Goal: Task Accomplishment & Management: Use online tool/utility

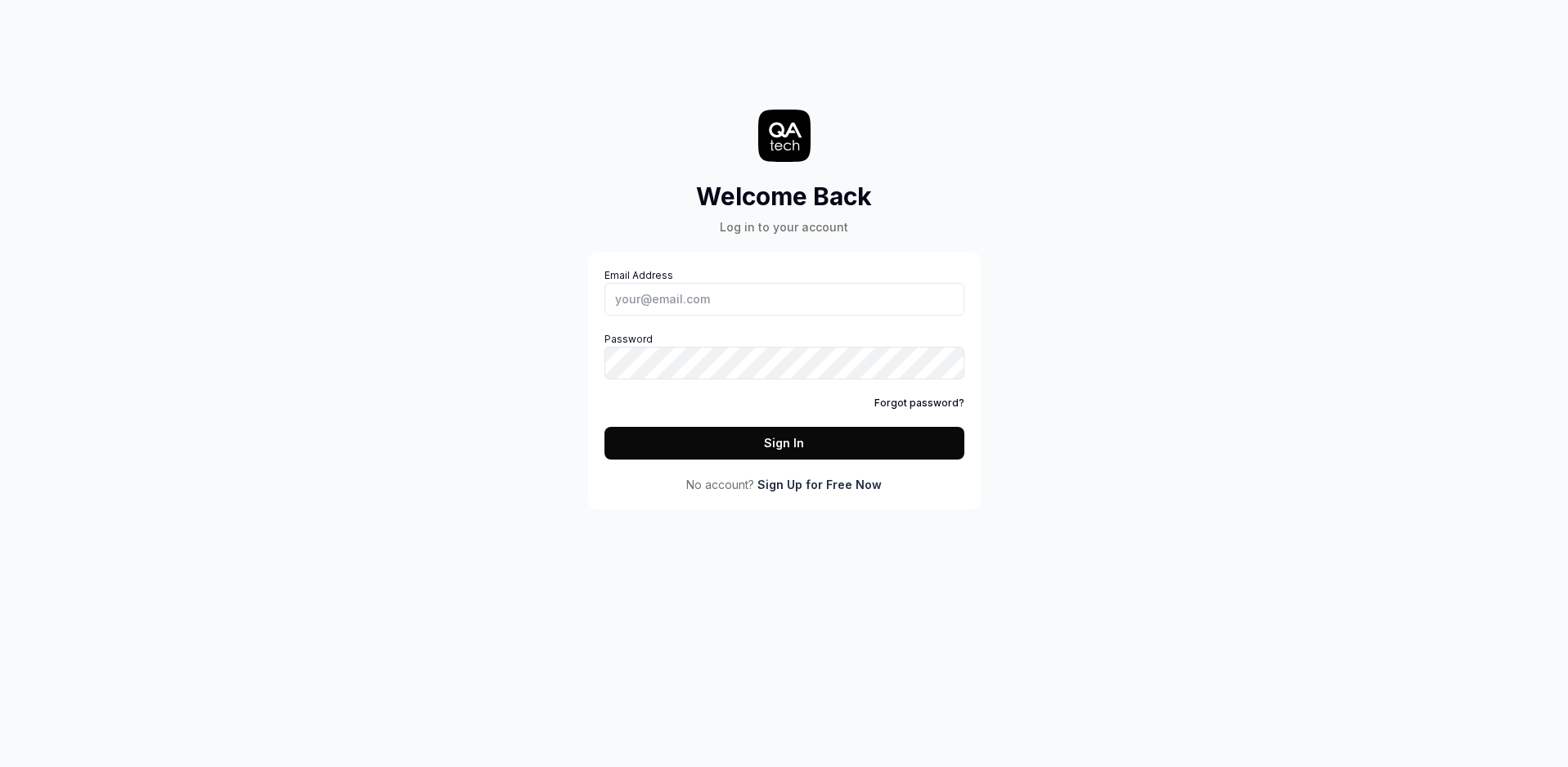
click at [801, 485] on link "Sign Up for Free Now" at bounding box center [819, 485] width 124 height 17
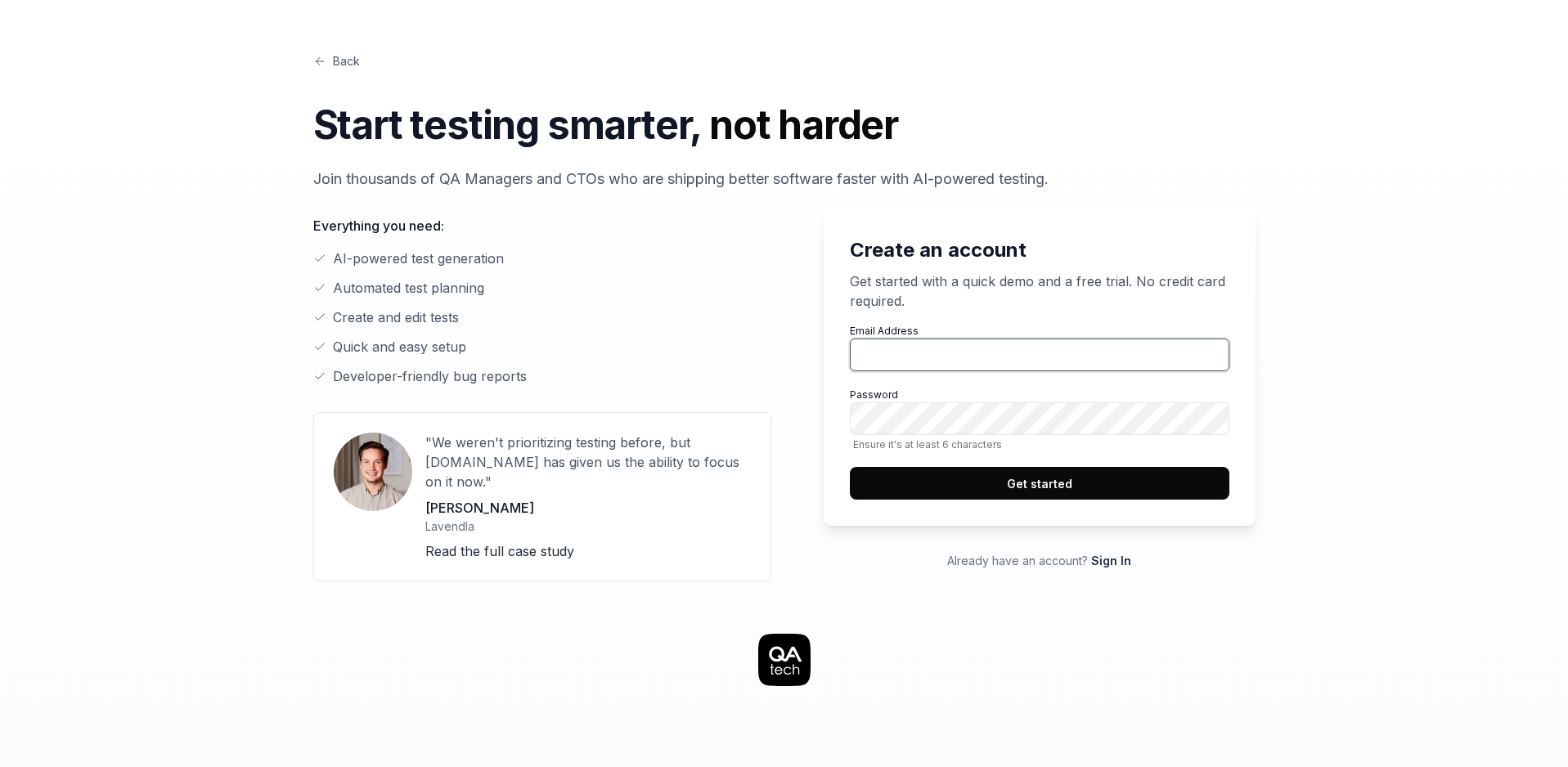
click at [924, 343] on input "Email Address" at bounding box center [1039, 355] width 379 height 33
type input "p"
type input "[EMAIL_ADDRESS][DOMAIN_NAME]"
click at [761, 506] on div ""We weren't prioritizing testing before, but QA.tech has given us the ability t…" at bounding box center [542, 496] width 458 height 169
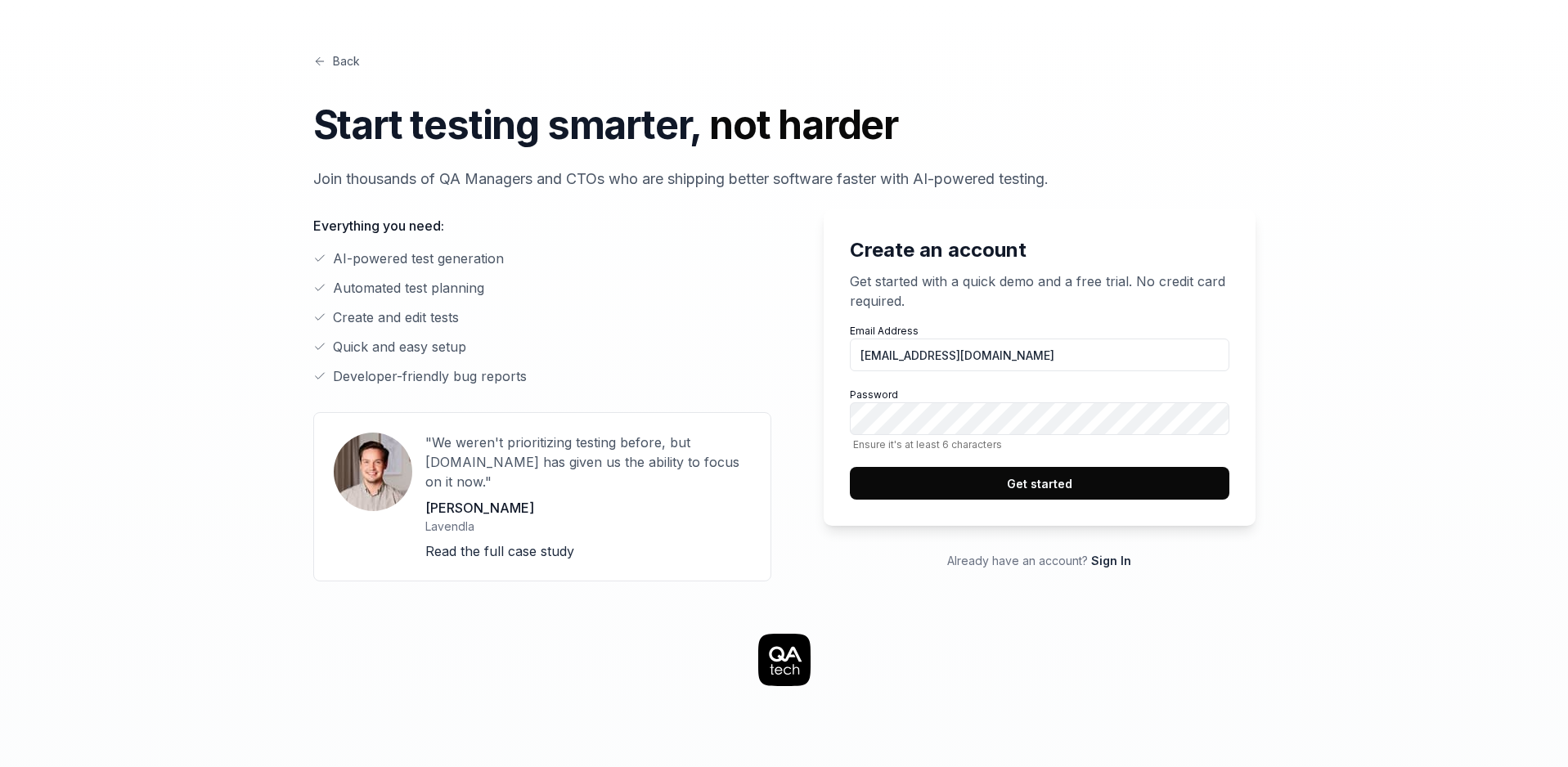
click at [1075, 483] on button "Get started" at bounding box center [1039, 484] width 379 height 33
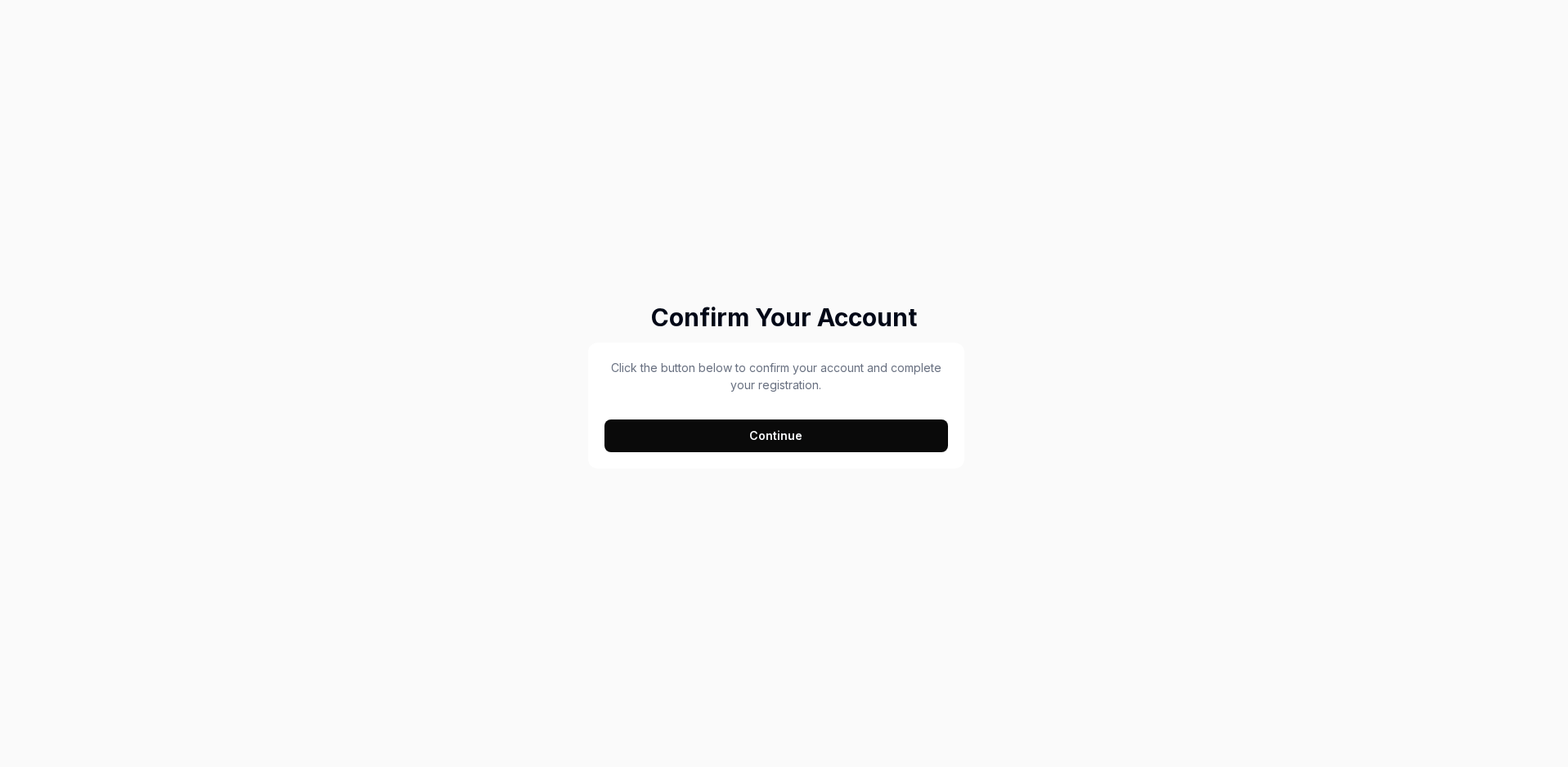
click at [805, 430] on button "Continue" at bounding box center [776, 436] width 345 height 33
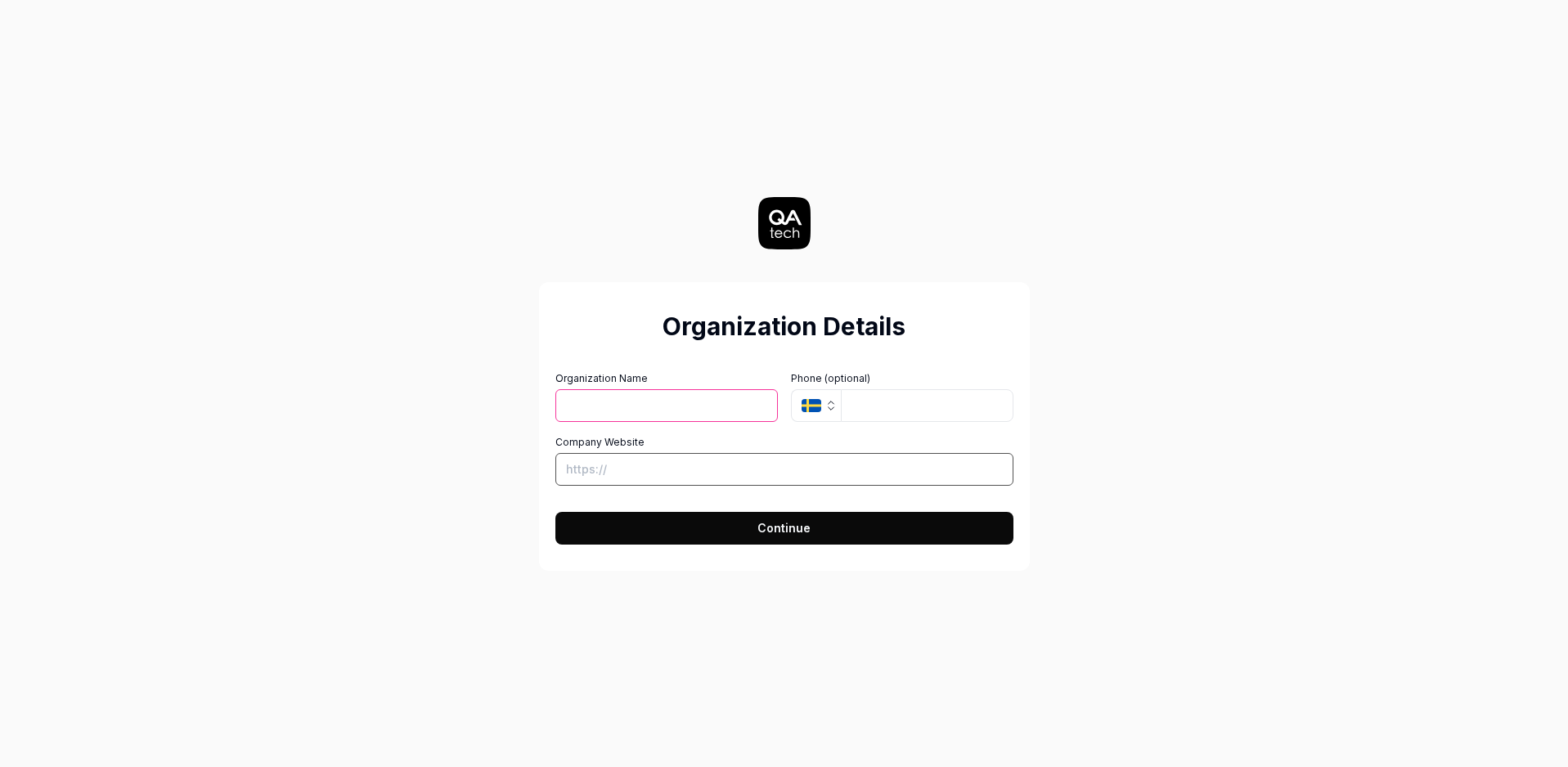
click at [645, 472] on input "Company Website" at bounding box center [784, 470] width 458 height 33
click at [594, 404] on input "Organization Name" at bounding box center [666, 406] width 222 height 33
type input "ABC"
click at [874, 403] on input "tel" at bounding box center [927, 406] width 173 height 33
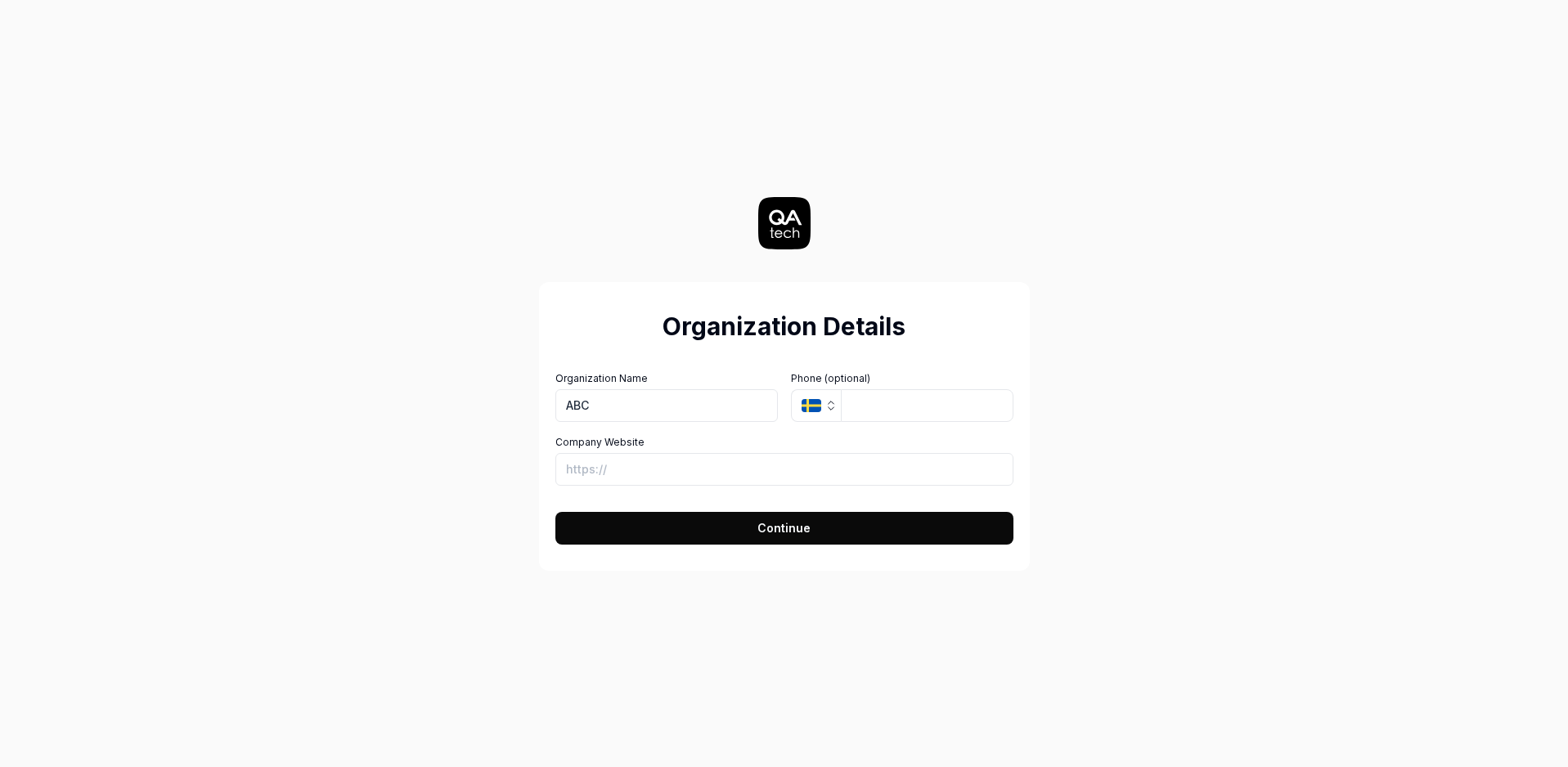
click at [827, 399] on icon "button" at bounding box center [831, 405] width 13 height 13
click at [902, 406] on input "tel" at bounding box center [927, 406] width 173 height 33
click at [654, 467] on input "Company Website" at bounding box center [784, 470] width 458 height 33
click at [826, 410] on icon "button" at bounding box center [831, 405] width 13 height 13
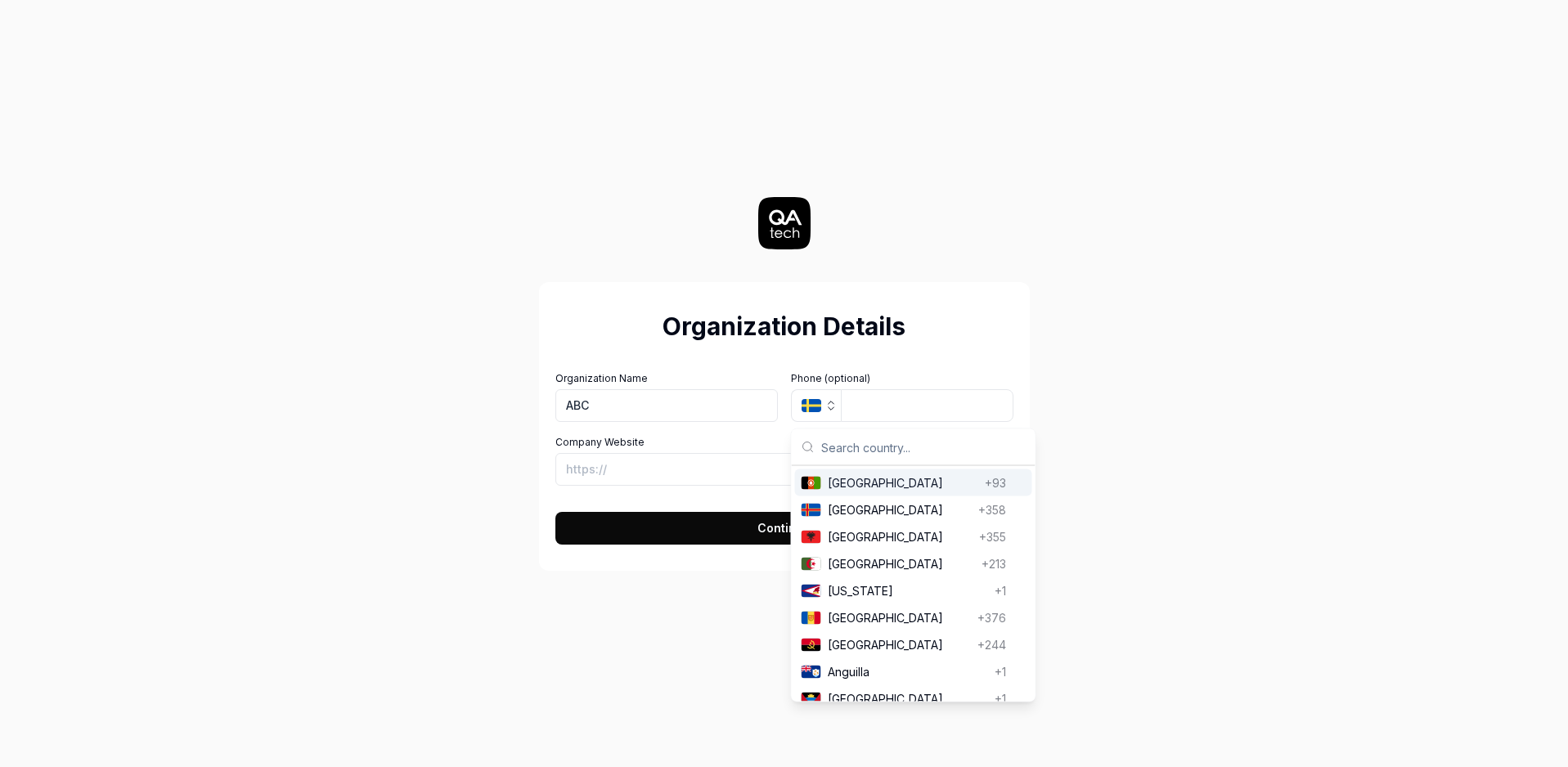
click at [830, 408] on icon "button" at bounding box center [831, 405] width 13 height 13
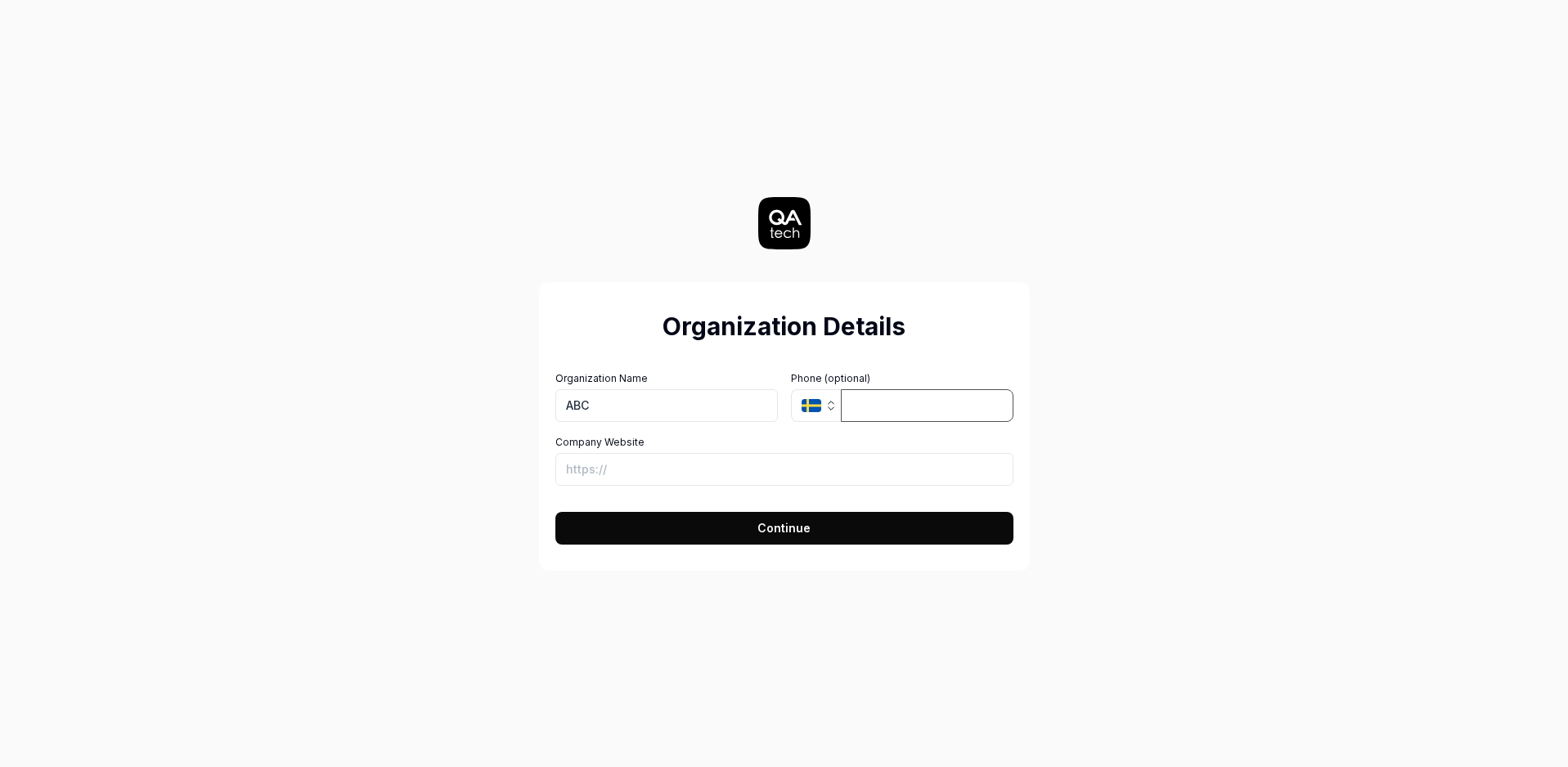
click at [892, 408] on input "tel" at bounding box center [927, 406] width 173 height 33
click at [651, 468] on input "Company Website" at bounding box center [784, 470] width 458 height 33
click at [614, 474] on input "Company Website" at bounding box center [784, 470] width 458 height 33
paste input "https://hobbii.com/"
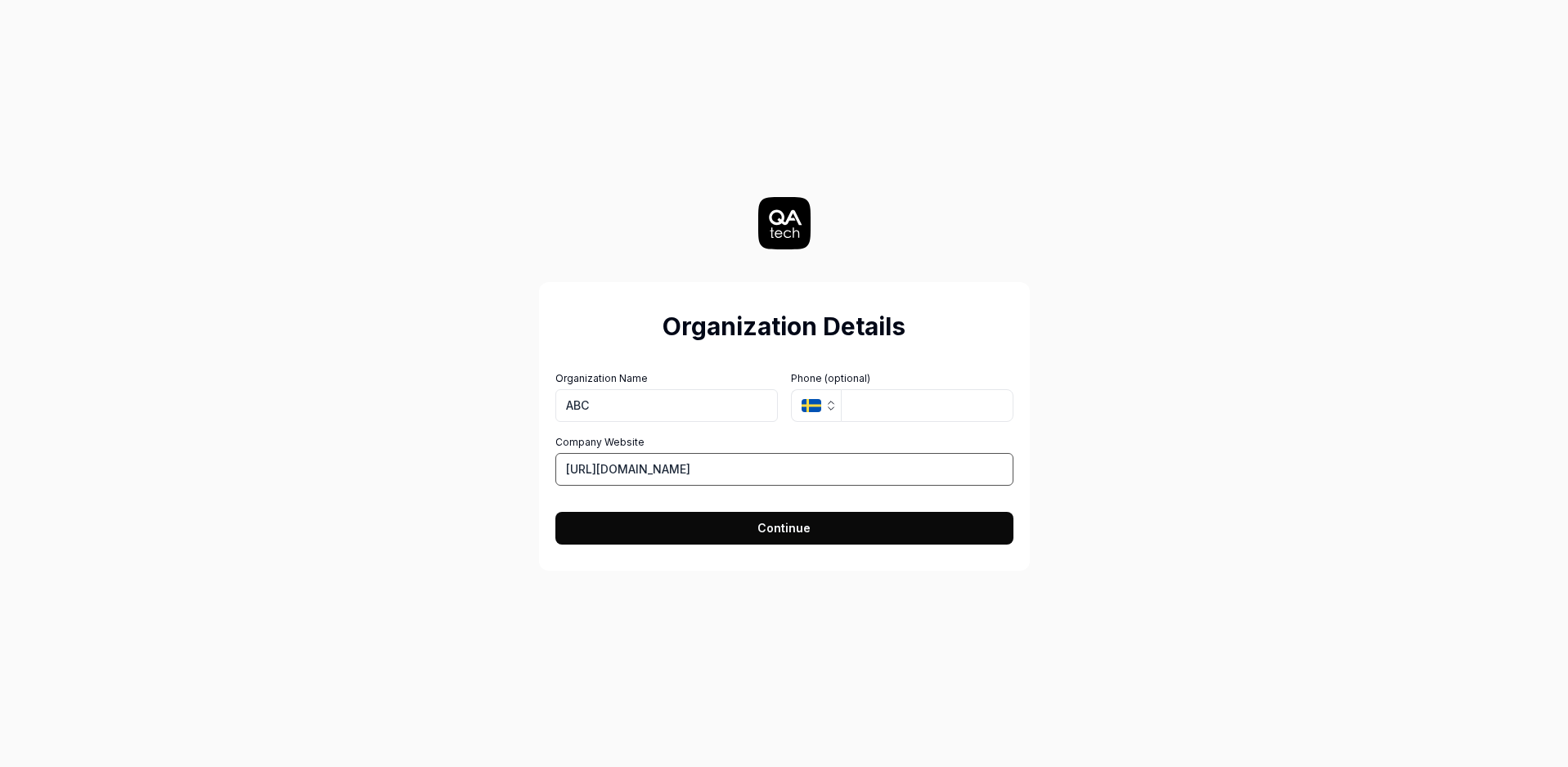
type input "https://hobbii.com/"
click at [772, 531] on span "Continue" at bounding box center [784, 527] width 53 height 17
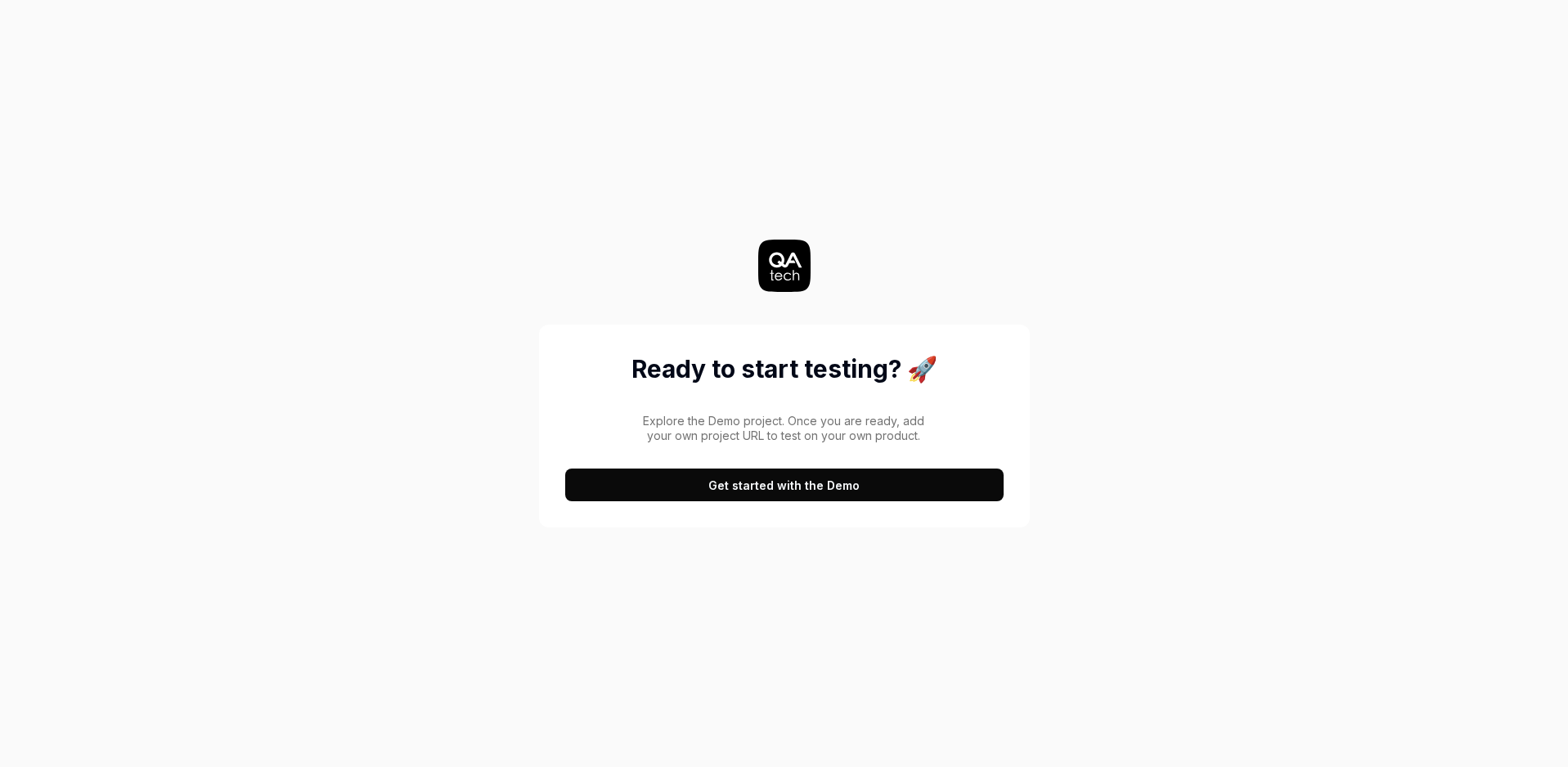
click at [783, 486] on button "Get started with the Demo" at bounding box center [784, 485] width 438 height 33
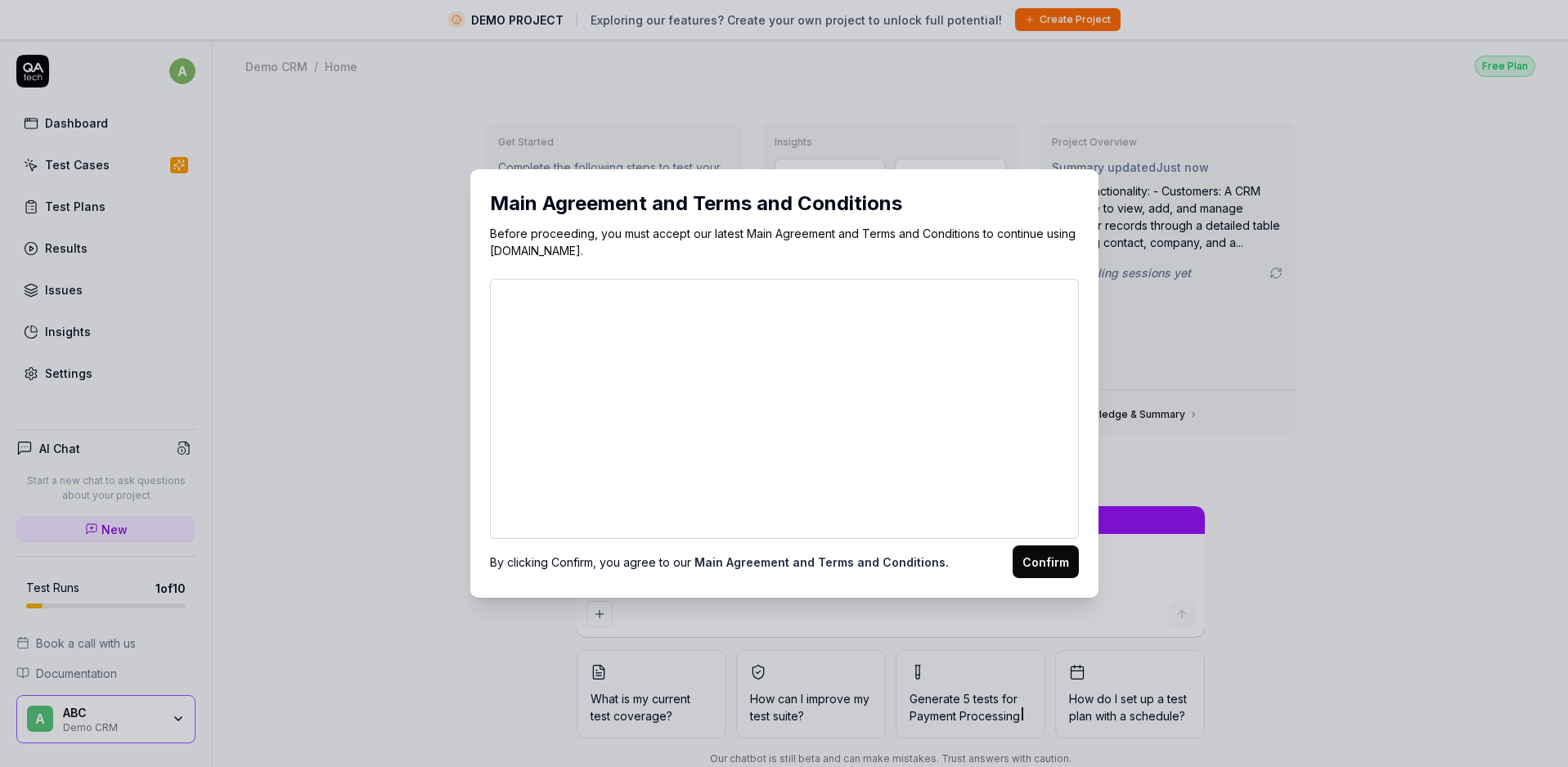
click at [1050, 564] on button "Confirm" at bounding box center [1045, 562] width 66 height 33
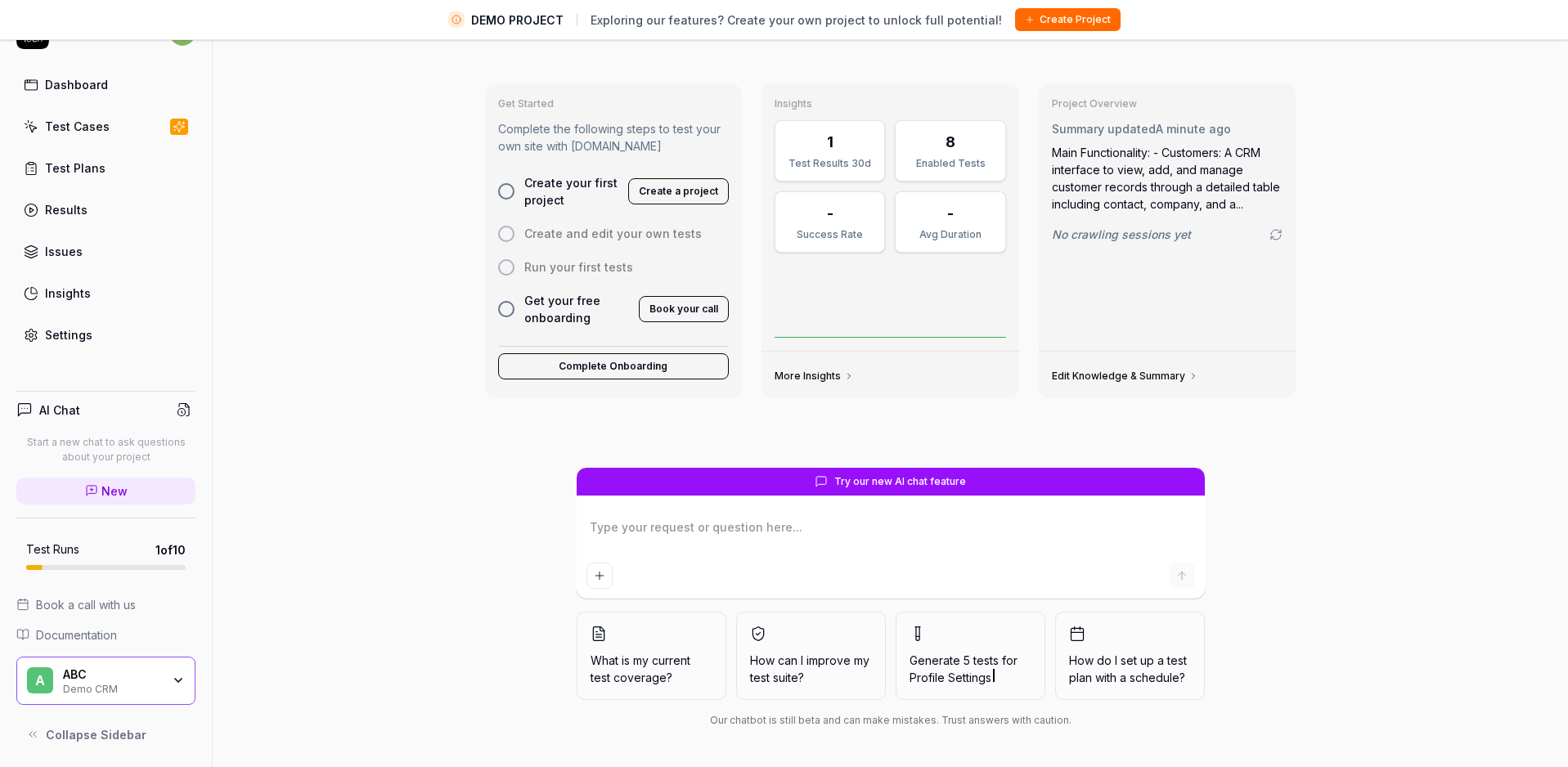
scroll to position [38, 0]
click at [103, 686] on div "Demo CRM" at bounding box center [112, 687] width 98 height 13
click at [348, 175] on div "Get Started Complete the following steps to test your own site with QA.tech Cre…" at bounding box center [891, 410] width 1355 height 712
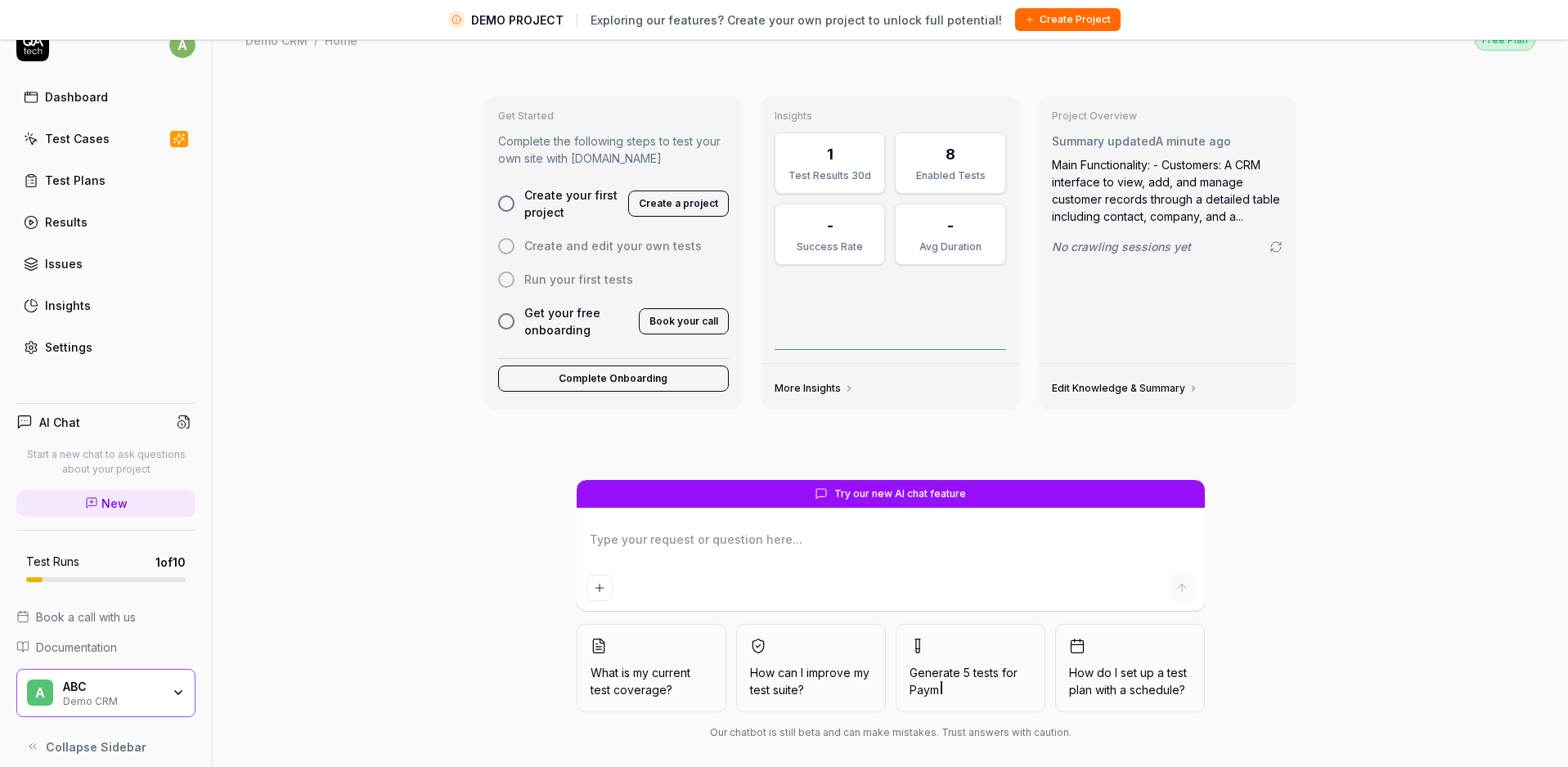
scroll to position [27, 0]
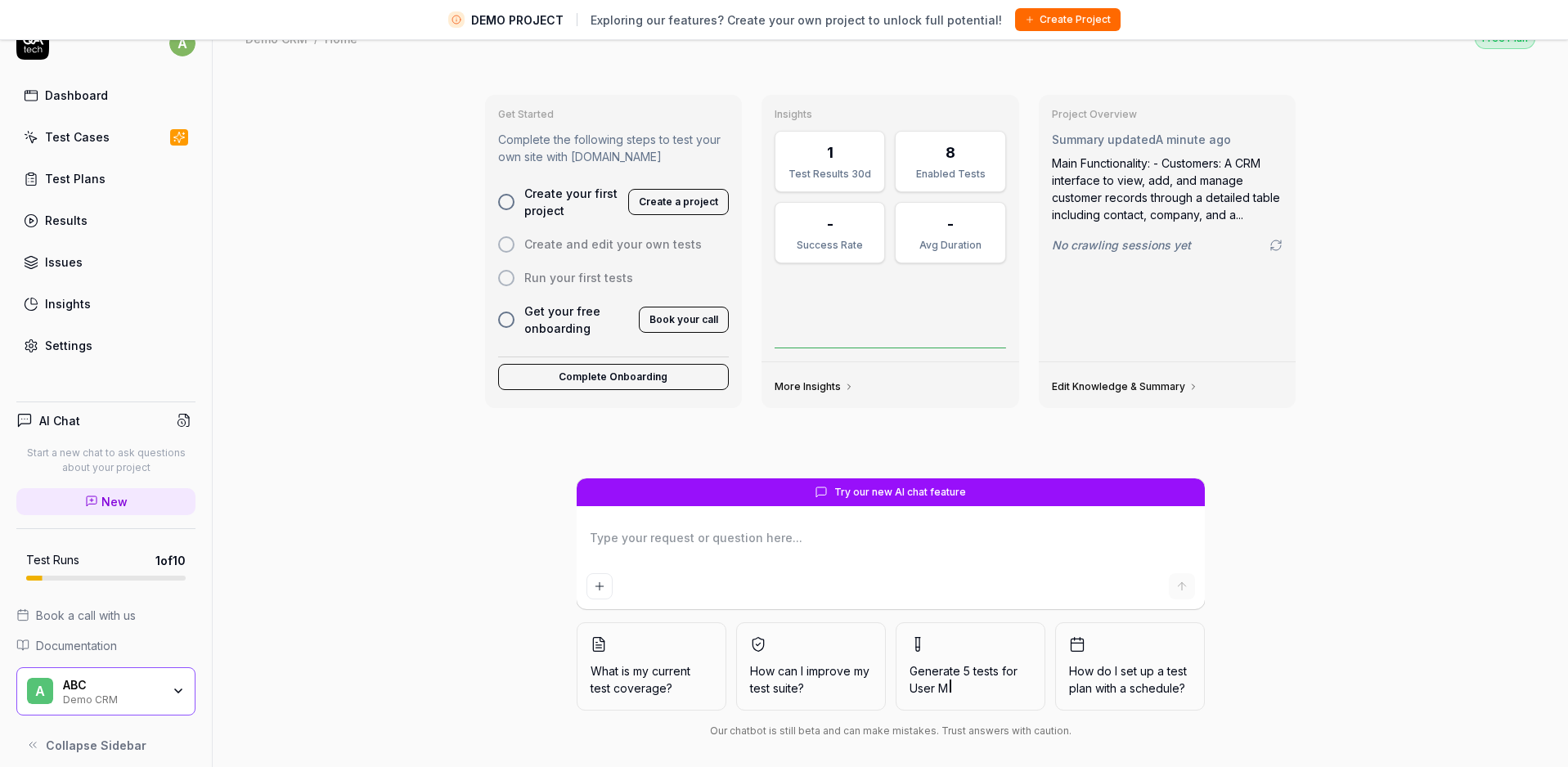
click at [750, 531] on textarea at bounding box center [890, 546] width 608 height 41
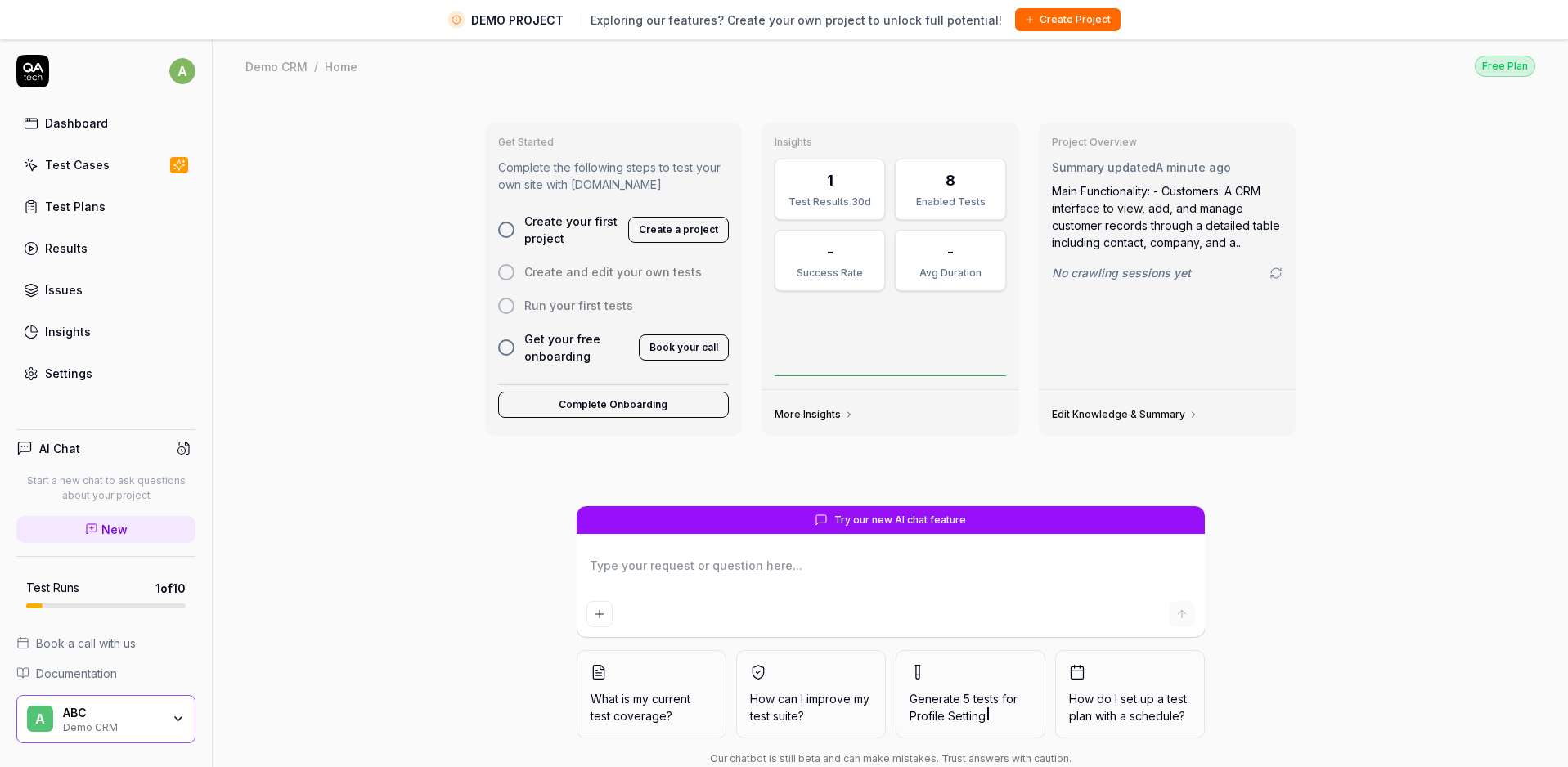
click at [825, 190] on div "1 Test Results 30d" at bounding box center [829, 189] width 111 height 61
click at [940, 216] on div "8 Enabled Tests" at bounding box center [950, 189] width 111 height 61
click at [940, 200] on div "Enabled Tests" at bounding box center [949, 202] width 89 height 15
click at [95, 160] on div "Test Cases" at bounding box center [77, 165] width 65 height 17
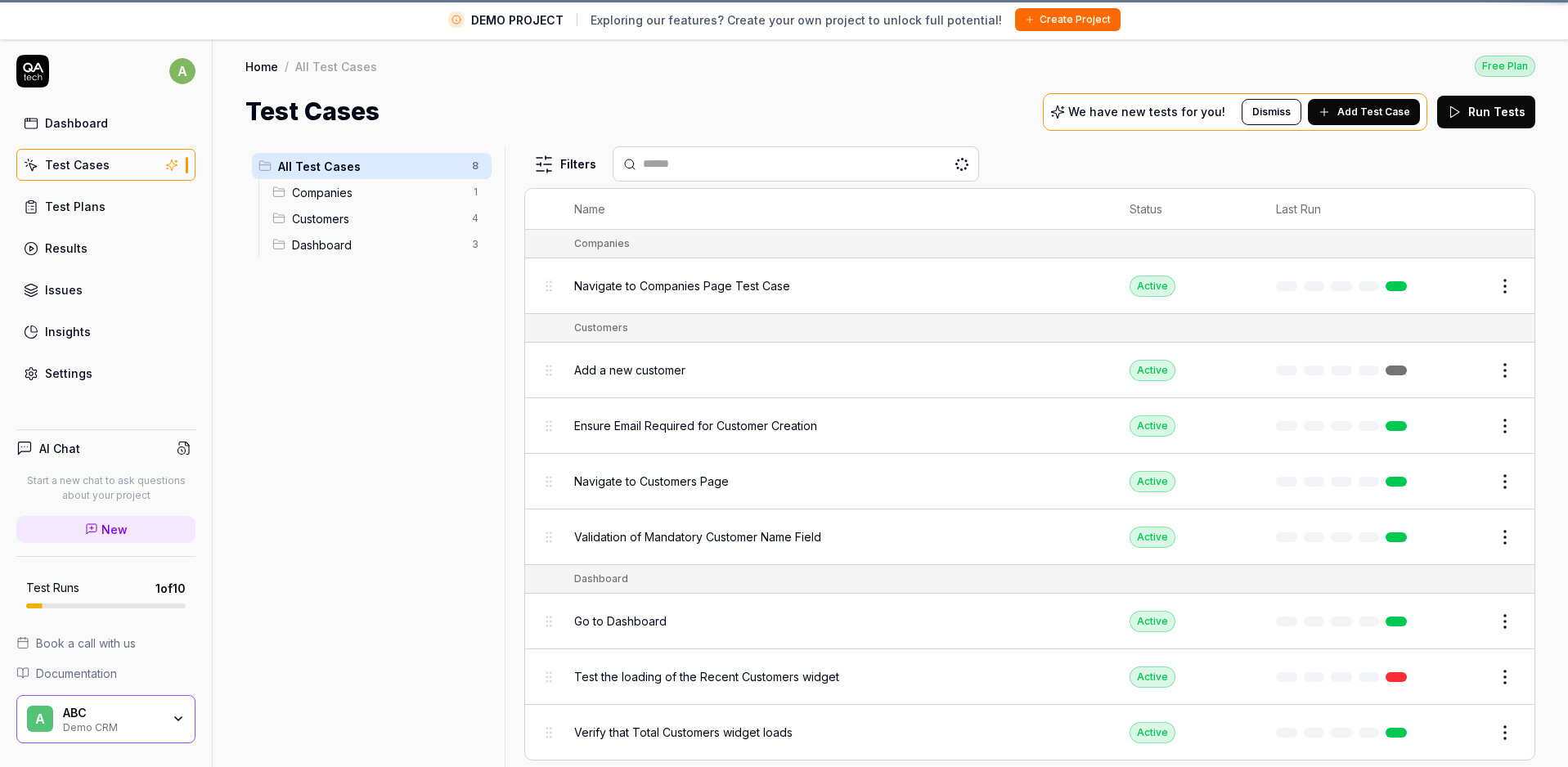
click at [94, 161] on div "Test Cases" at bounding box center [77, 165] width 65 height 17
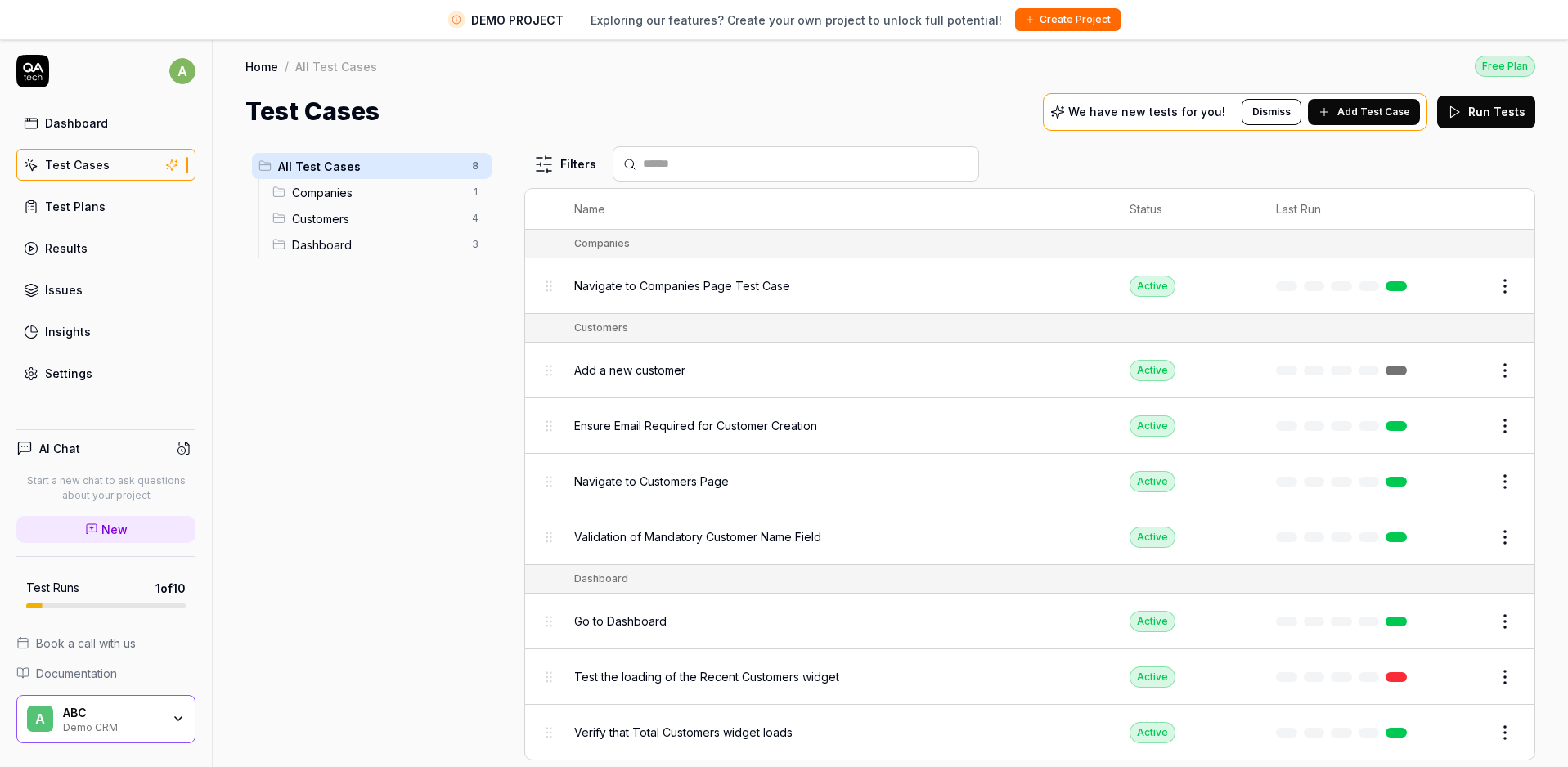
click at [312, 166] on span "All Test Cases" at bounding box center [369, 166] width 184 height 17
click at [104, 123] on link "Dashboard" at bounding box center [106, 123] width 179 height 32
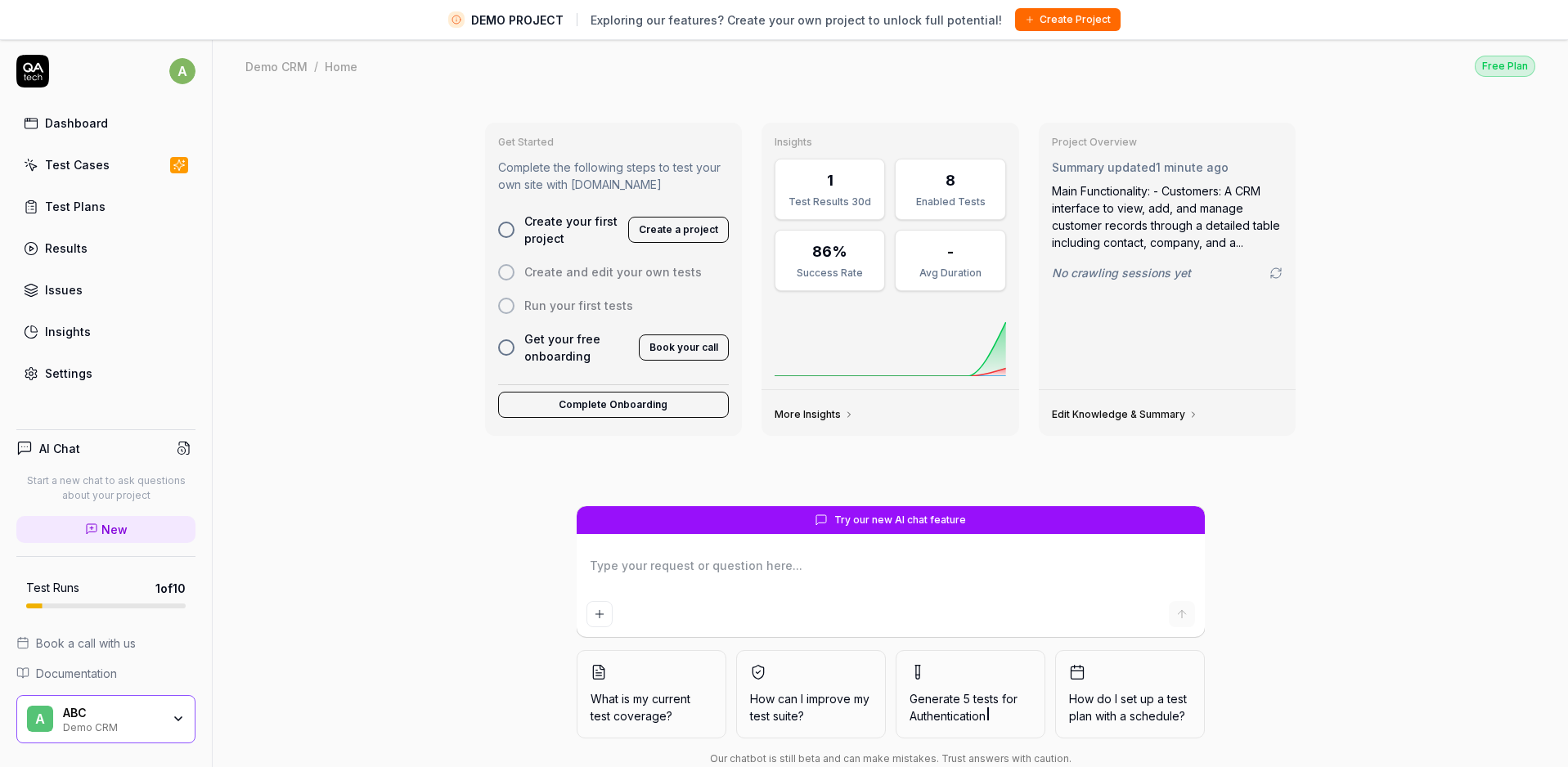
type textarea "*"
click at [104, 170] on div "Test Cases" at bounding box center [77, 165] width 65 height 17
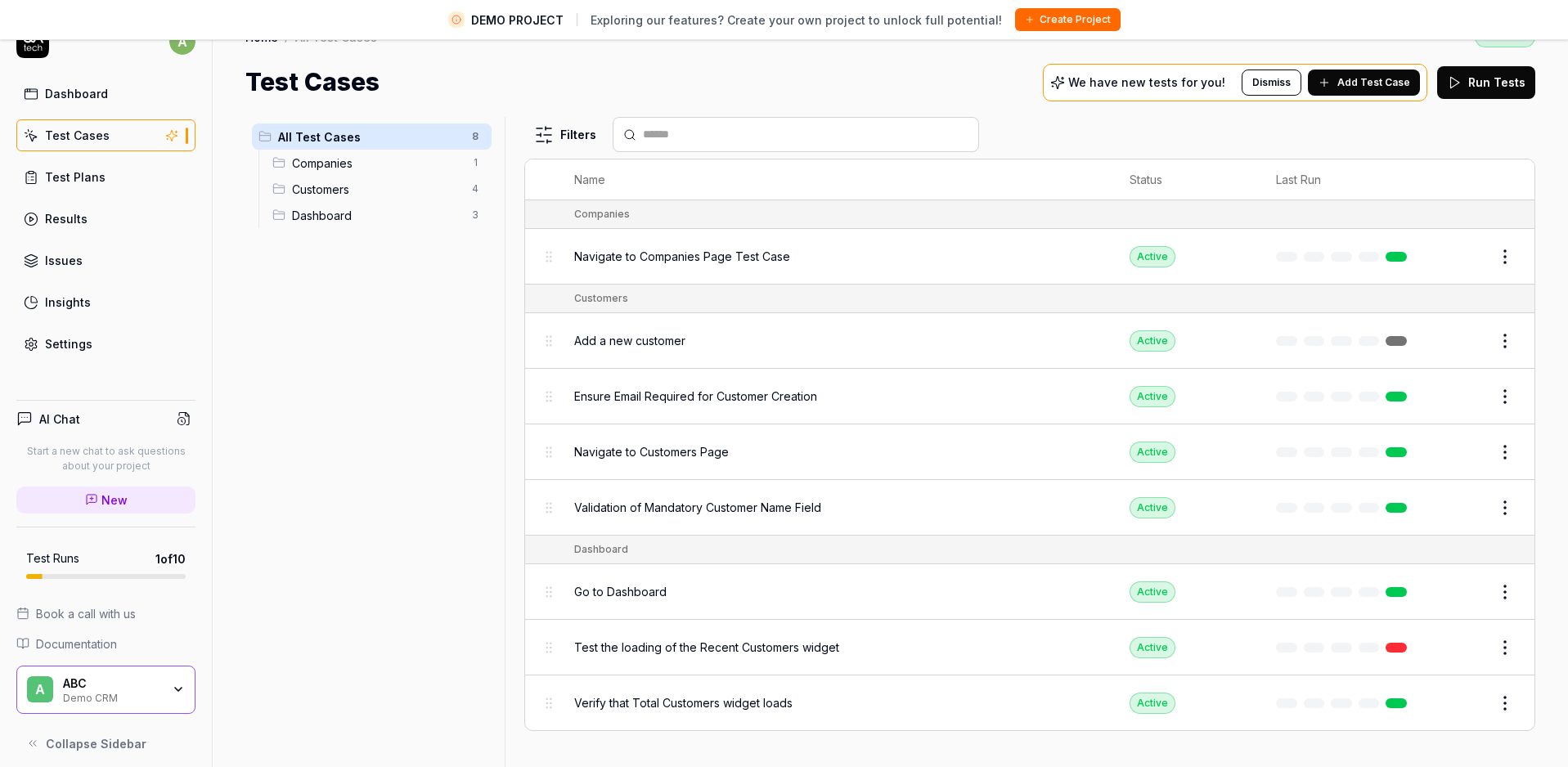
scroll to position [27, 0]
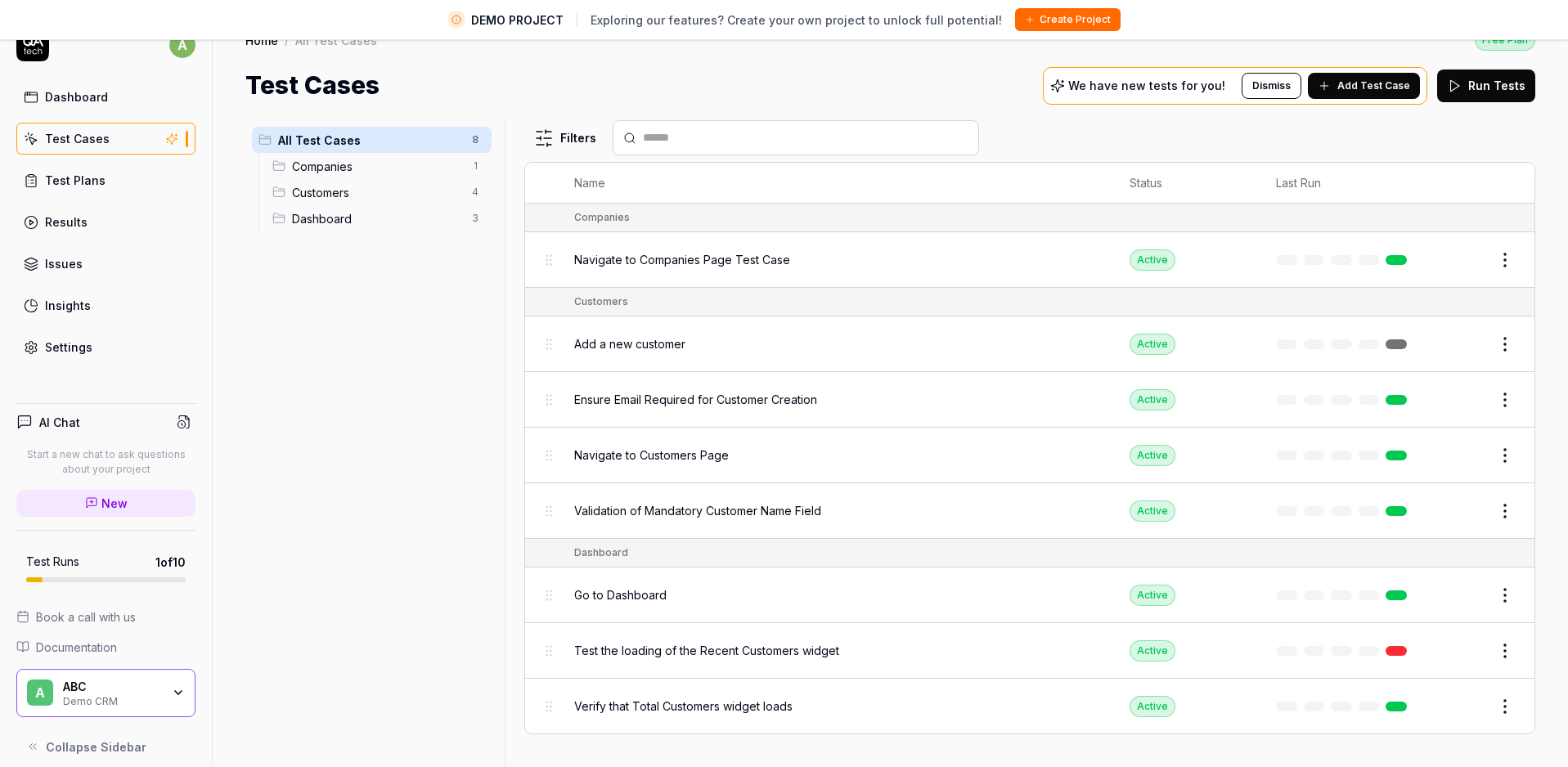
click at [1049, 17] on button "Create Project" at bounding box center [1067, 19] width 105 height 23
click at [75, 648] on span "Documentation" at bounding box center [76, 647] width 81 height 17
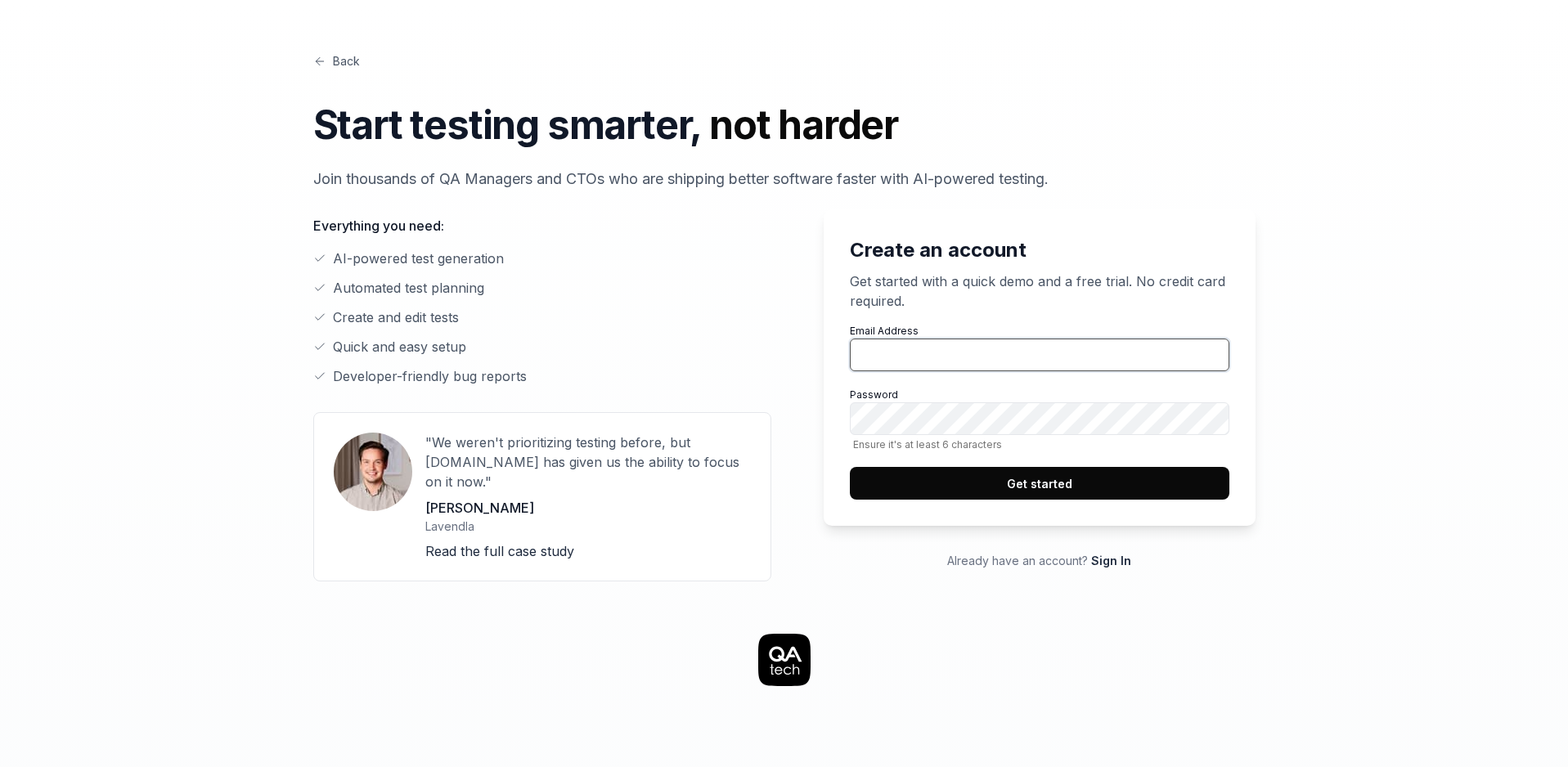
click at [943, 355] on input "Email Address" at bounding box center [1039, 355] width 379 height 33
type input "p"
type input "A"
paste input "[EMAIL_ADDRESS][DOMAIN_NAME]"
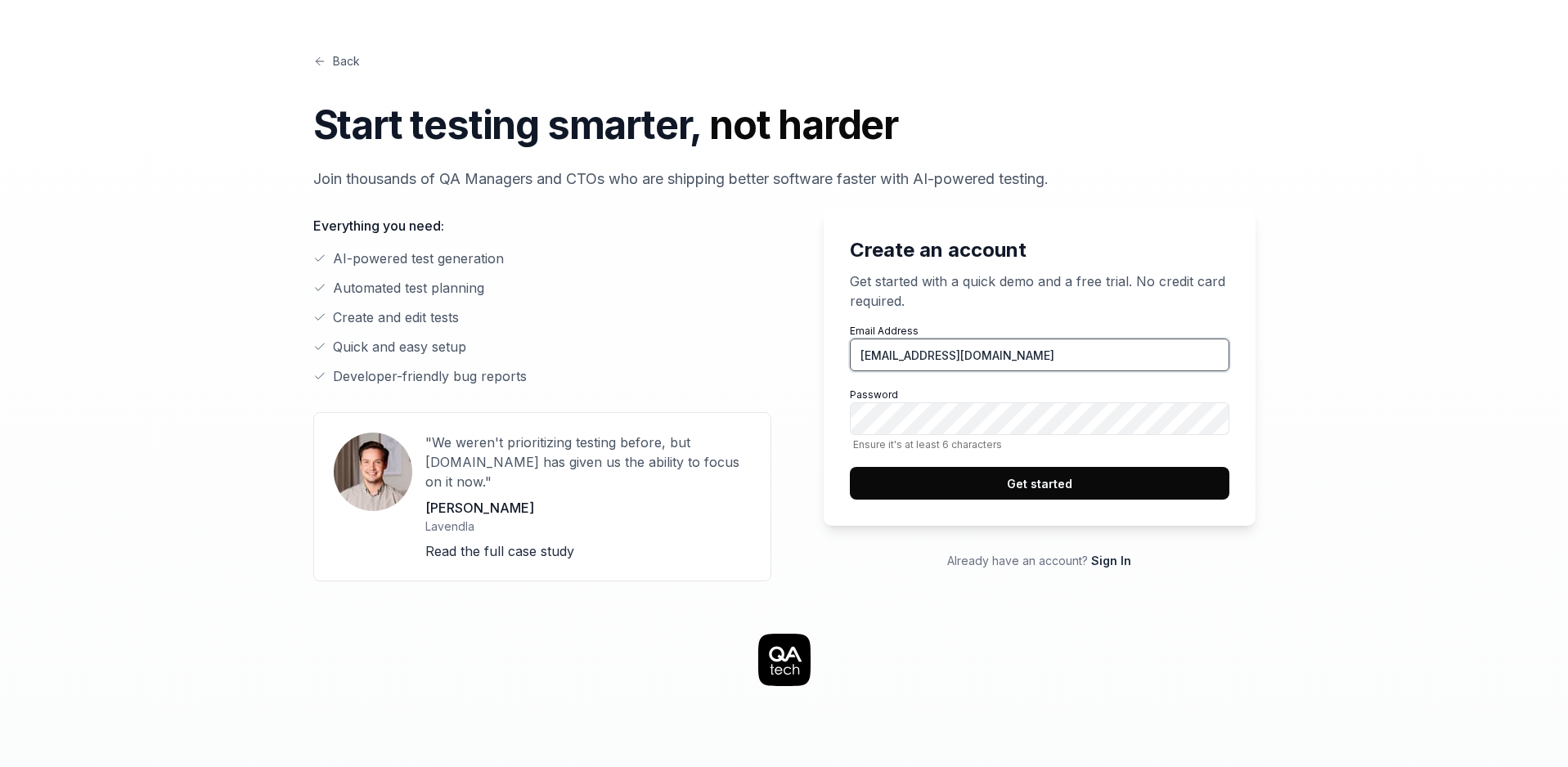
type input "[EMAIL_ADDRESS][DOMAIN_NAME]"
click at [1065, 482] on button "Get started" at bounding box center [1039, 484] width 379 height 33
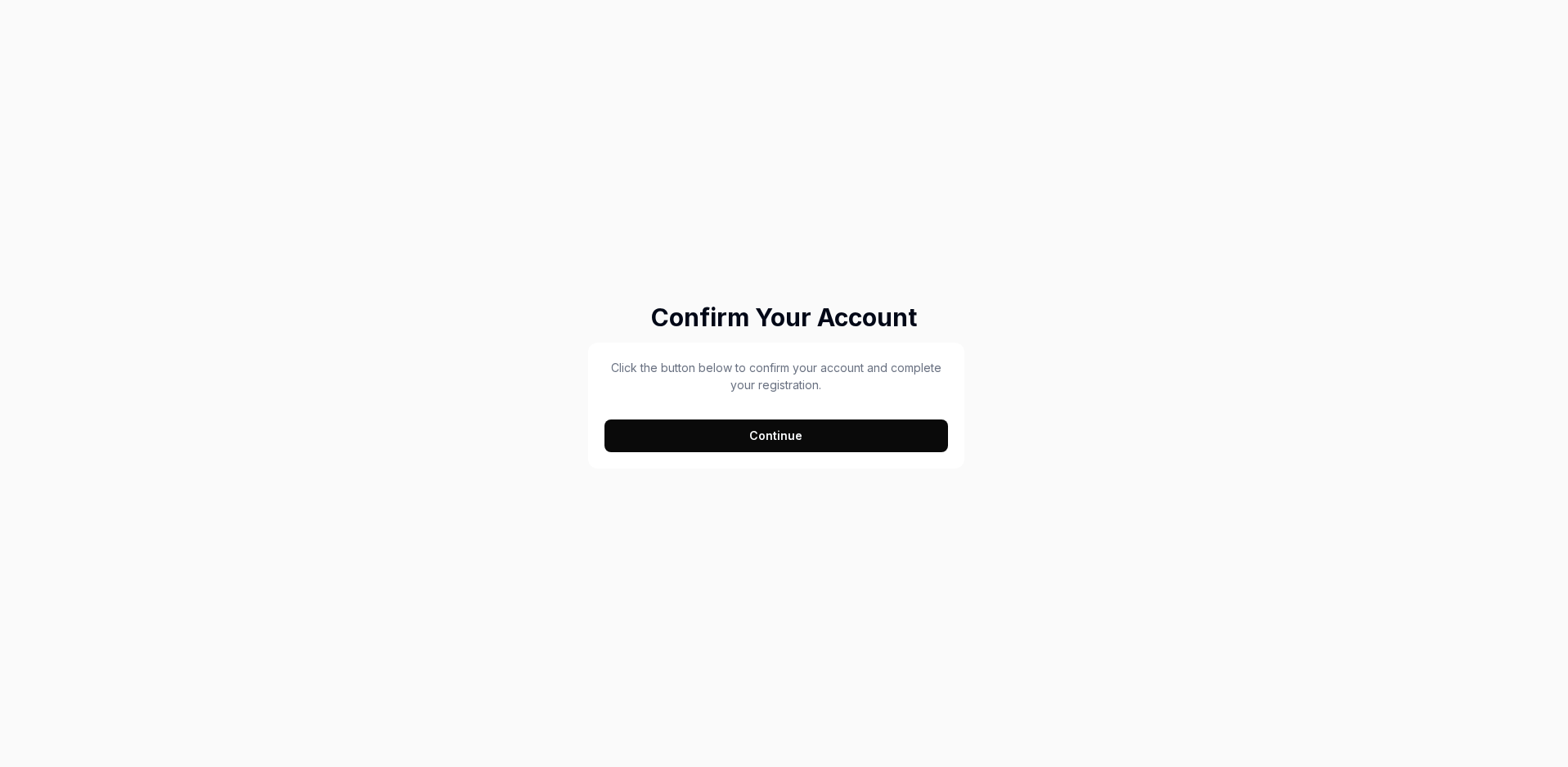
click at [800, 437] on button "Continue" at bounding box center [776, 436] width 345 height 33
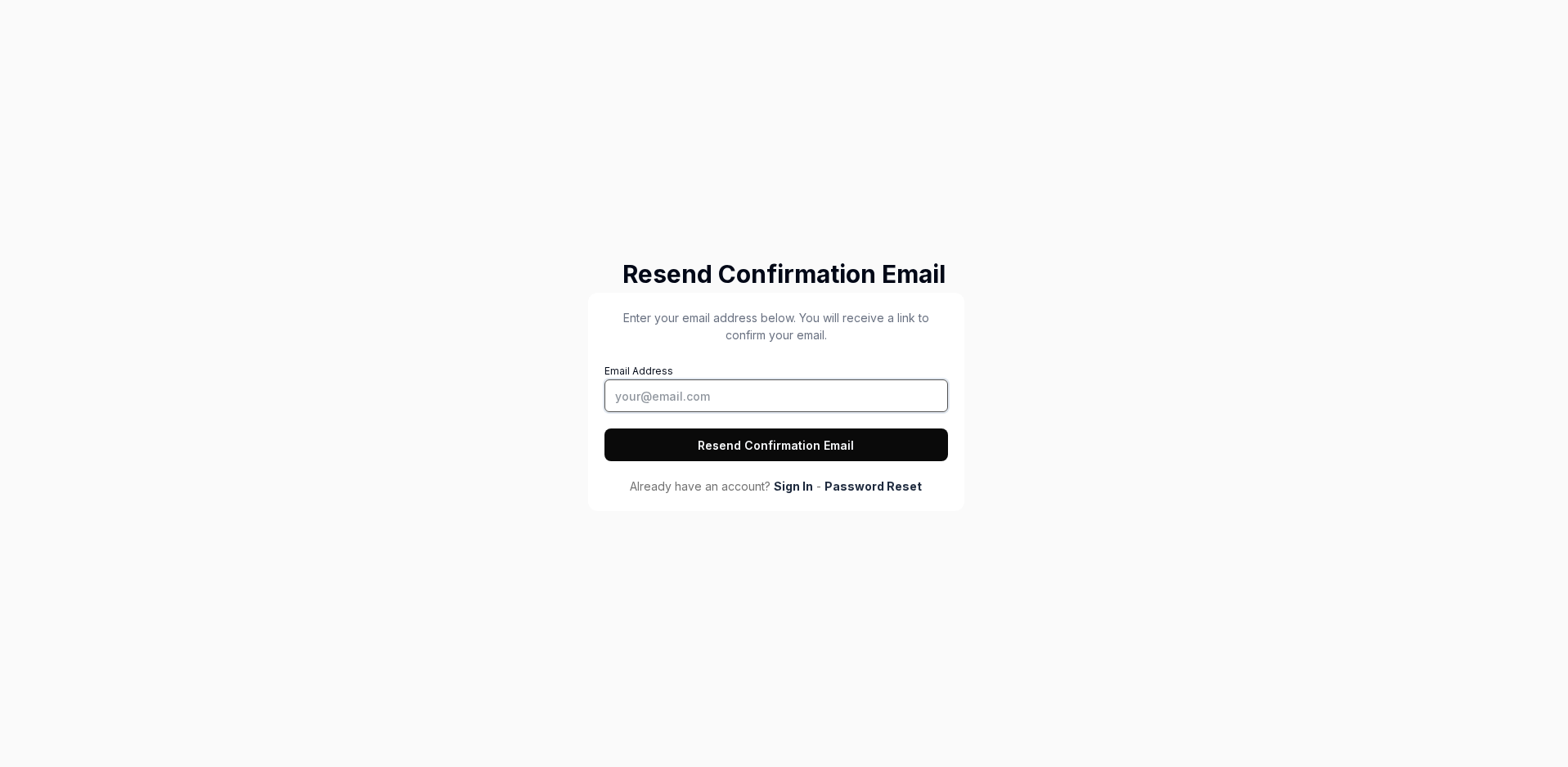
click at [636, 395] on input "Email Address" at bounding box center [776, 396] width 345 height 33
paste input "[EMAIL_ADDRESS][DOMAIN_NAME]"
type input "[EMAIL_ADDRESS][DOMAIN_NAME]"
click at [654, 443] on button "Resend Confirmation Email" at bounding box center [776, 445] width 345 height 33
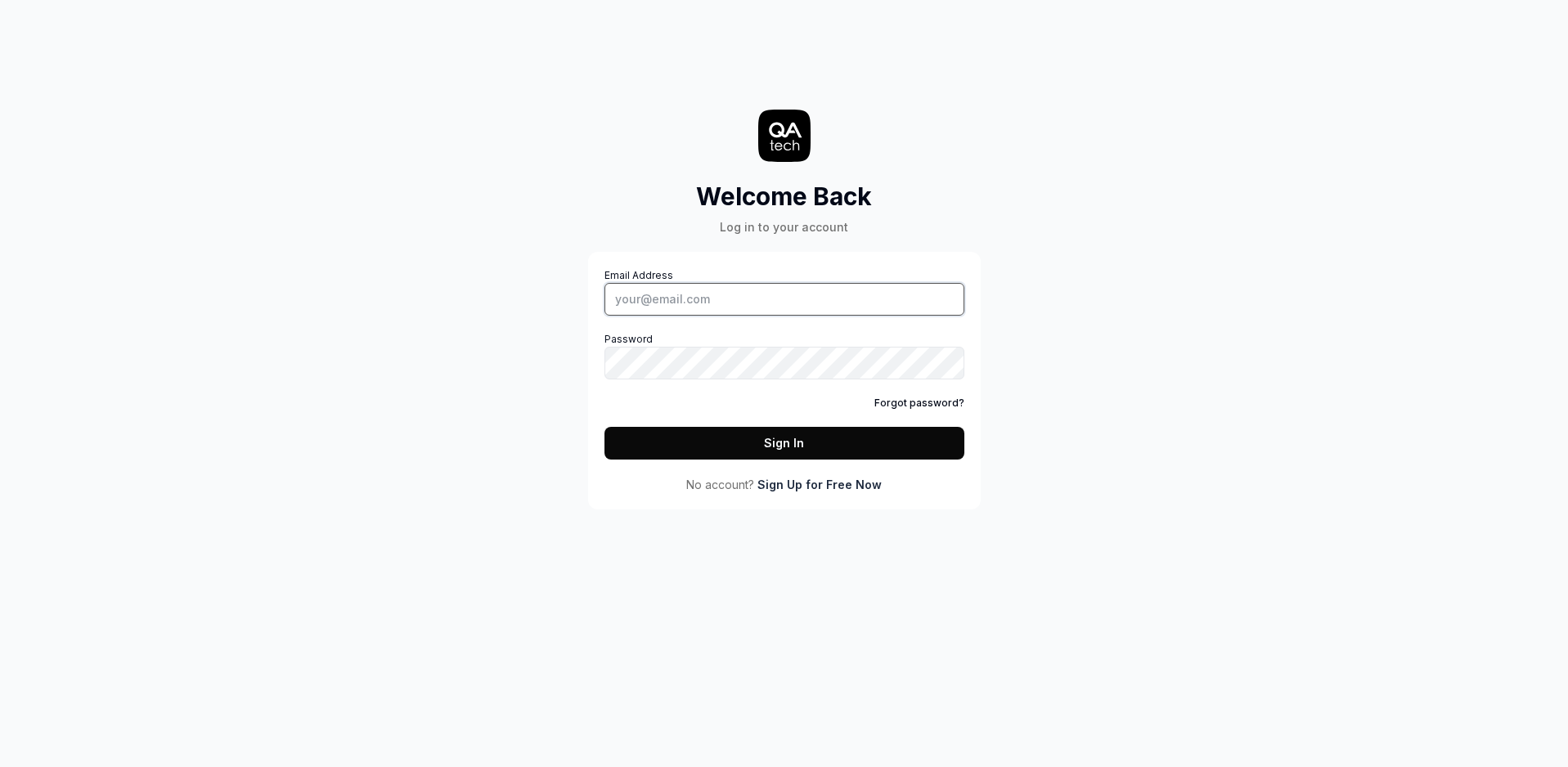
click at [670, 292] on input "Email Address" at bounding box center [784, 299] width 360 height 33
type input "[EMAIL_ADDRESS][DOMAIN_NAME]"
click at [773, 444] on button "Sign In" at bounding box center [784, 443] width 360 height 33
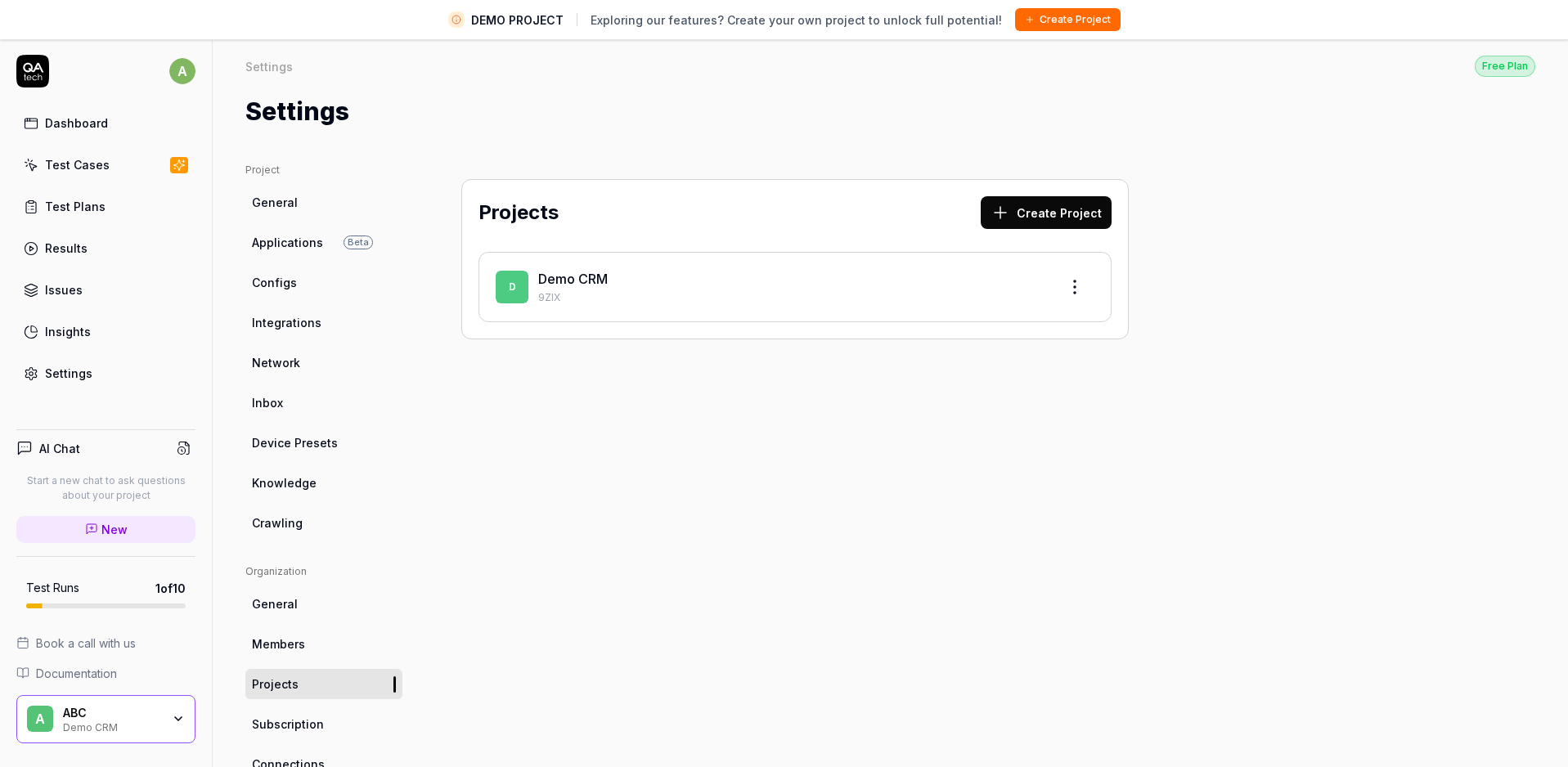
click at [773, 444] on div "Projects Create Project D Demo CRM 9ZIX" at bounding box center [795, 571] width 732 height 817
click at [33, 73] on icon at bounding box center [33, 71] width 33 height 33
click at [33, 72] on icon at bounding box center [33, 68] width 20 height 10
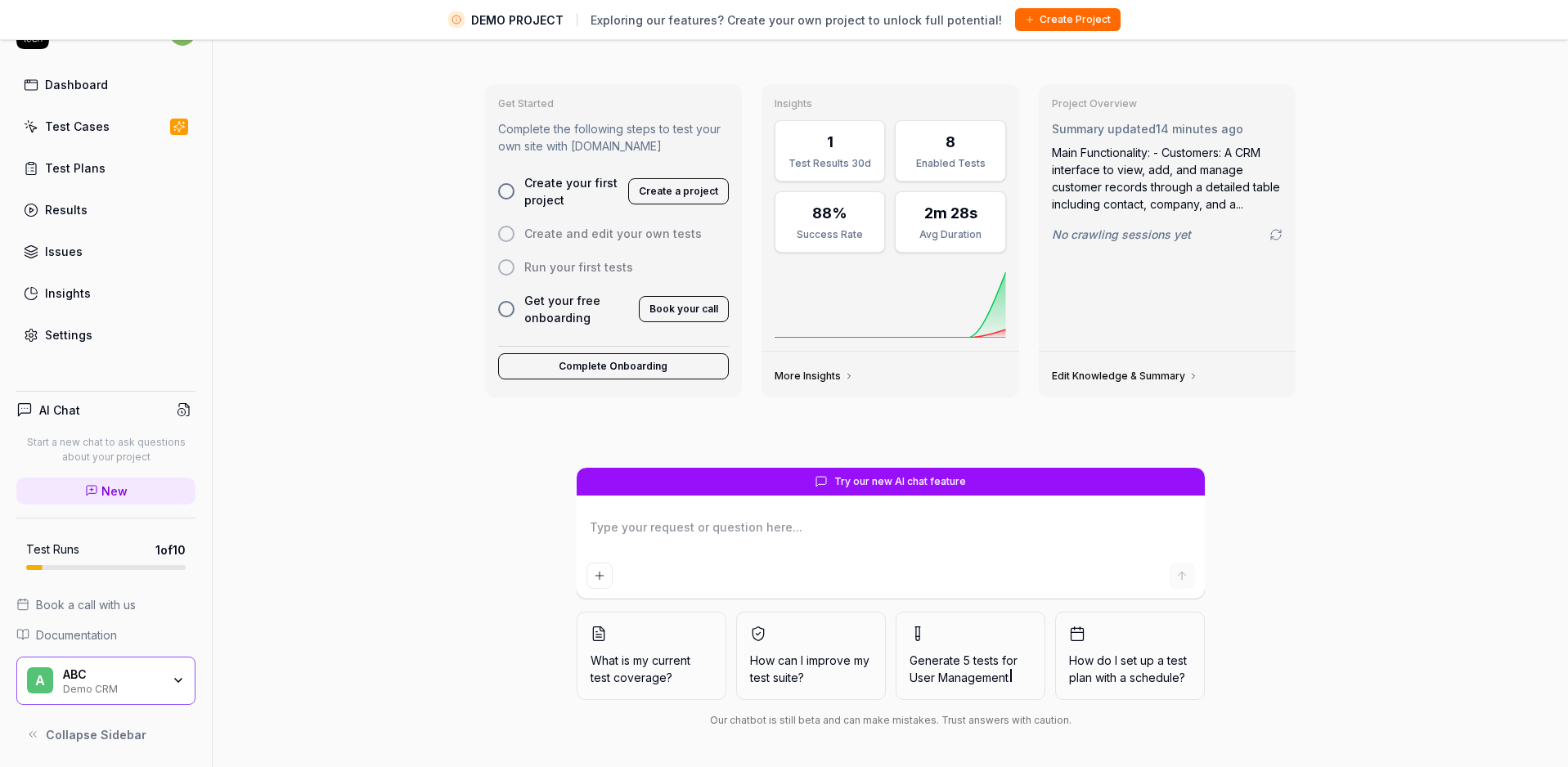
scroll to position [37, 0]
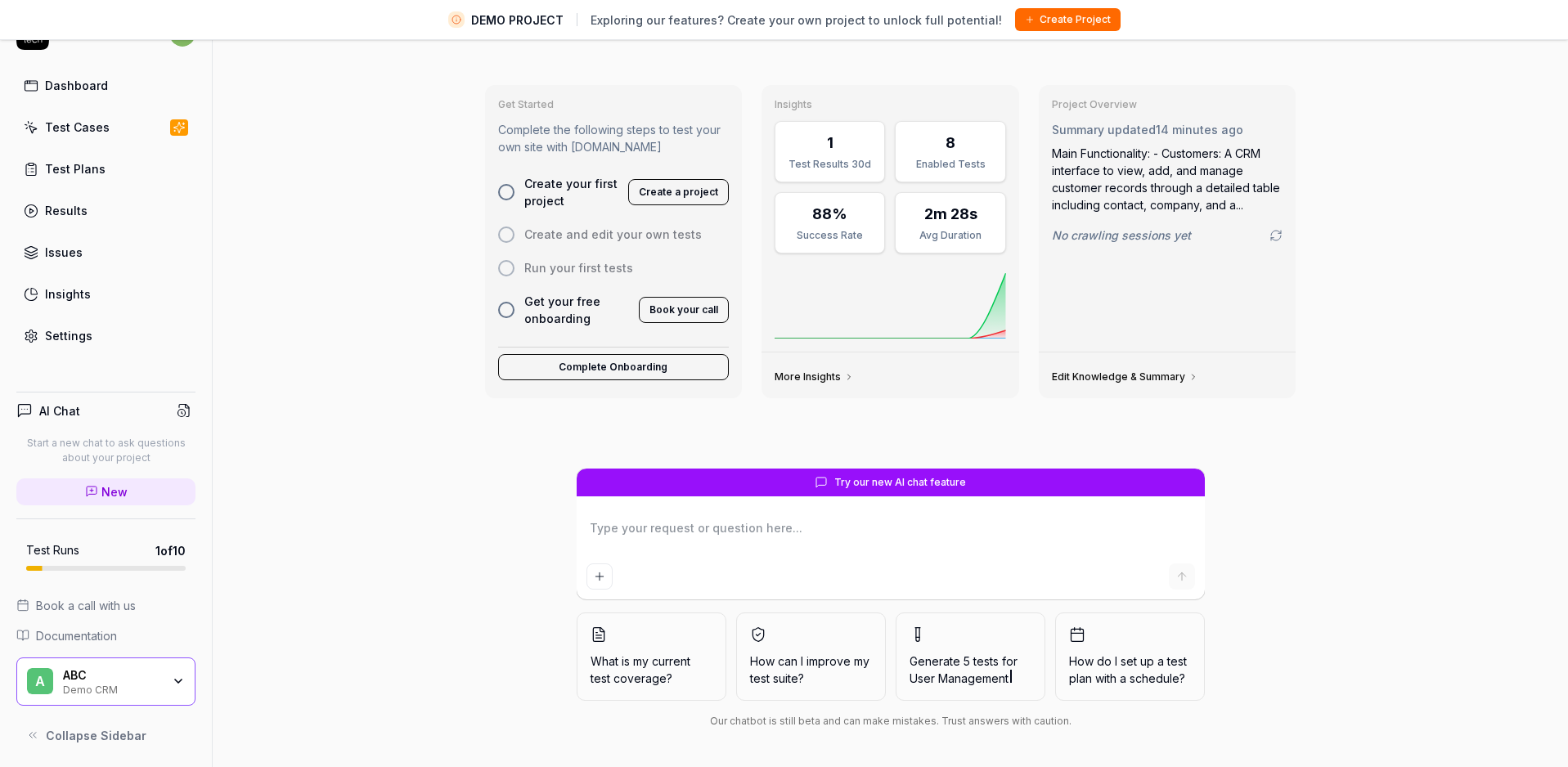
click at [85, 698] on div "A ABC Demo CRM" at bounding box center [106, 682] width 179 height 49
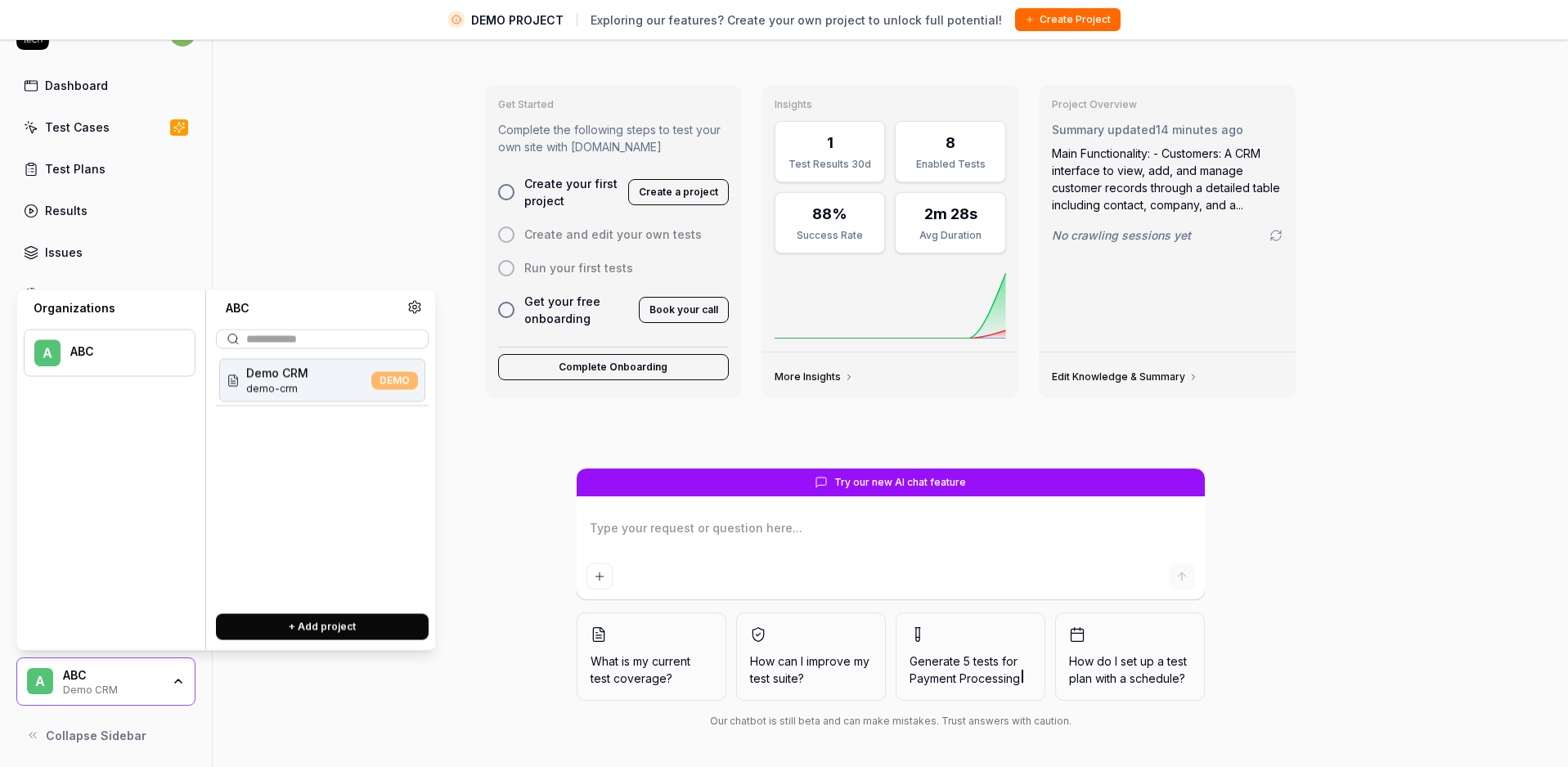
click at [399, 384] on span "DEMO" at bounding box center [394, 380] width 47 height 18
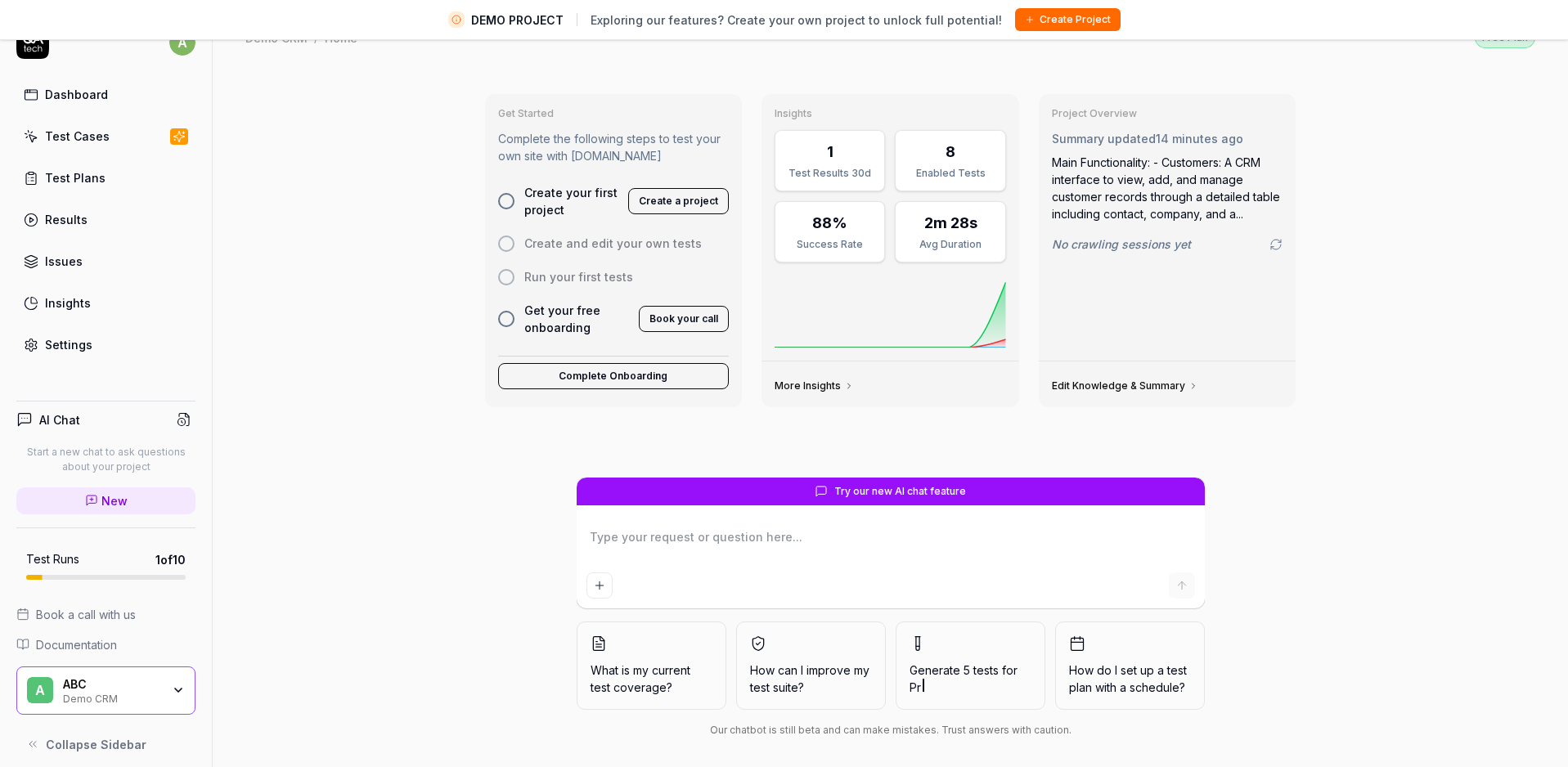
scroll to position [0, 0]
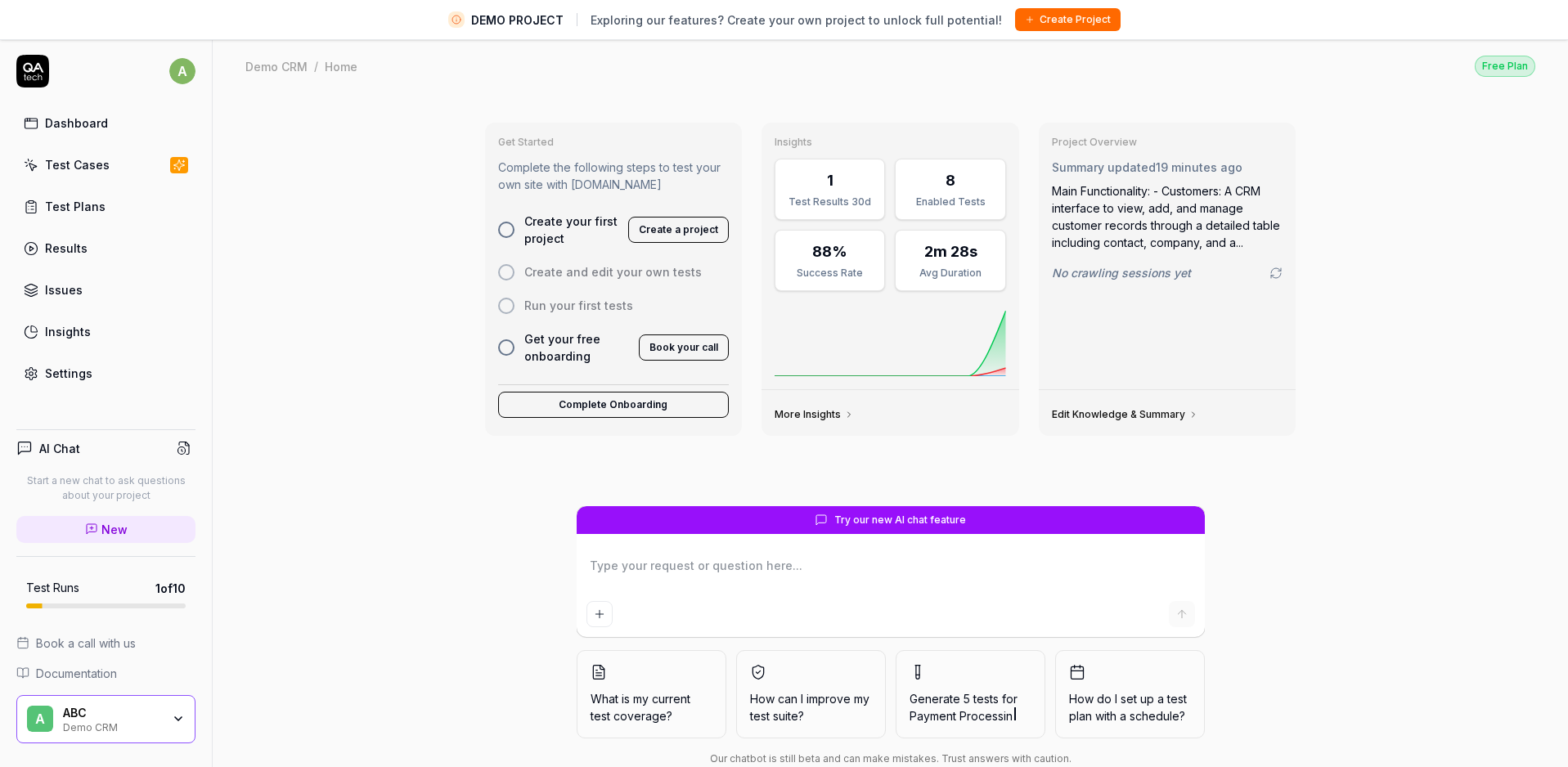
click at [69, 128] on div "Dashboard" at bounding box center [76, 123] width 63 height 17
click at [28, 73] on icon at bounding box center [33, 71] width 33 height 33
click at [210, 82] on div "a Dashboard Test Cases Test Plans Results Issues Insights Settings" at bounding box center [106, 222] width 212 height 335
click at [101, 719] on div "Demo CRM" at bounding box center [112, 726] width 98 height 13
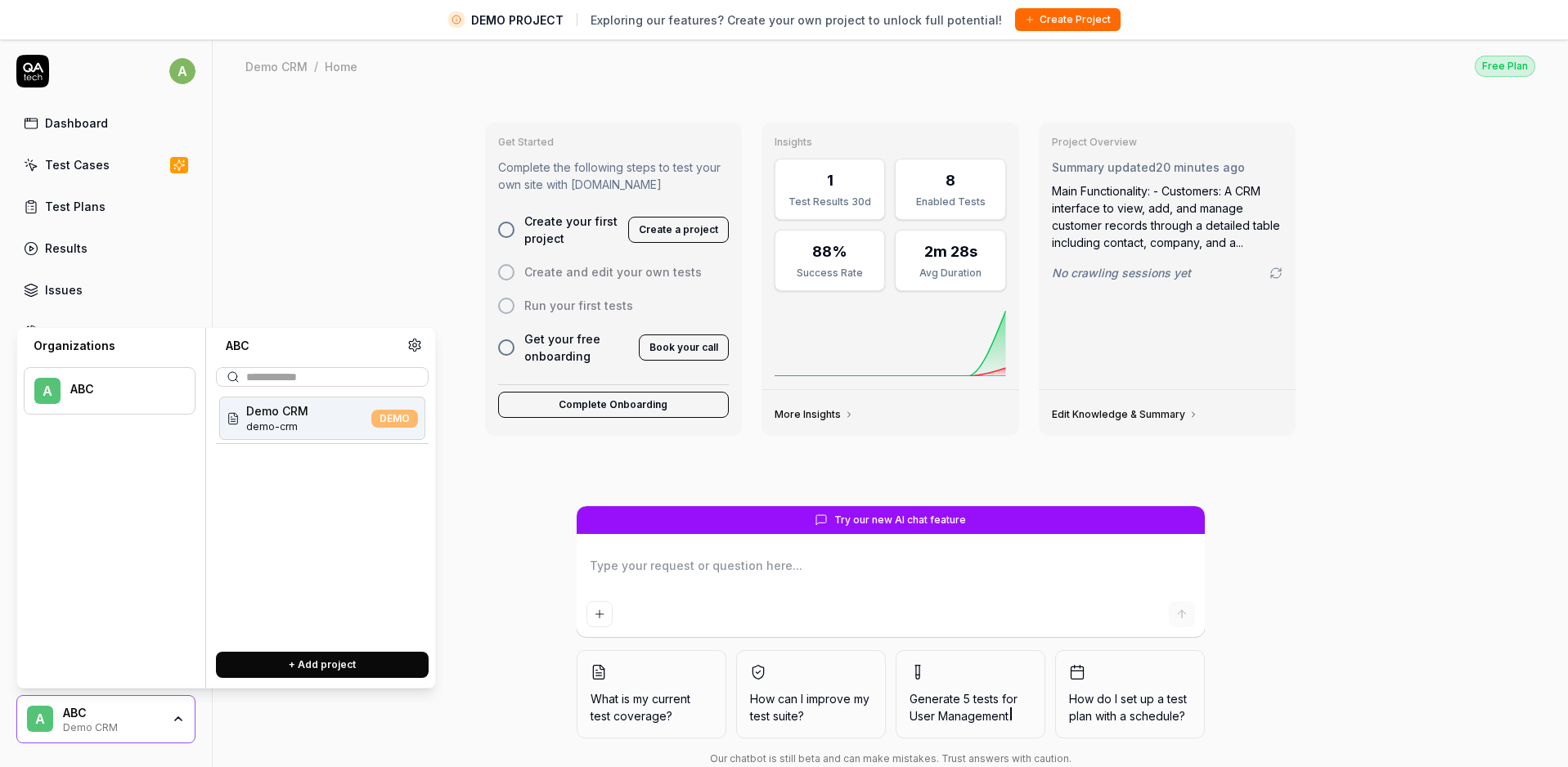
click at [278, 420] on span "demo-crm" at bounding box center [277, 427] width 62 height 15
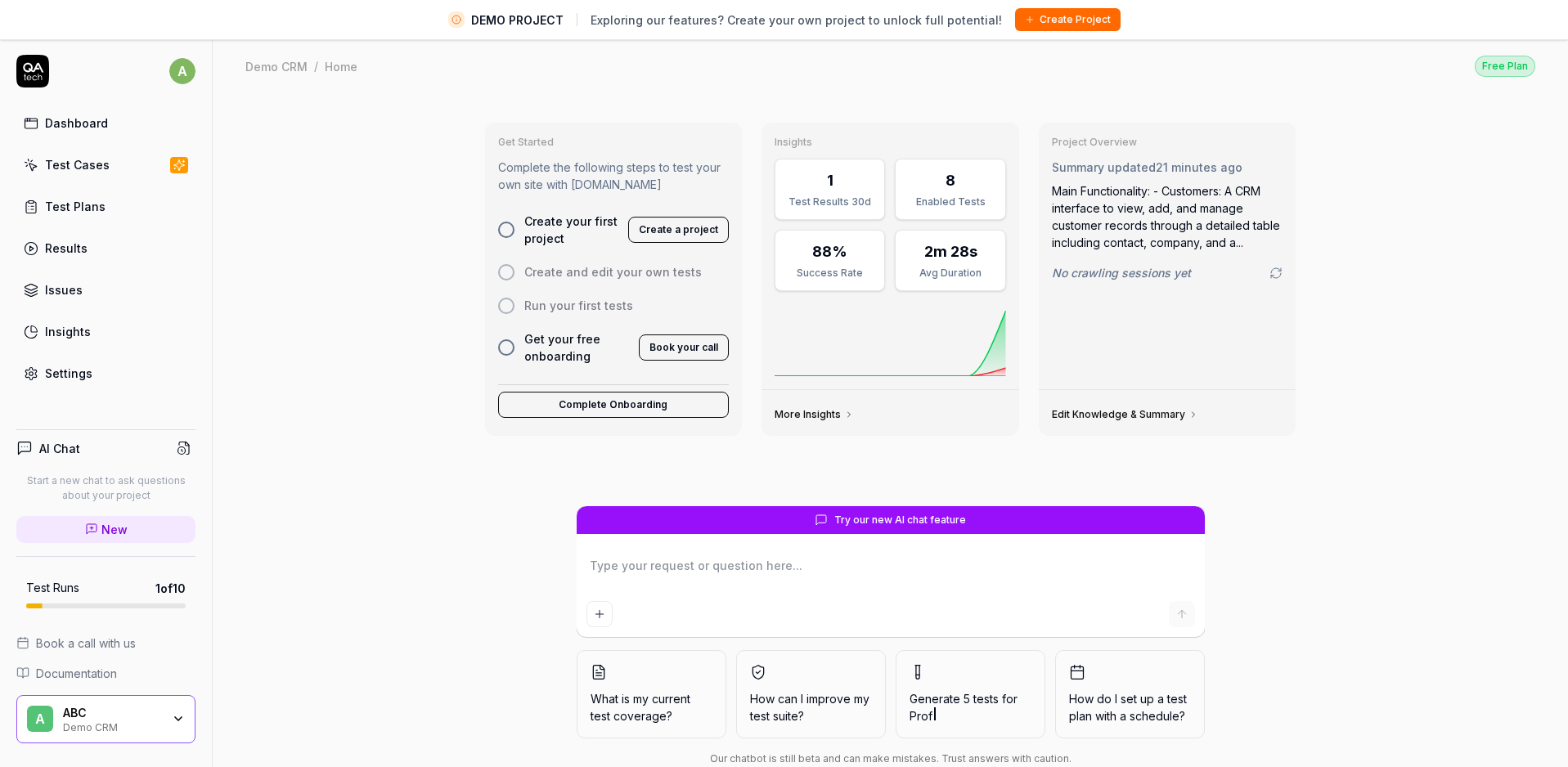
type textarea "*"
click at [83, 169] on div "Test Cases" at bounding box center [77, 165] width 65 height 17
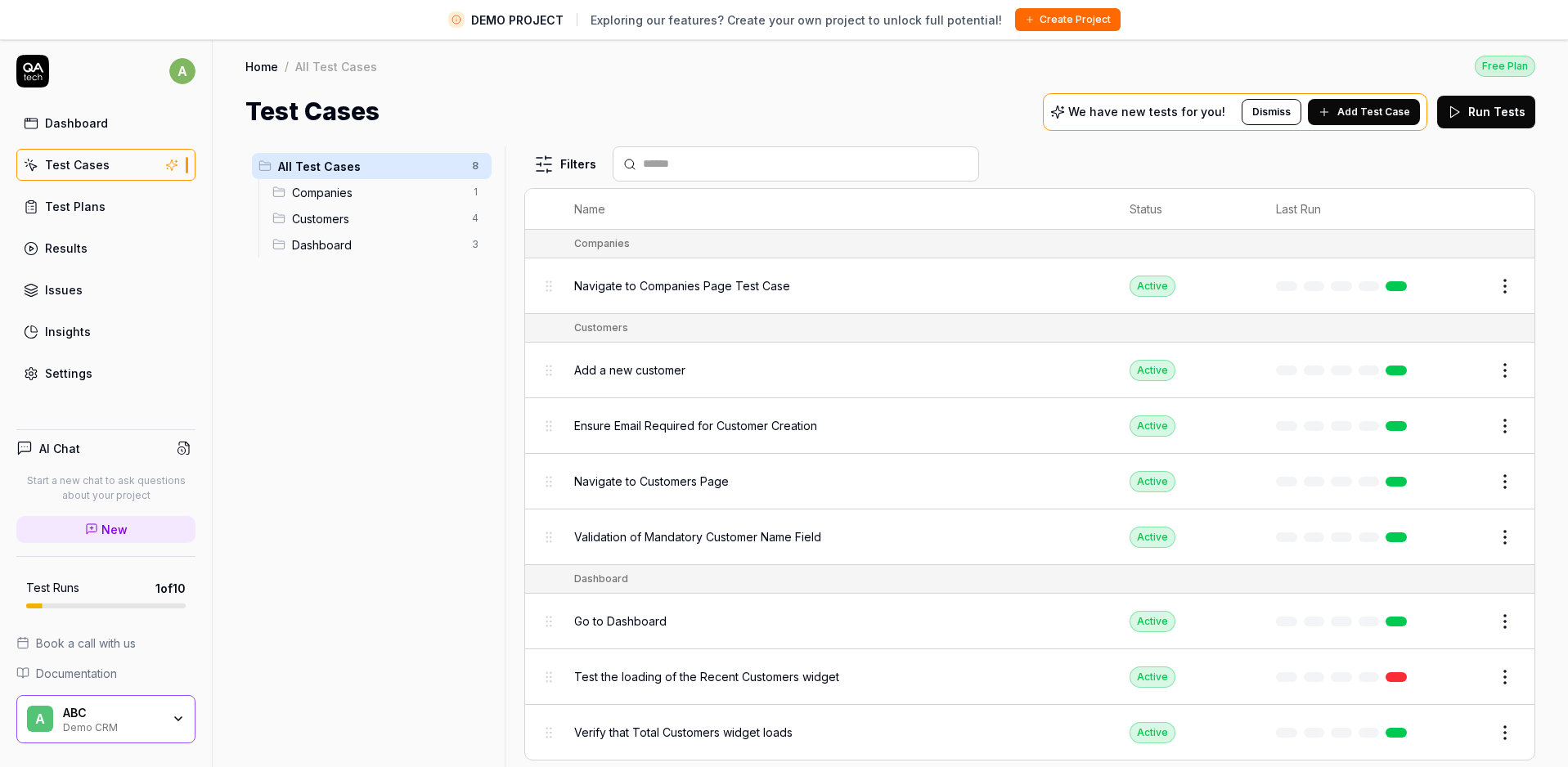
click at [1359, 111] on span "Add Test Case" at bounding box center [1373, 112] width 73 height 15
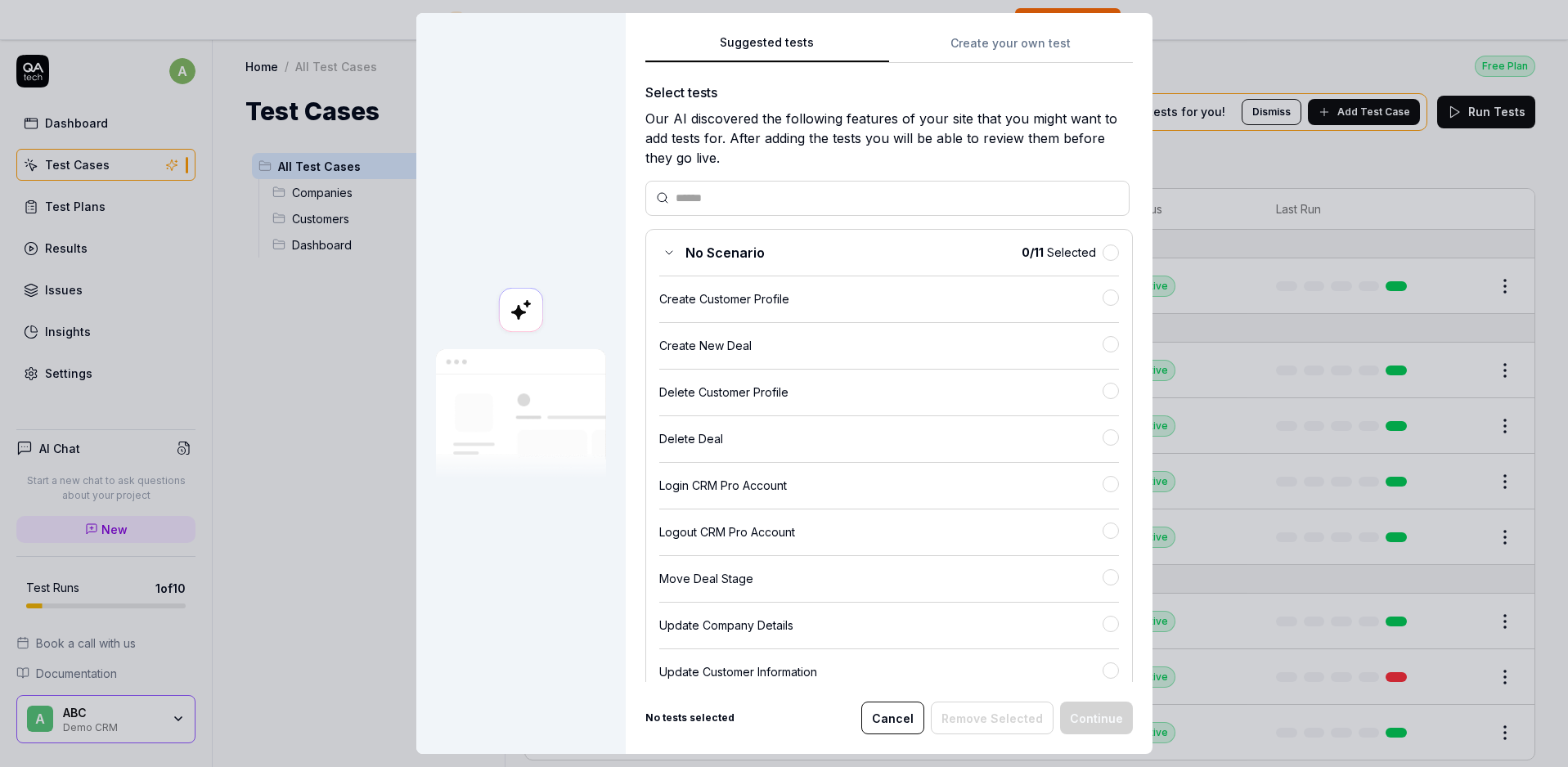
click at [1005, 50] on button "Create your own test" at bounding box center [1010, 48] width 244 height 29
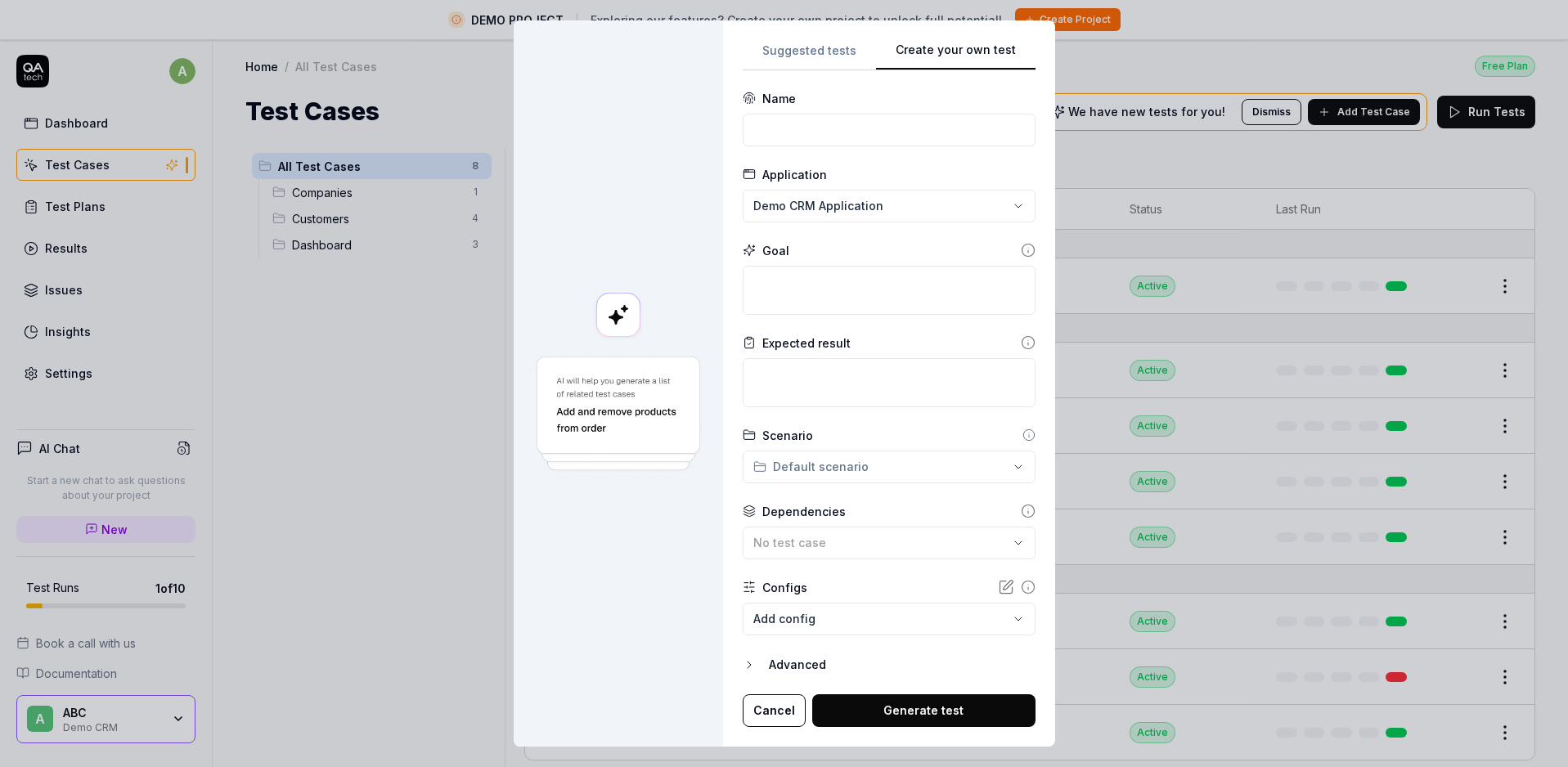
click at [963, 213] on div "**********" at bounding box center [784, 383] width 1568 height 767
click at [1017, 200] on div "**********" at bounding box center [784, 383] width 1568 height 767
click at [897, 283] on span "Create New Application" at bounding box center [848, 281] width 135 height 17
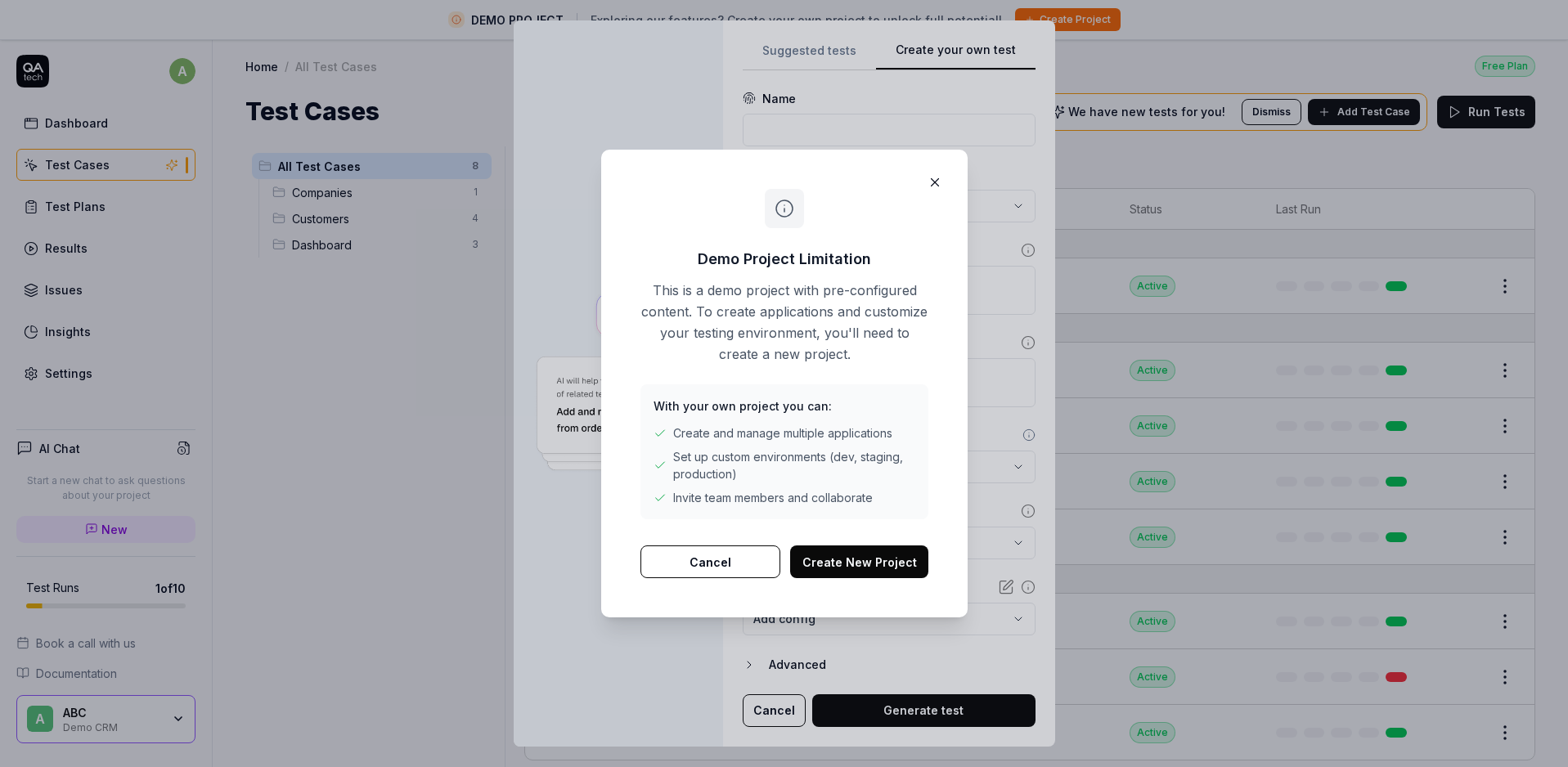
click at [931, 179] on icon "button" at bounding box center [934, 183] width 7 height 7
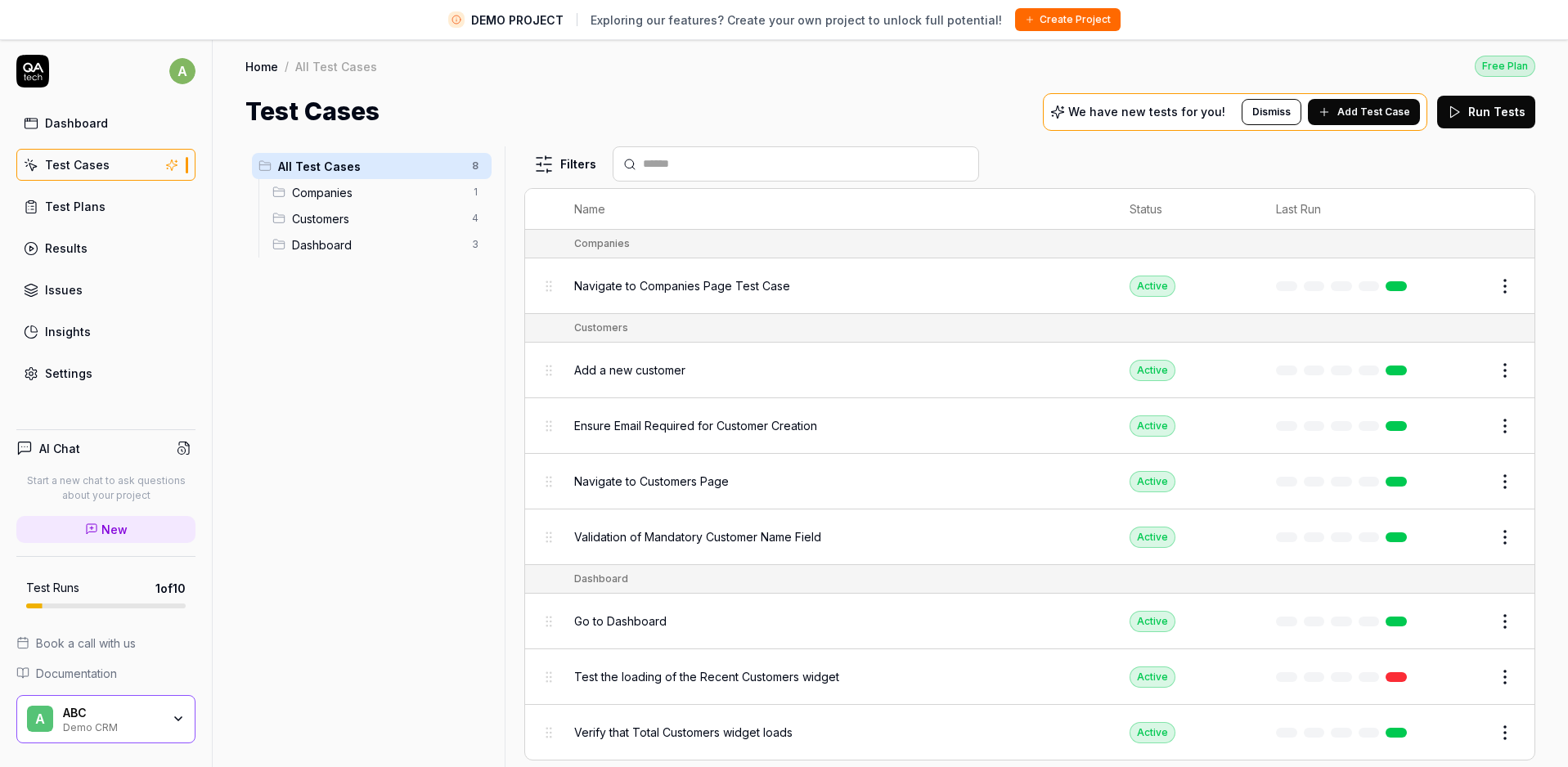
click at [125, 716] on div "ABC" at bounding box center [112, 713] width 98 height 15
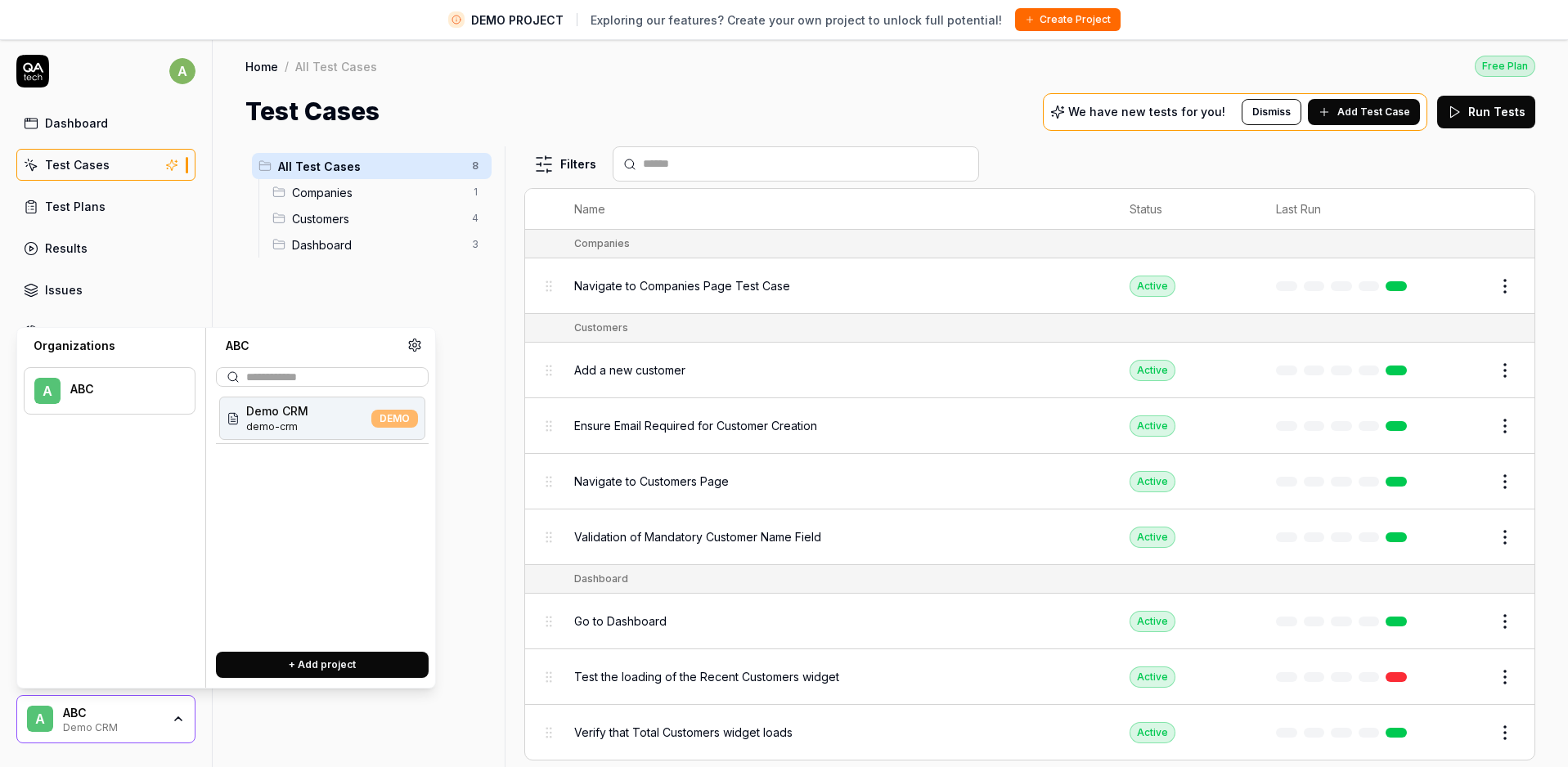
click at [124, 716] on div "ABC" at bounding box center [112, 713] width 98 height 15
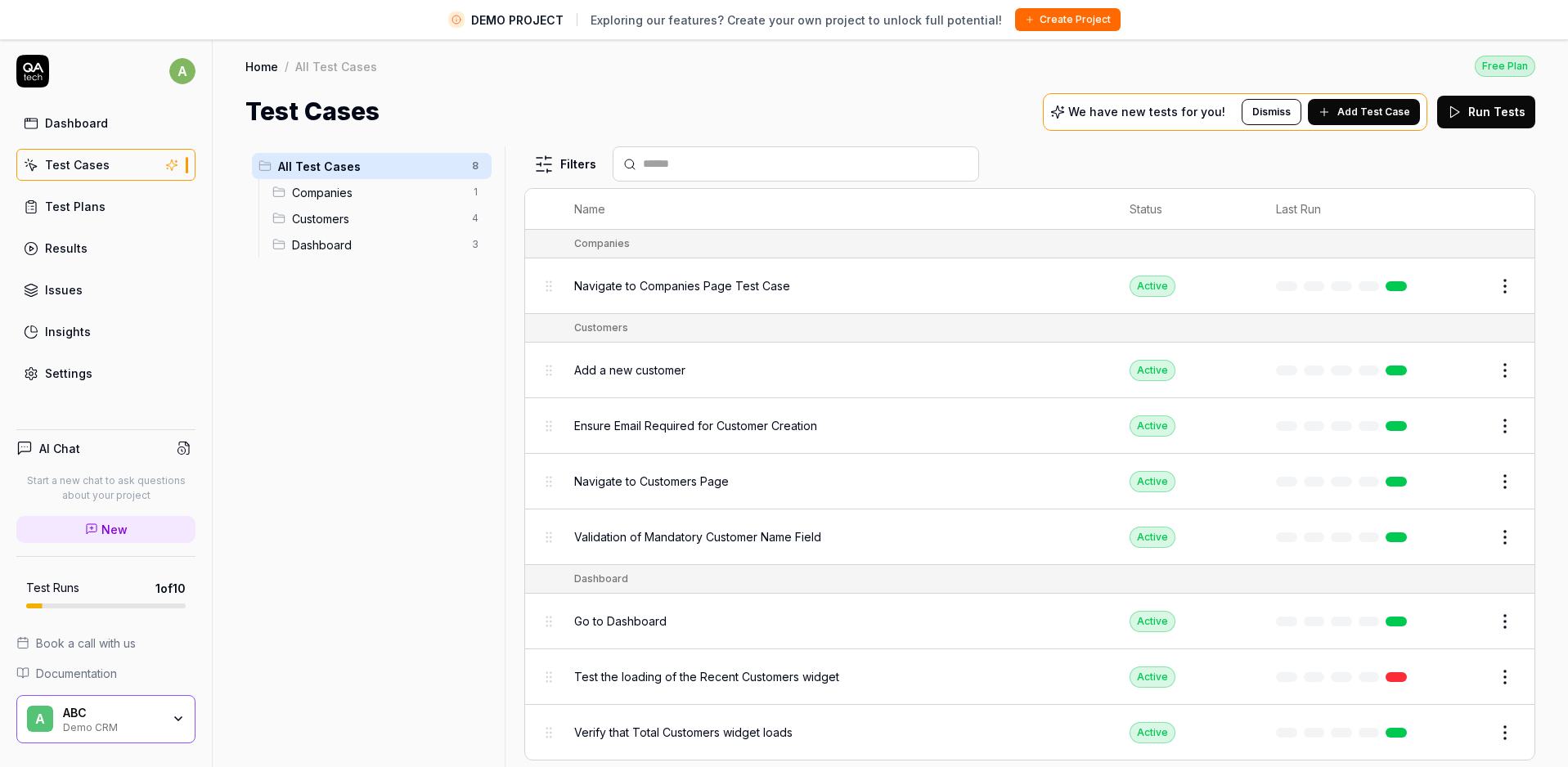
click at [123, 716] on div "ABC" at bounding box center [112, 713] width 98 height 15
click at [325, 244] on span "Dashboard" at bounding box center [377, 245] width 170 height 17
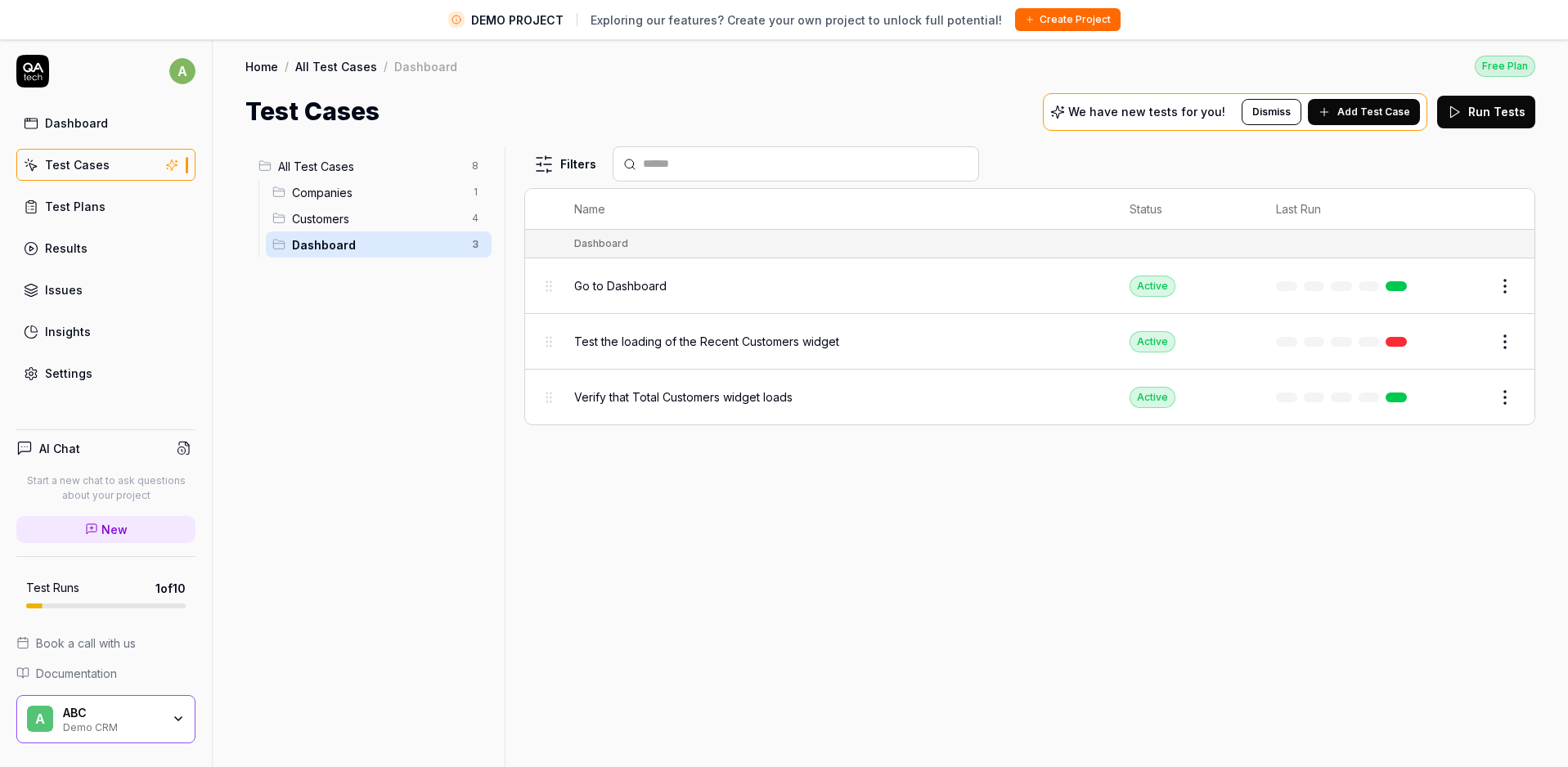
click at [1370, 111] on span "Add Test Case" at bounding box center [1373, 112] width 73 height 15
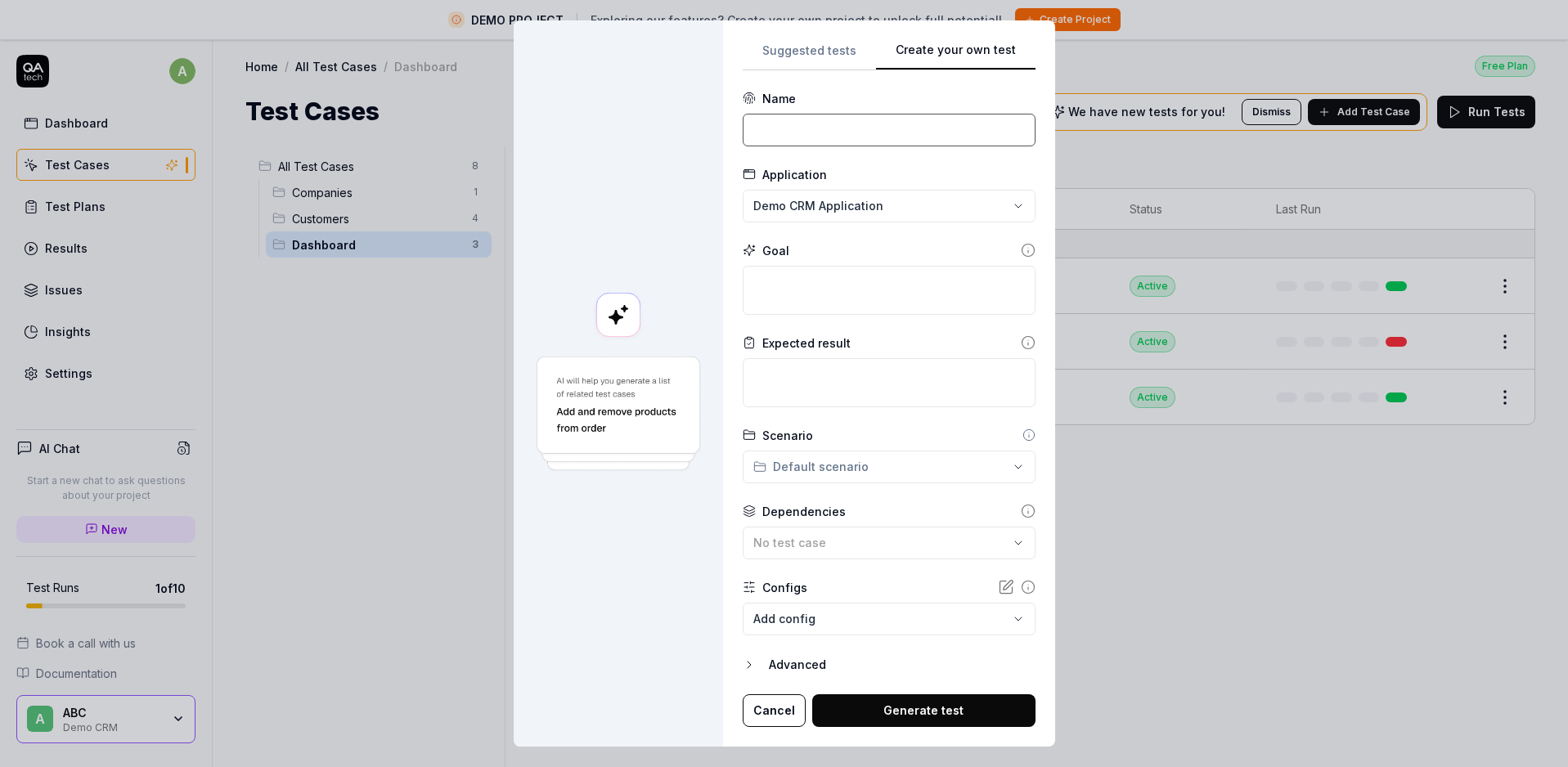
click at [817, 124] on input at bounding box center [889, 130] width 293 height 33
type input "Login"
click at [836, 208] on div "**********" at bounding box center [784, 383] width 1568 height 767
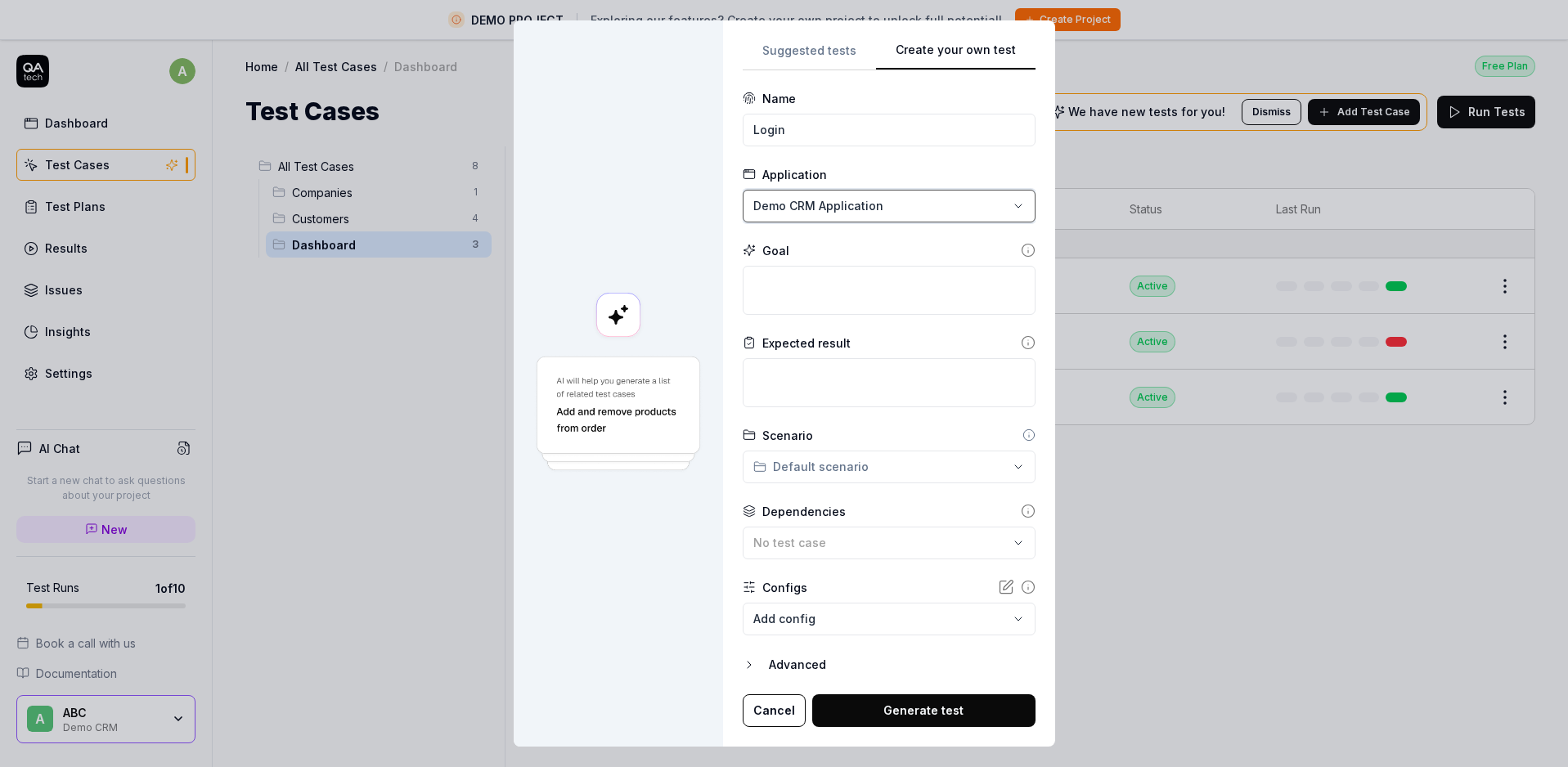
click at [836, 208] on div "**********" at bounding box center [784, 383] width 1568 height 767
click at [807, 473] on div "**********" at bounding box center [784, 383] width 1568 height 767
click at [800, 627] on body "DEMO PROJECT Exploring our features? Create your own project to unlock full pot…" at bounding box center [784, 402] width 1568 height 805
click at [750, 588] on div "**********" at bounding box center [784, 383] width 1568 height 767
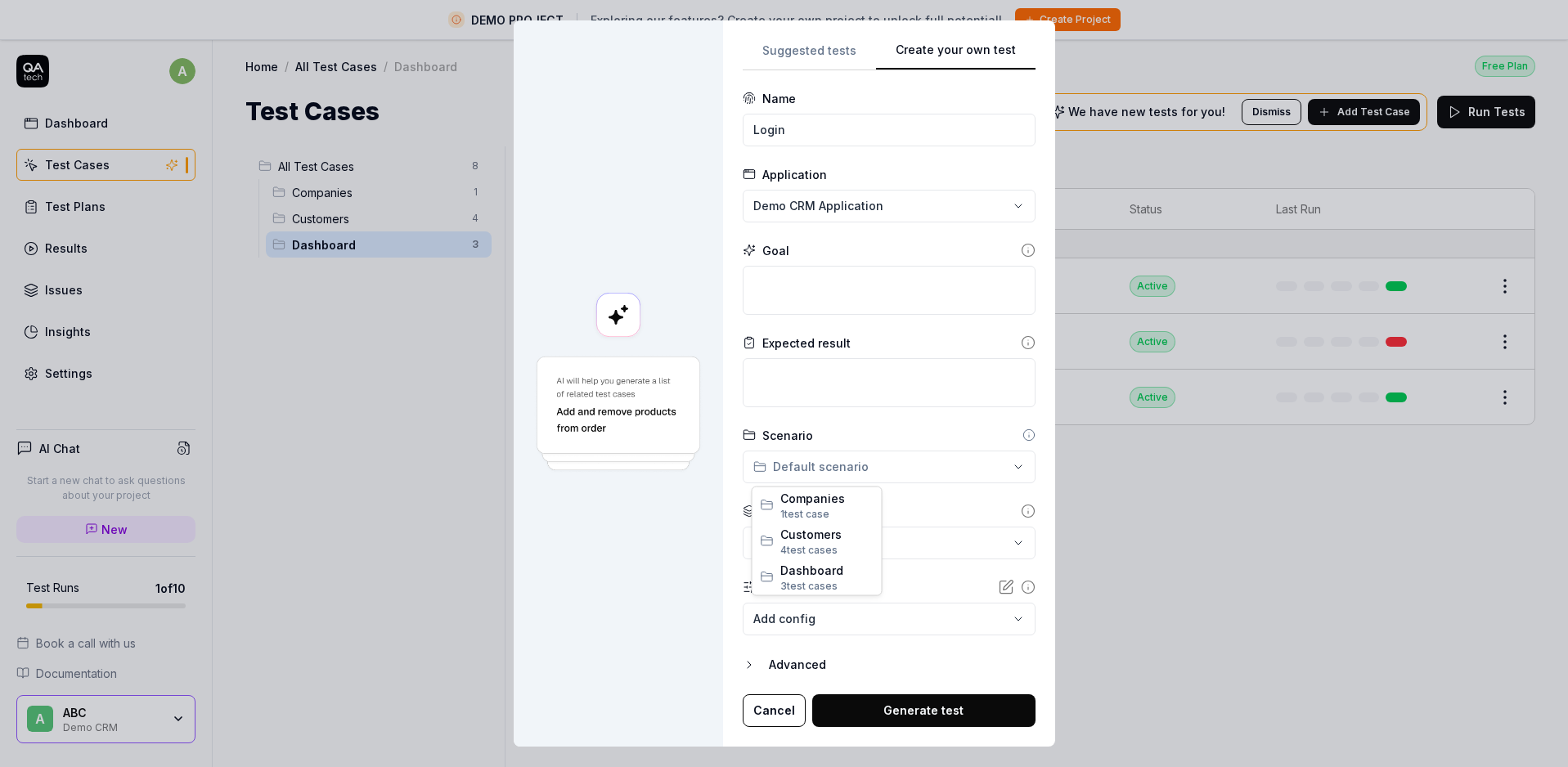
click at [832, 474] on div "**********" at bounding box center [784, 383] width 1568 height 767
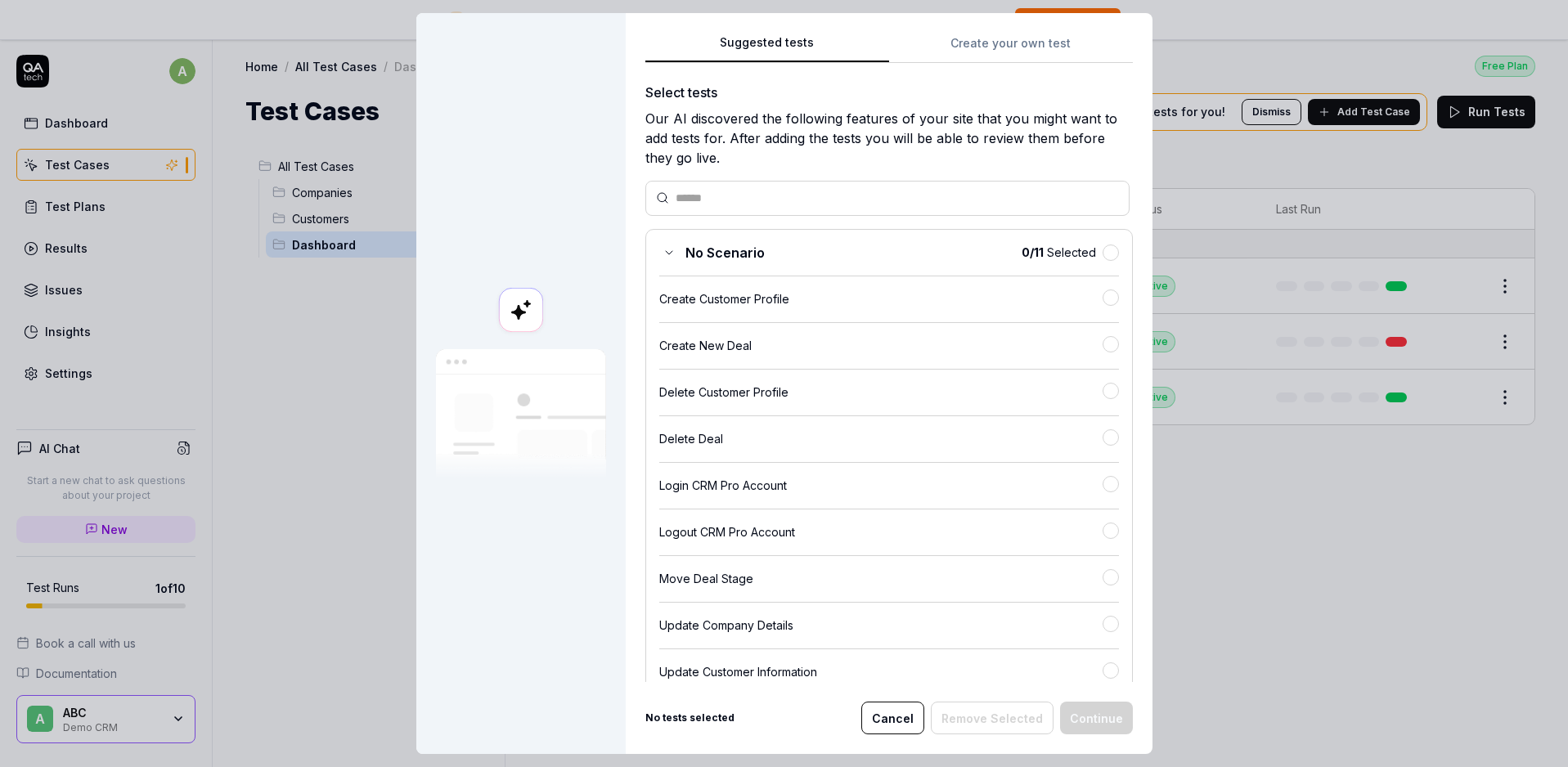
click at [781, 56] on button "Suggested tests" at bounding box center [767, 48] width 244 height 29
click at [726, 302] on div "Create Customer Profile" at bounding box center [880, 299] width 443 height 17
click at [942, 282] on div "Create Customer Profile" at bounding box center [889, 292] width 460 height 33
click at [1061, 50] on div "Suggested tests Suggested tests Create your own test Select tests Our AI discov…" at bounding box center [784, 383] width 1568 height 767
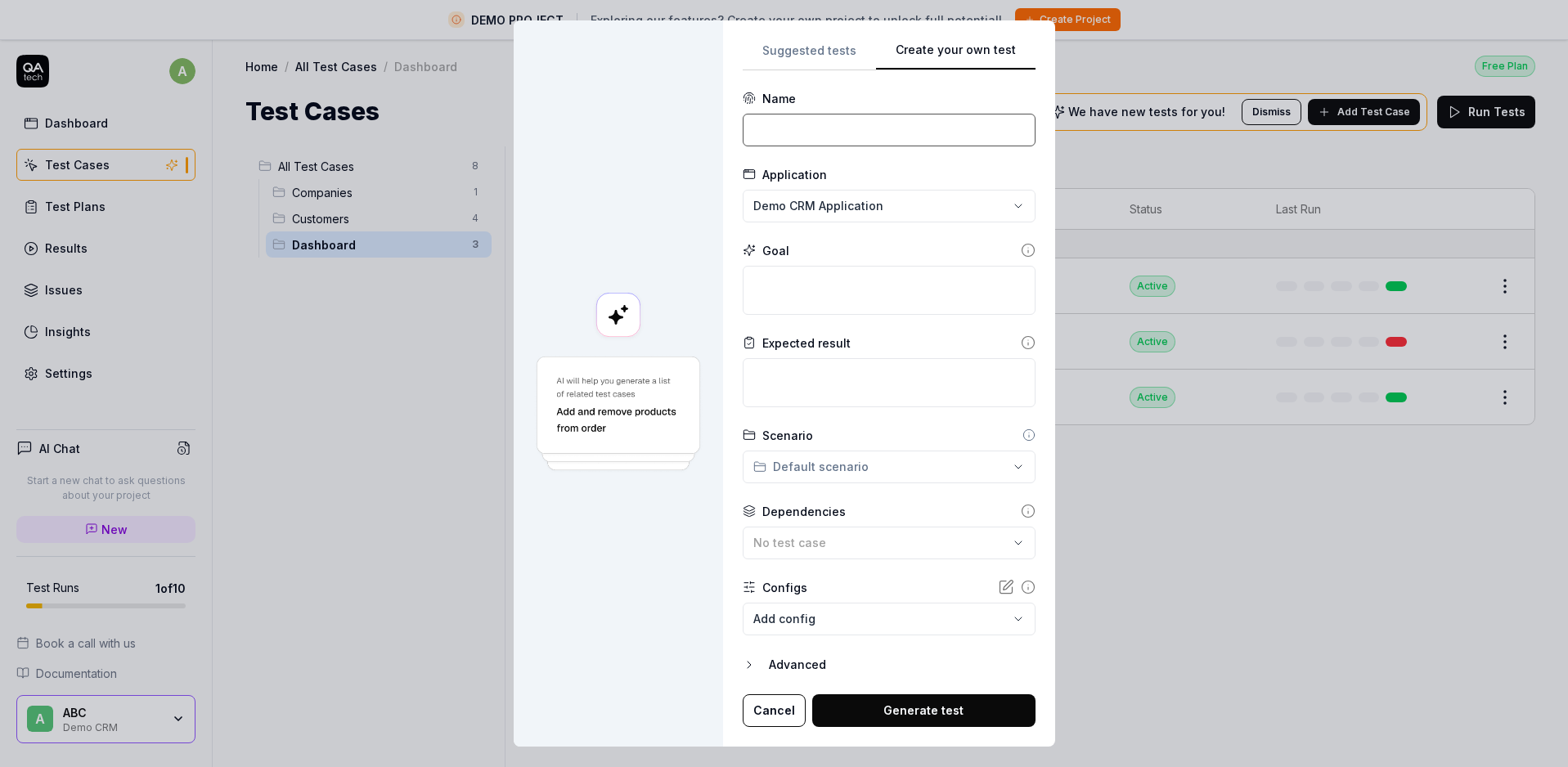
click at [786, 131] on input at bounding box center [889, 130] width 293 height 33
type input "Login"
click at [1020, 249] on icon at bounding box center [1028, 250] width 15 height 15
click at [1020, 345] on icon at bounding box center [1028, 343] width 15 height 15
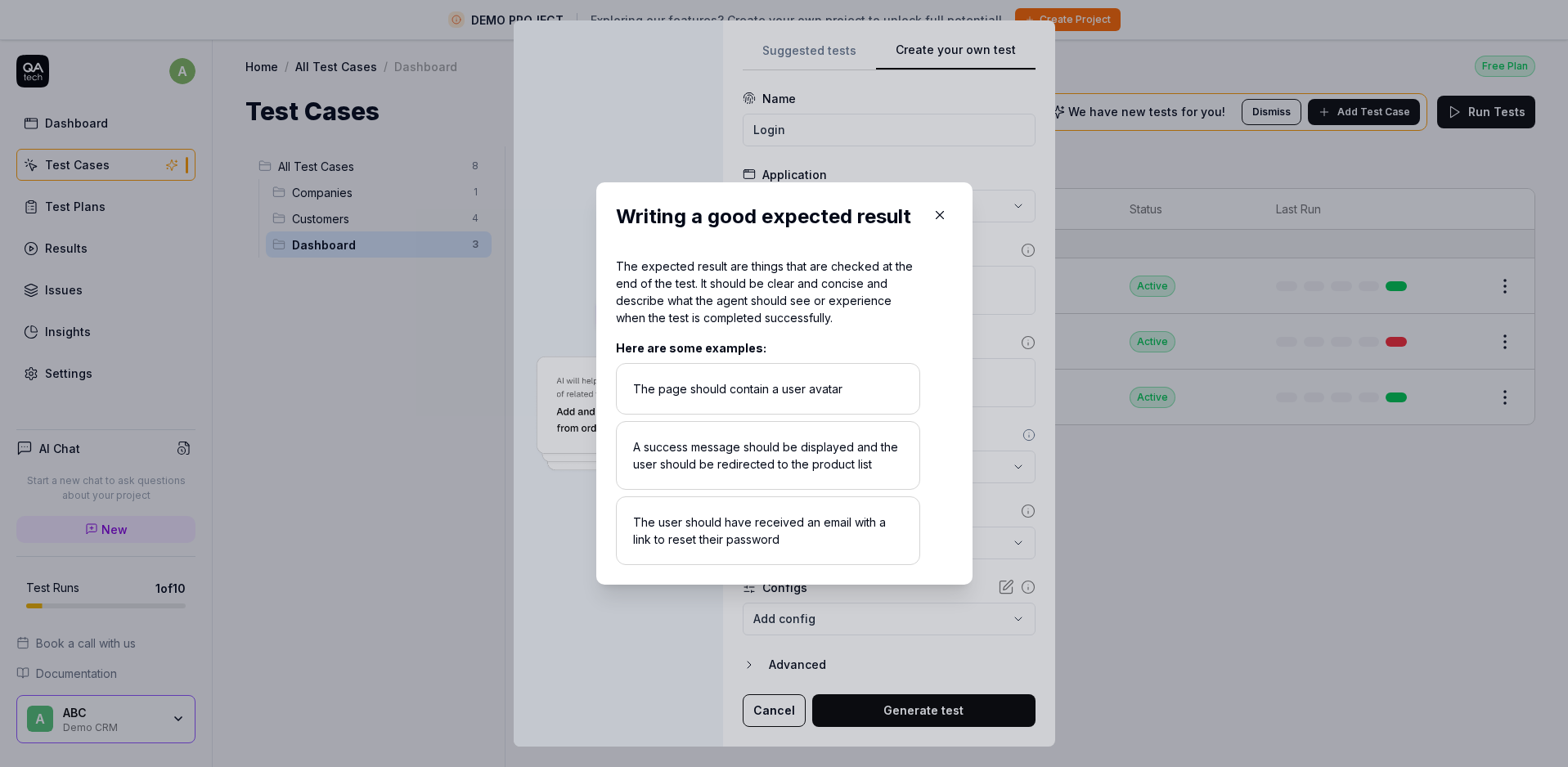
click at [996, 339] on div "​ Writing a good expected result The expected result are things that are checke…" at bounding box center [784, 383] width 442 height 442
click at [944, 220] on icon "button" at bounding box center [940, 215] width 15 height 15
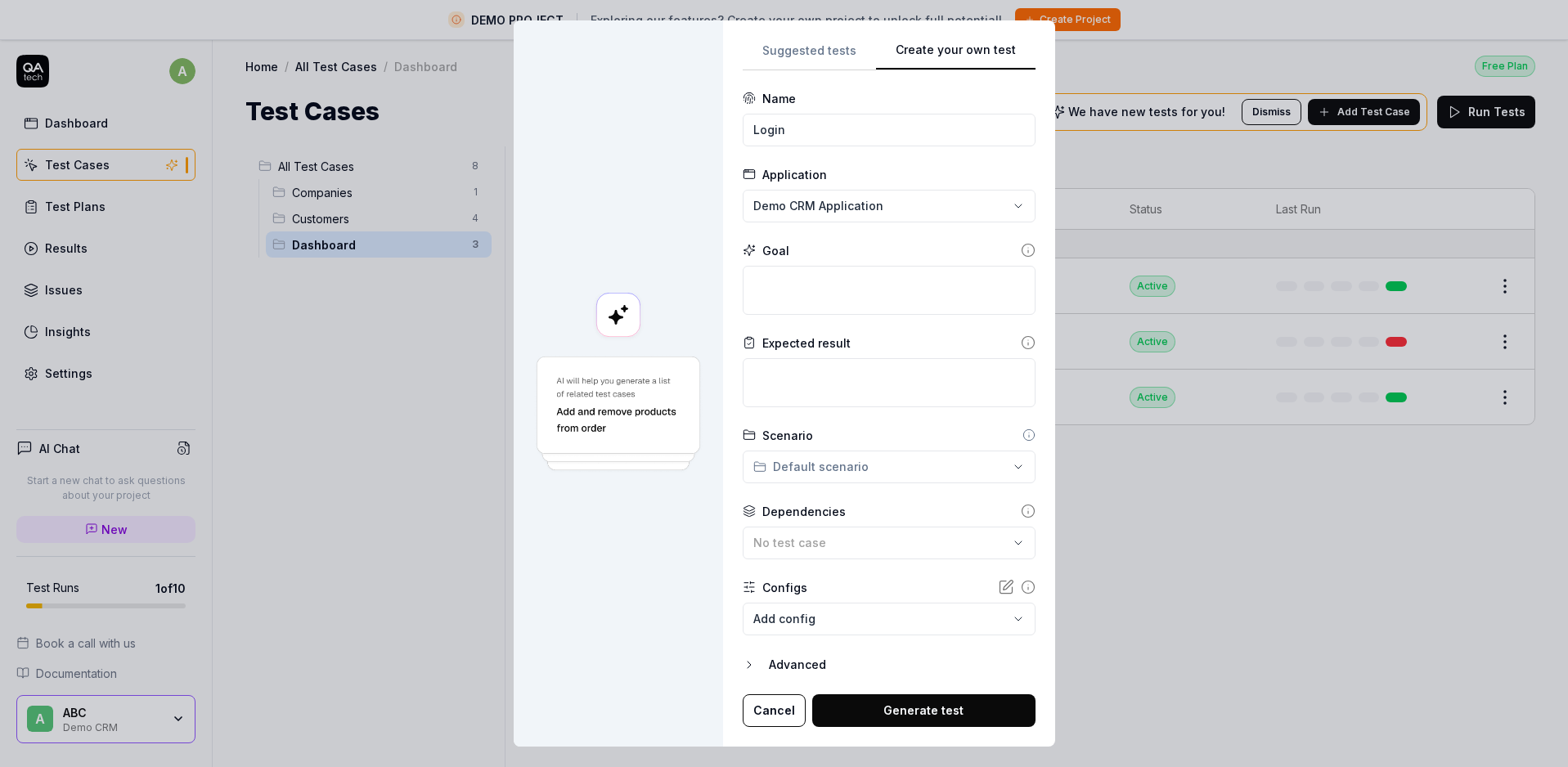
click at [826, 475] on div "**********" at bounding box center [784, 383] width 1568 height 767
click at [827, 474] on div "**********" at bounding box center [784, 383] width 1568 height 767
click at [911, 709] on button "Generate test" at bounding box center [923, 710] width 223 height 33
click at [802, 282] on textarea at bounding box center [889, 291] width 293 height 49
type textarea "*"
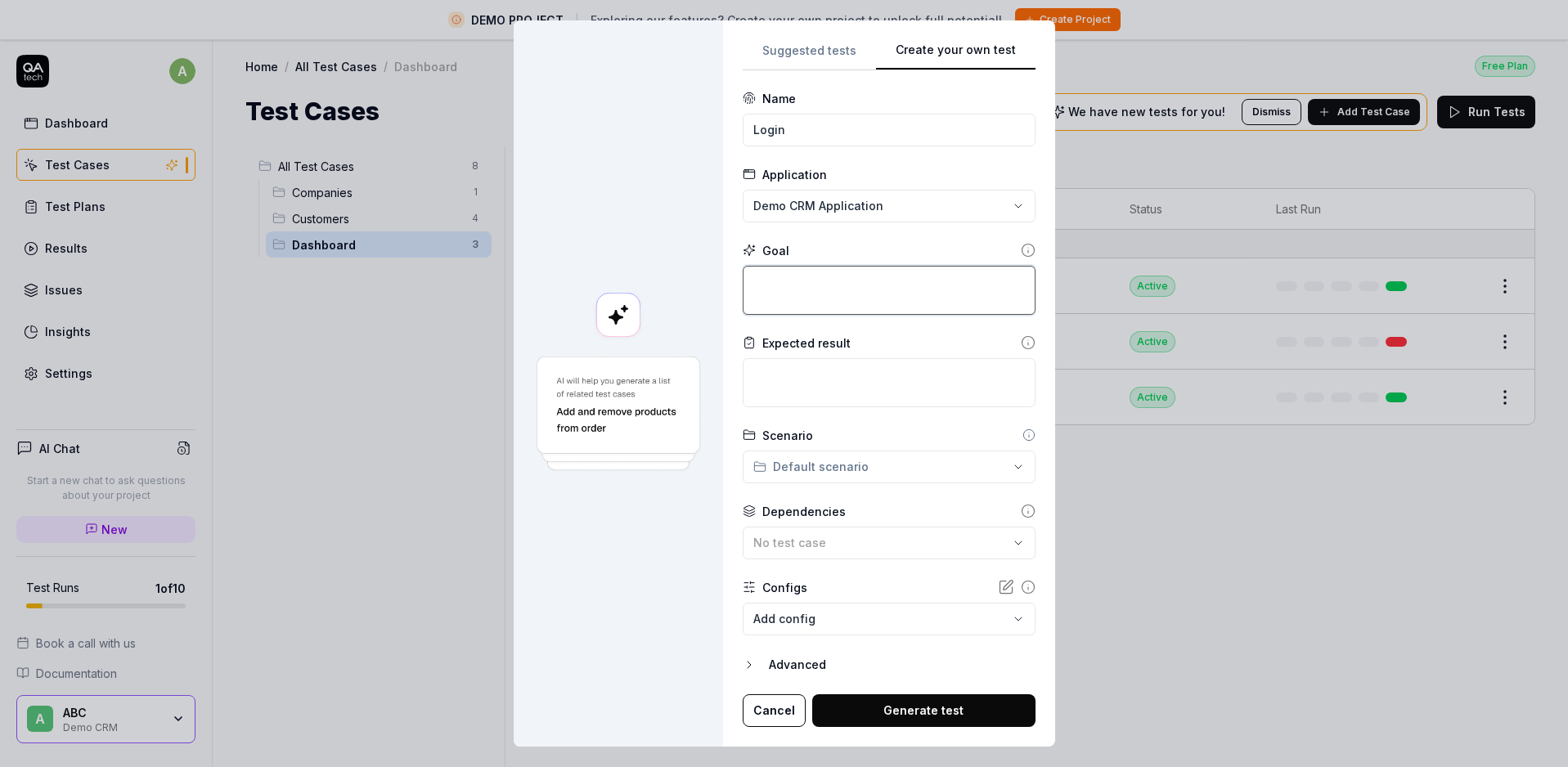
type textarea "S"
type textarea "*"
type textarea "Se"
type textarea "*"
type textarea "See"
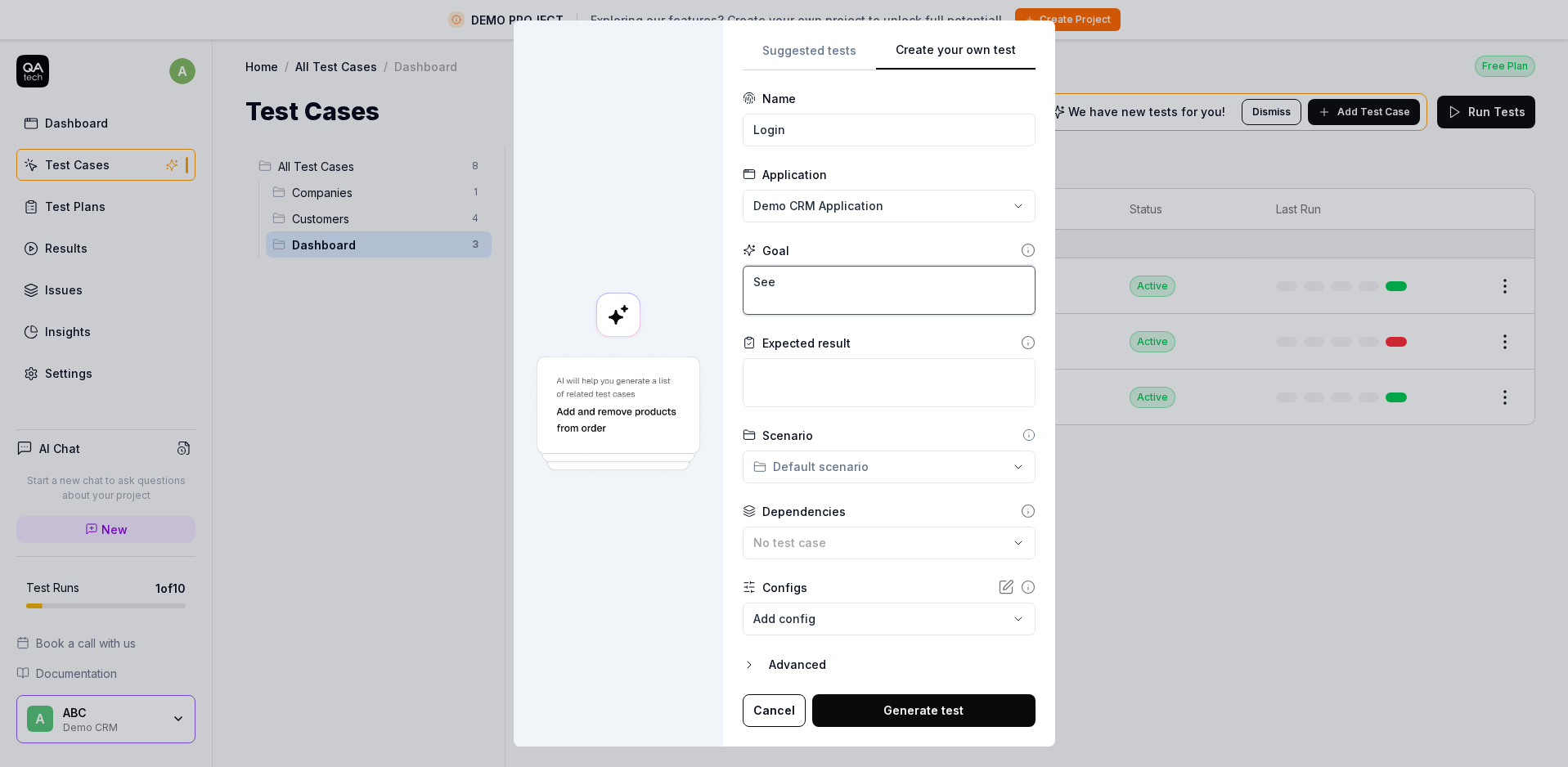
type textarea "*"
type textarea "See t"
type textarea "*"
type textarea "See th"
type textarea "*"
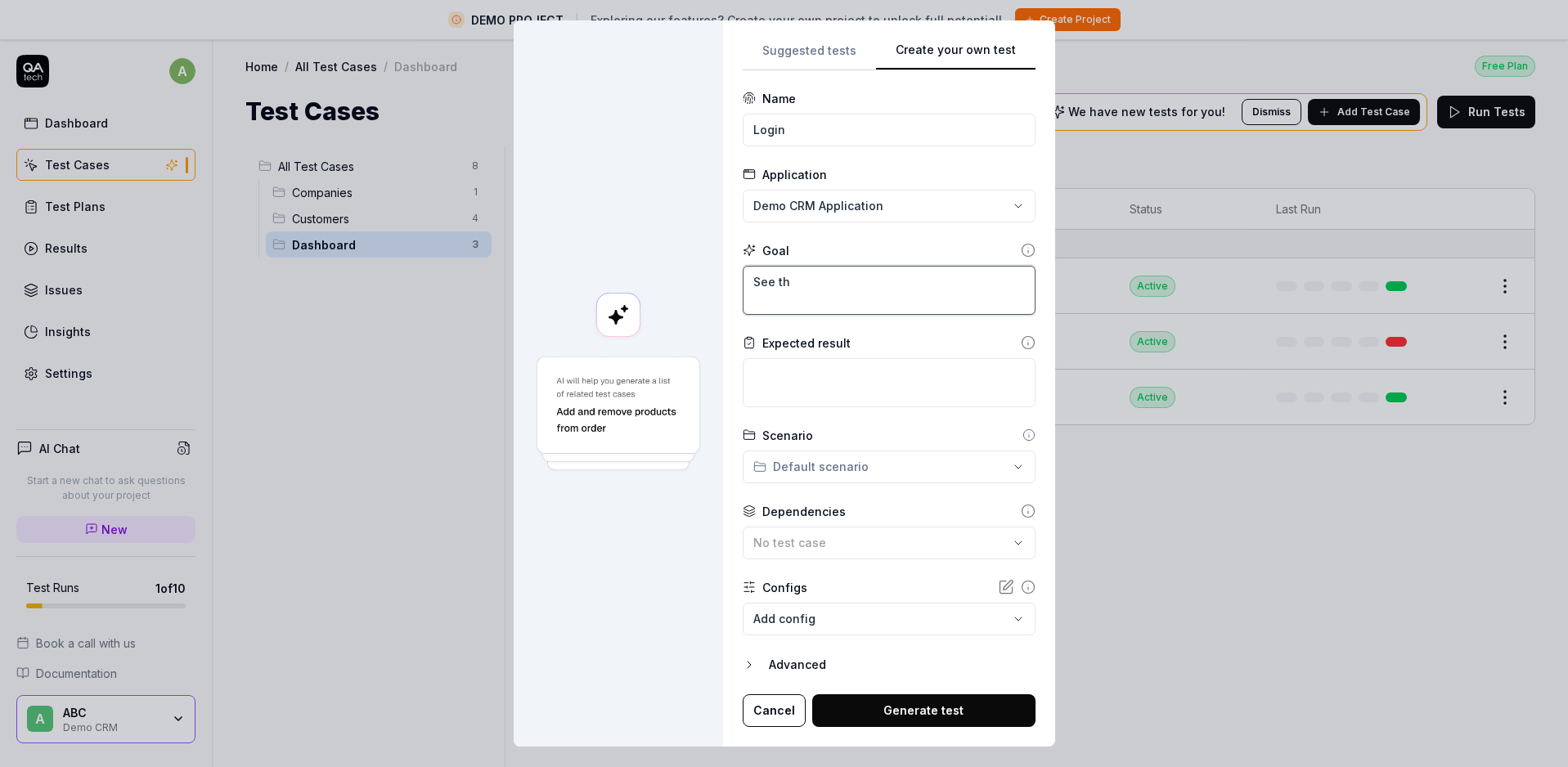
type textarea "See the"
type textarea "*"
type textarea "See the"
type textarea "*"
type textarea "See the p"
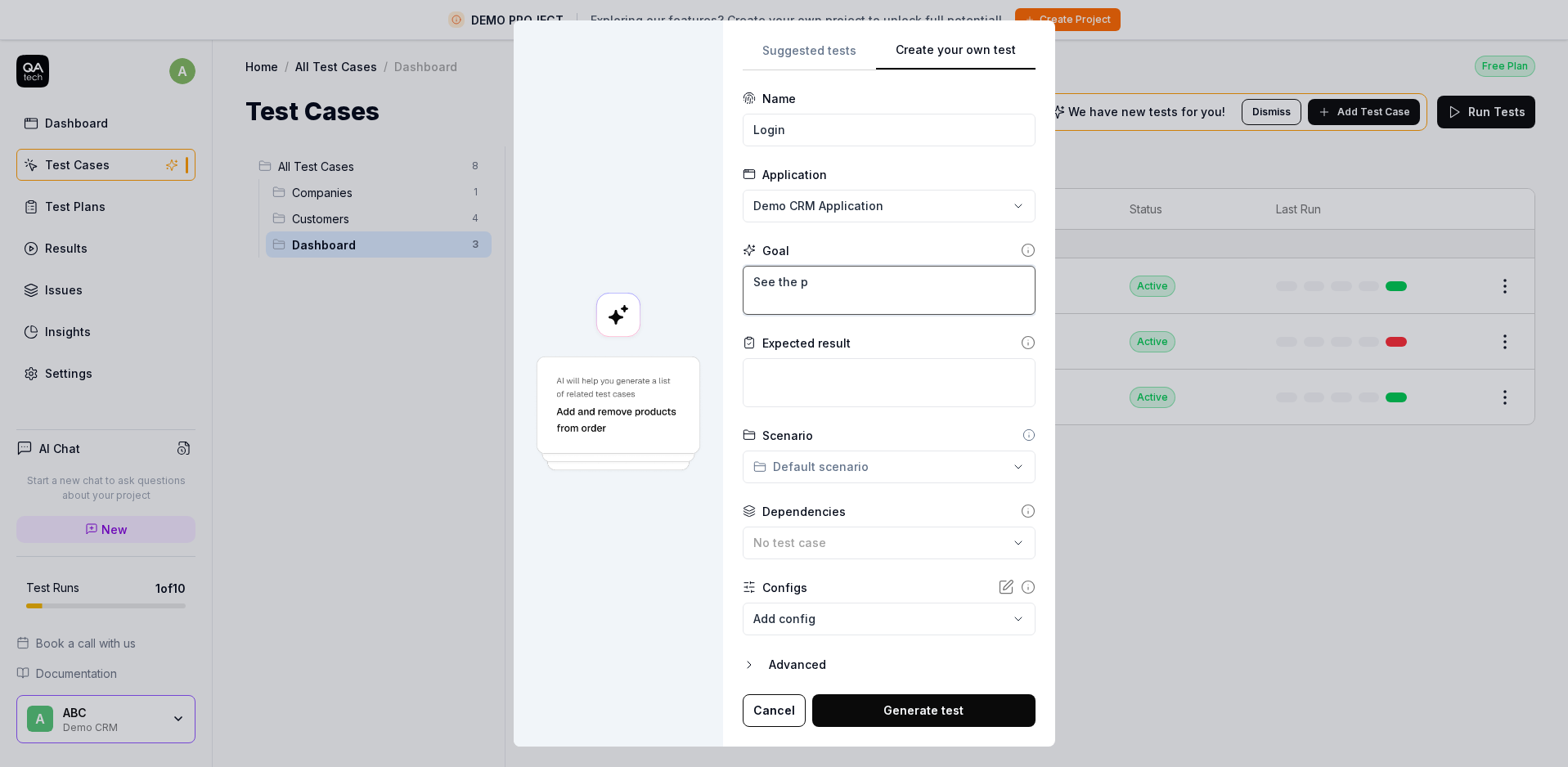
type textarea "*"
type textarea "See the pr"
type textarea "*"
type textarea "See the pro"
type textarea "*"
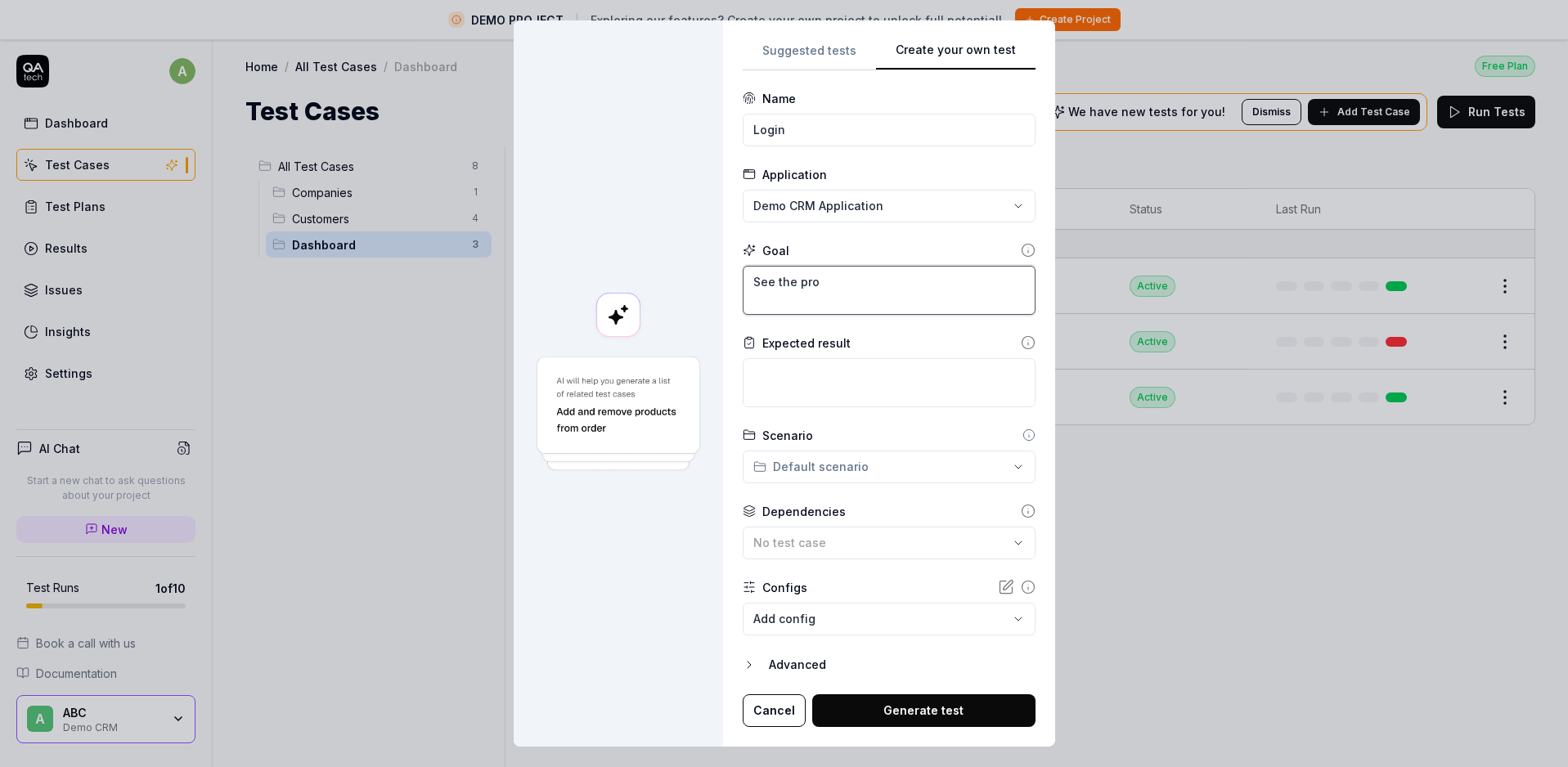
type textarea "See the prof"
type textarea "*"
type textarea "See the profi"
type textarea "*"
type textarea "See the profil"
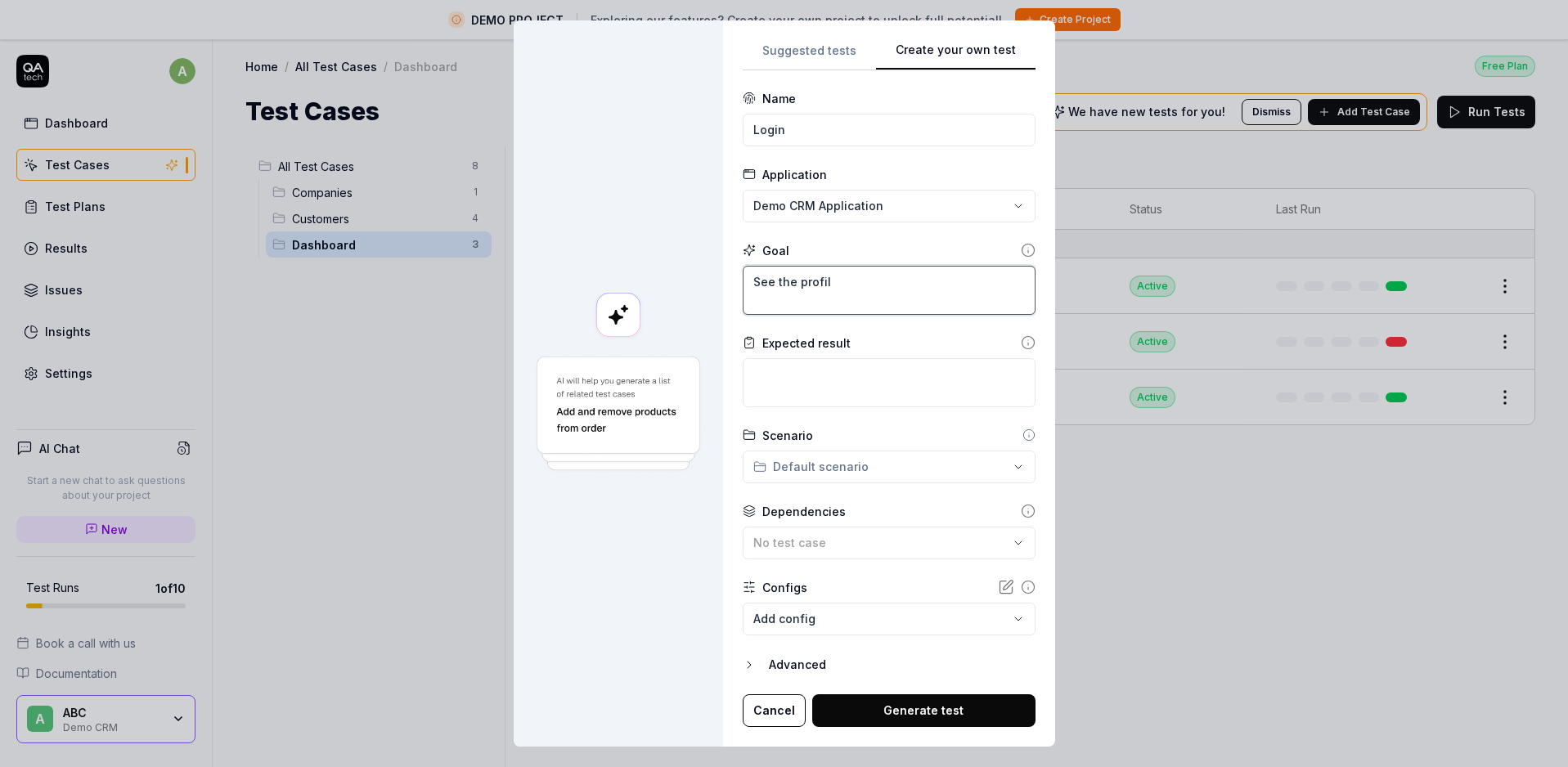
type textarea "*"
type textarea "See the profile"
type textarea "*"
type textarea "See the profile"
type textarea "*"
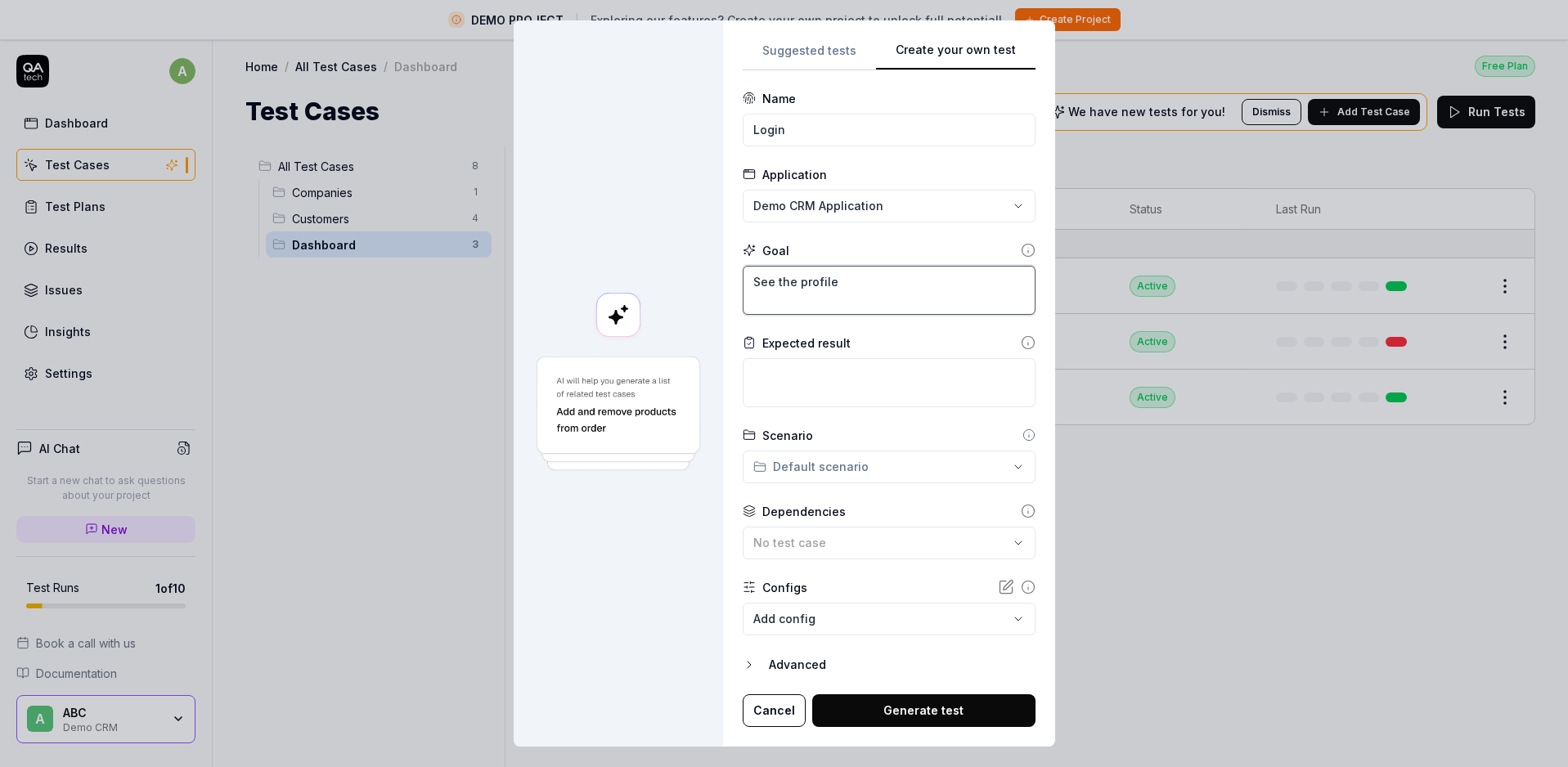
type textarea "See the profile p"
type textarea "*"
type textarea "See the profile pi"
type textarea "*"
type textarea "See the profile pic"
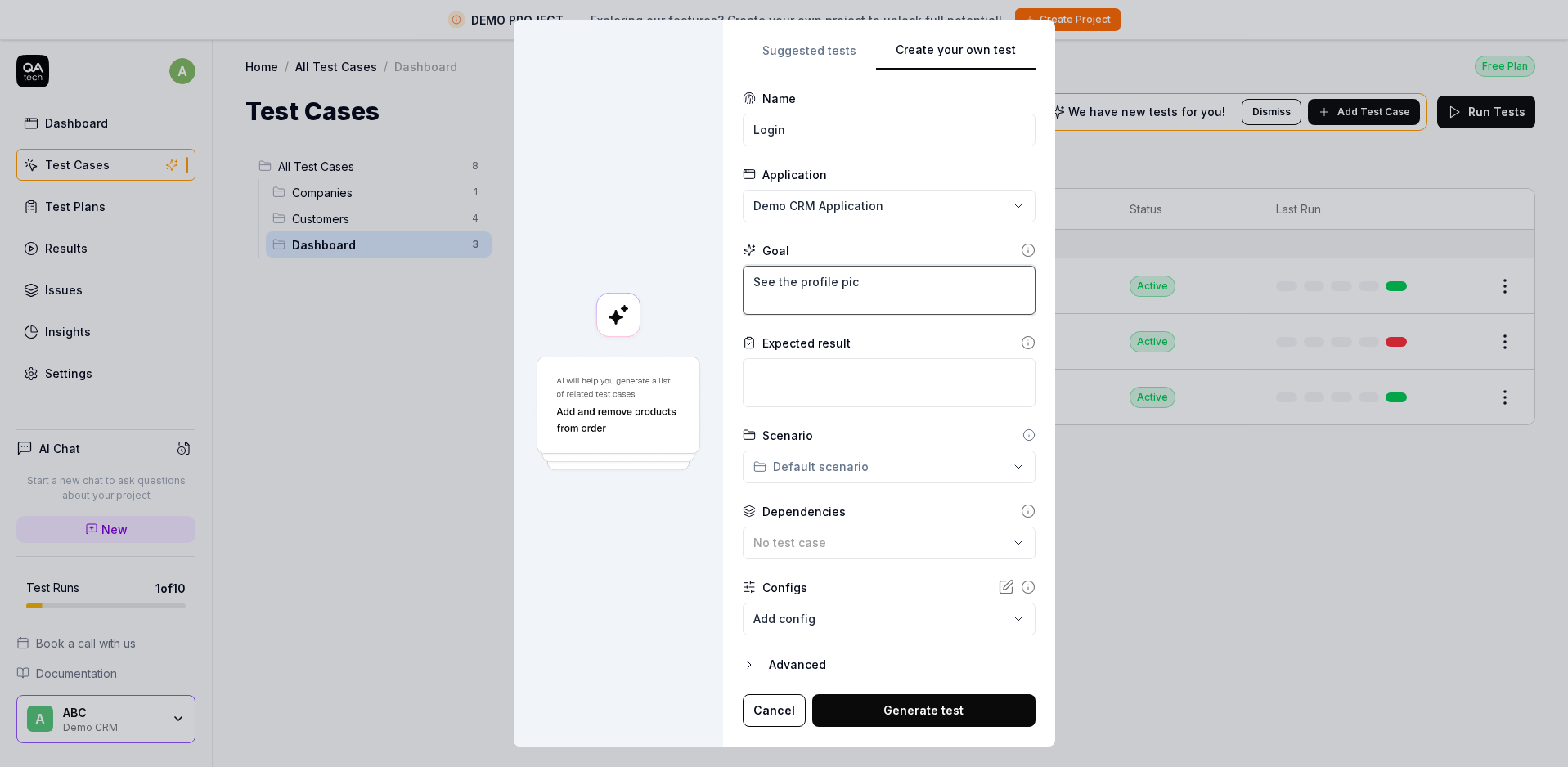
type textarea "*"
type textarea "See the profile pic"
type textarea "*"
type textarea "See the profile pic a"
type textarea "*"
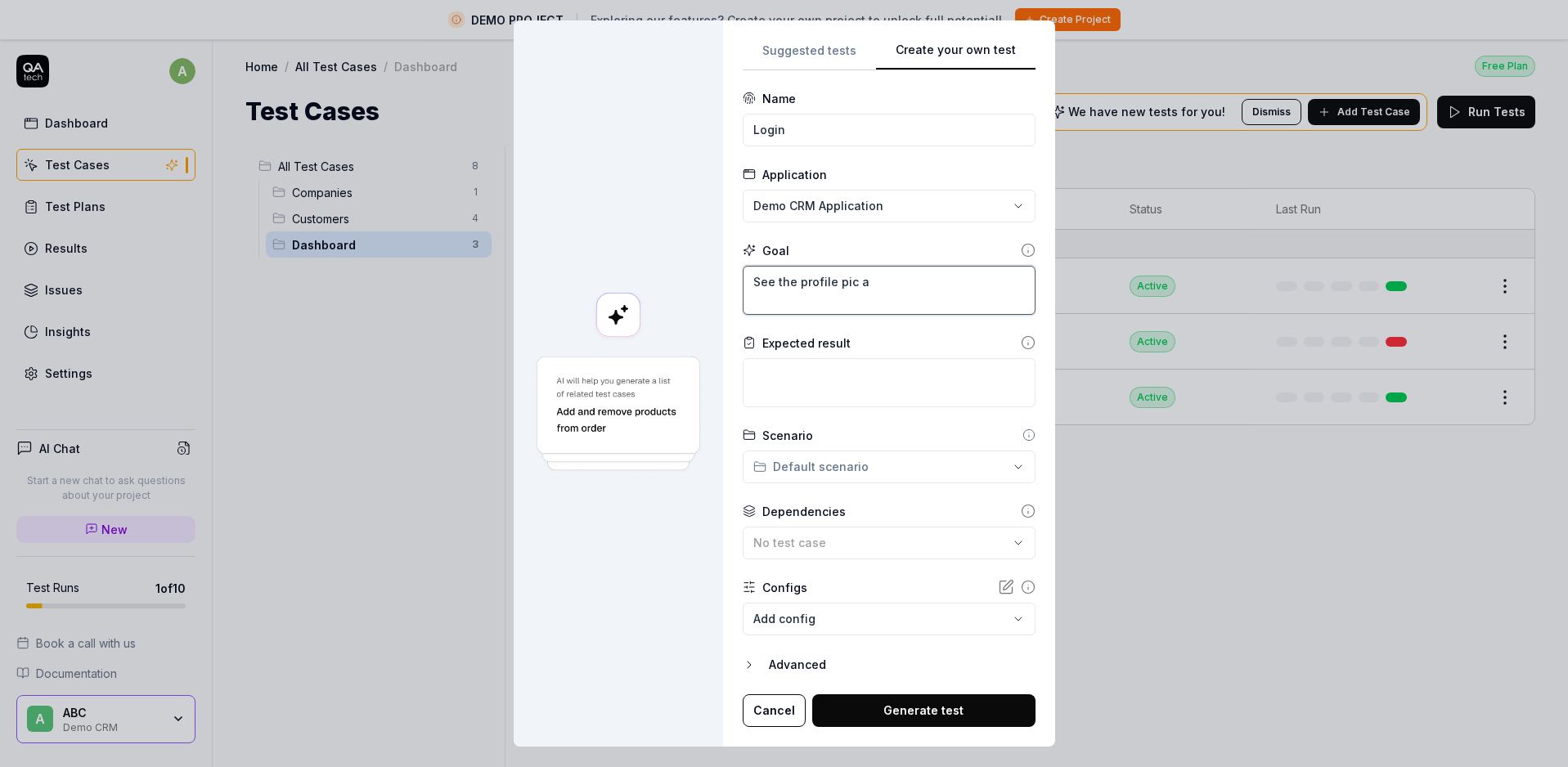
type textarea "See the profile pic an"
type textarea "*"
type textarea "See the profile pic ane"
type textarea "*"
type textarea "See the profile pic an"
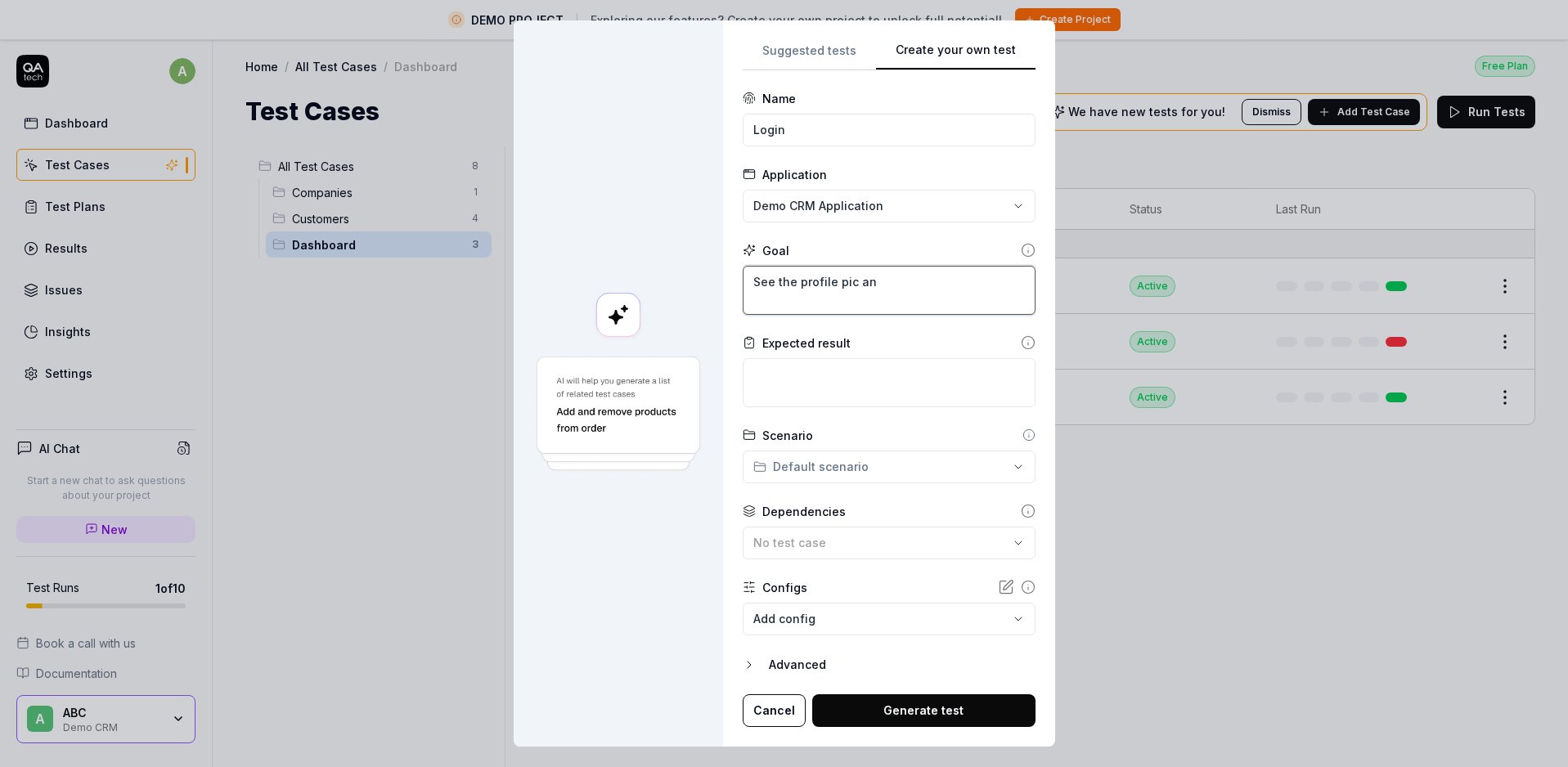
type textarea "*"
type textarea "See the profile pic a"
type textarea "*"
type textarea "See the profile pic"
type textarea "*"
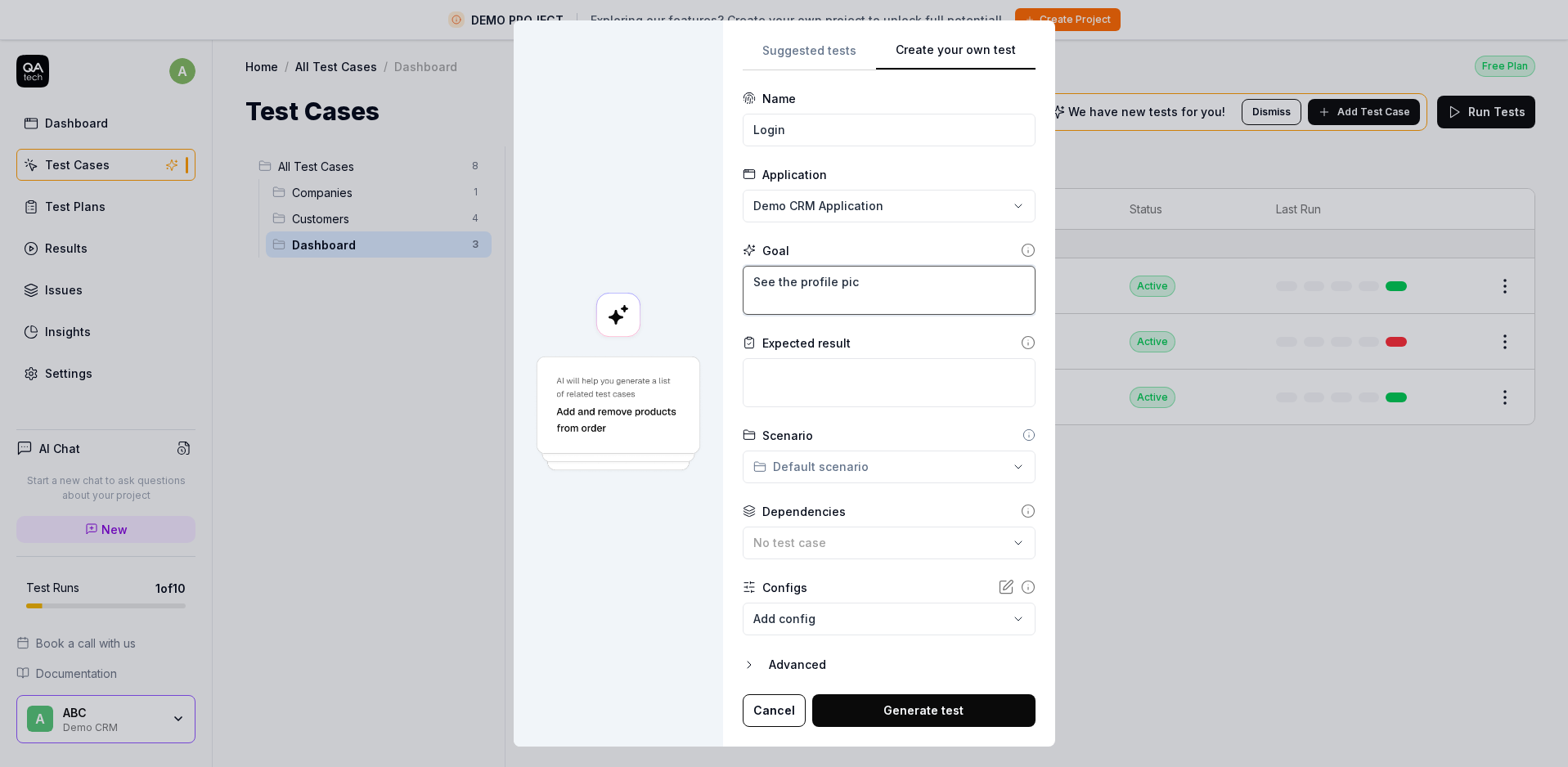
type textarea "See the profile pic"
click at [864, 270] on textarea "See the profile pic" at bounding box center [889, 291] width 293 height 49
drag, startPoint x: 874, startPoint y: 280, endPoint x: 736, endPoint y: 278, distance: 138.0
click at [736, 278] on div "**********" at bounding box center [889, 383] width 332 height 726
type textarea "*"
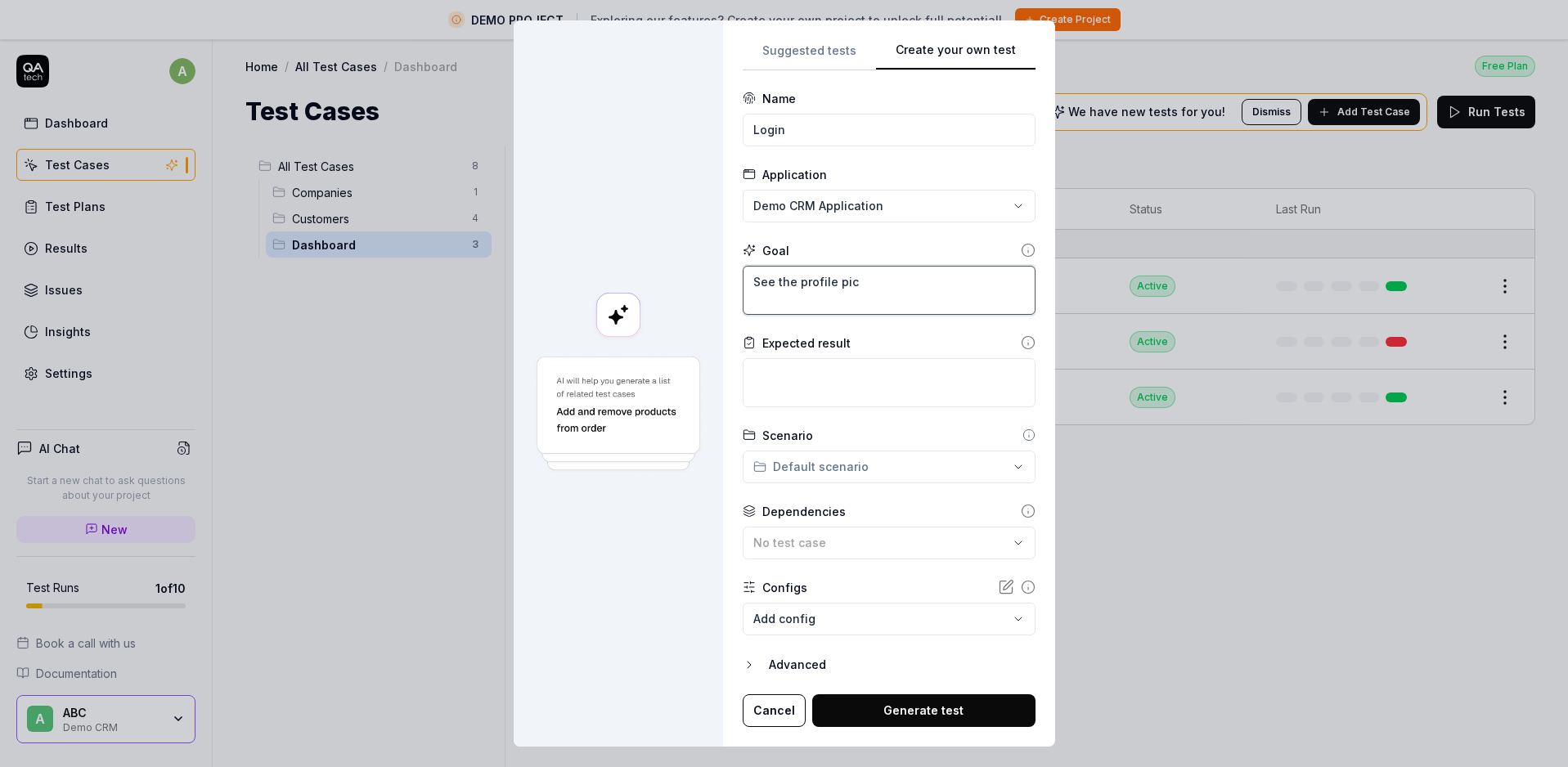
type textarea "l"
type textarea "*"
type textarea "lo"
type textarea "*"
type textarea "log"
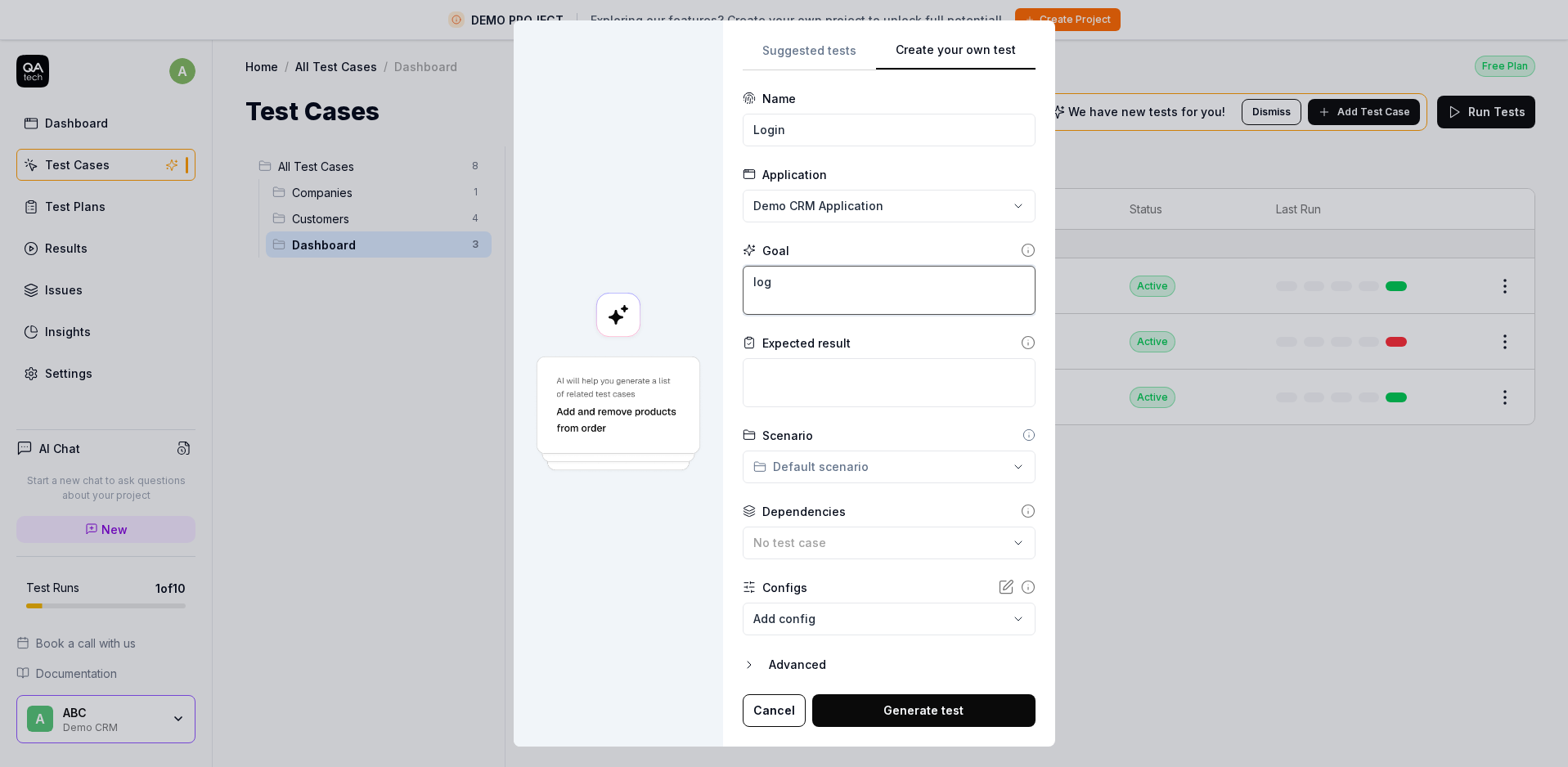
type textarea "*"
type textarea "log"
type textarea "*"
type textarea "log i"
type textarea "*"
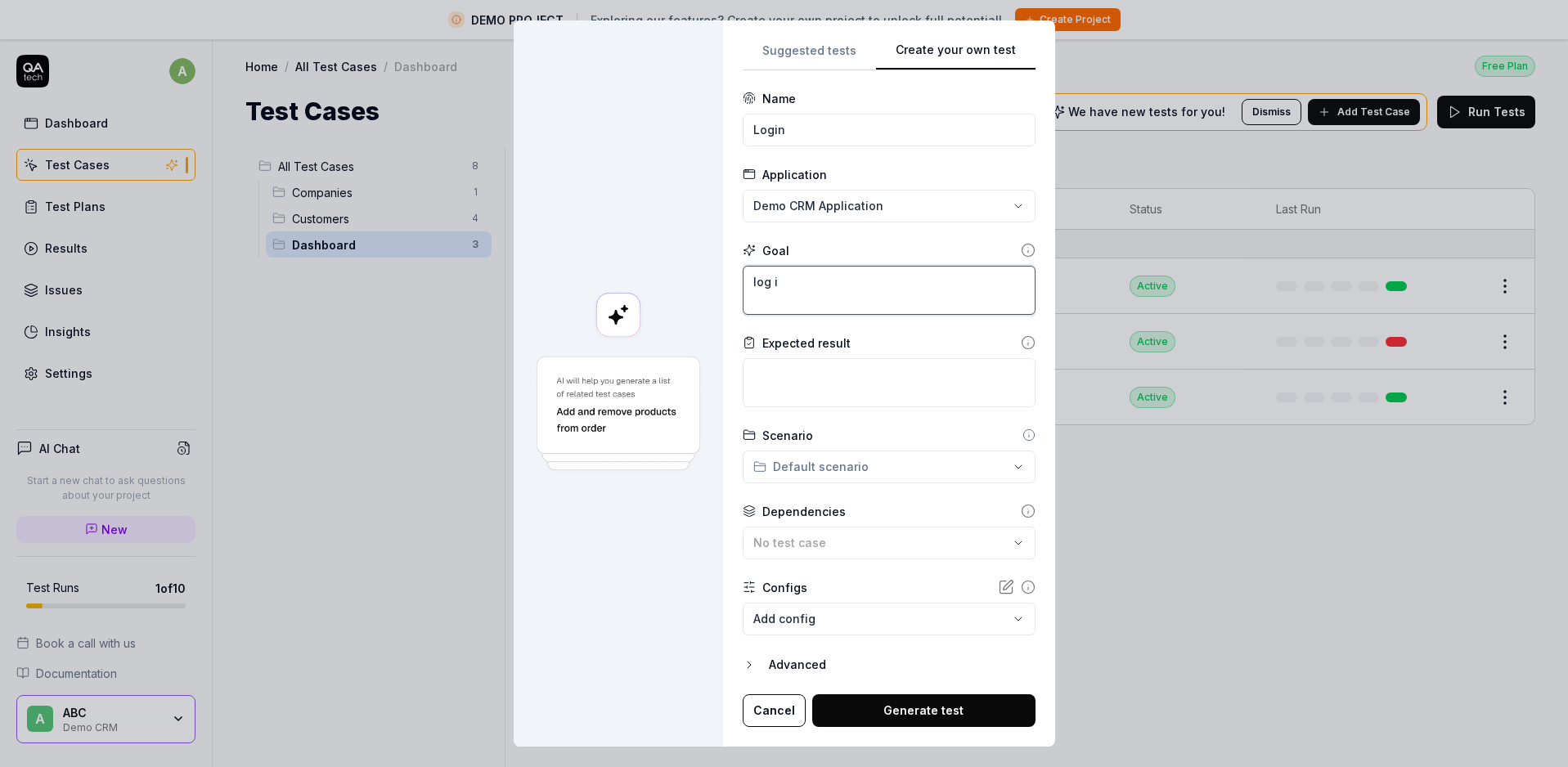
type textarea "log in"
type textarea "*"
type textarea "log in"
type textarea "*"
type textarea "log in"
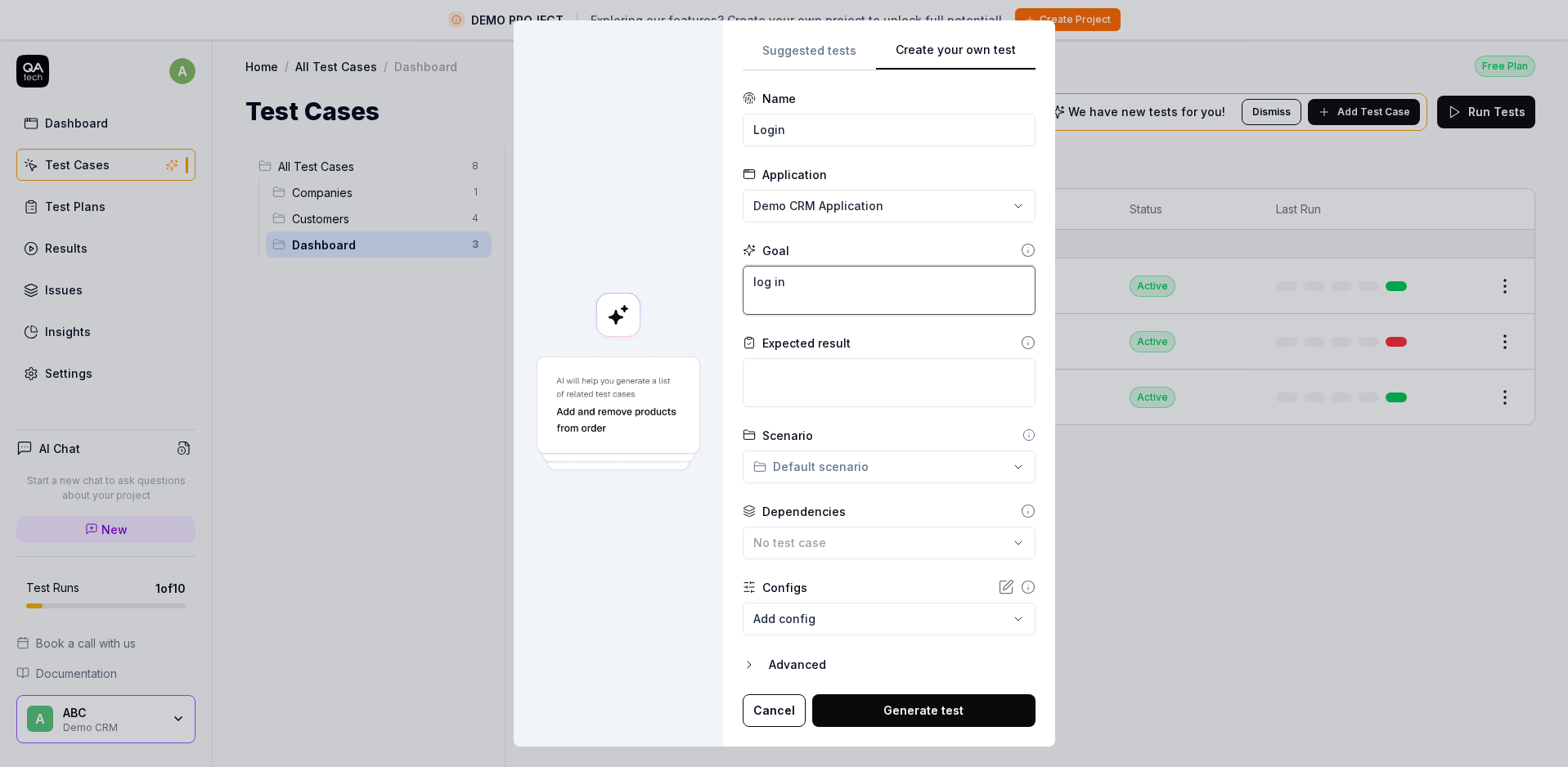
type textarea "*"
type textarea "log i"
type textarea "*"
type textarea "log"
type textarea "*"
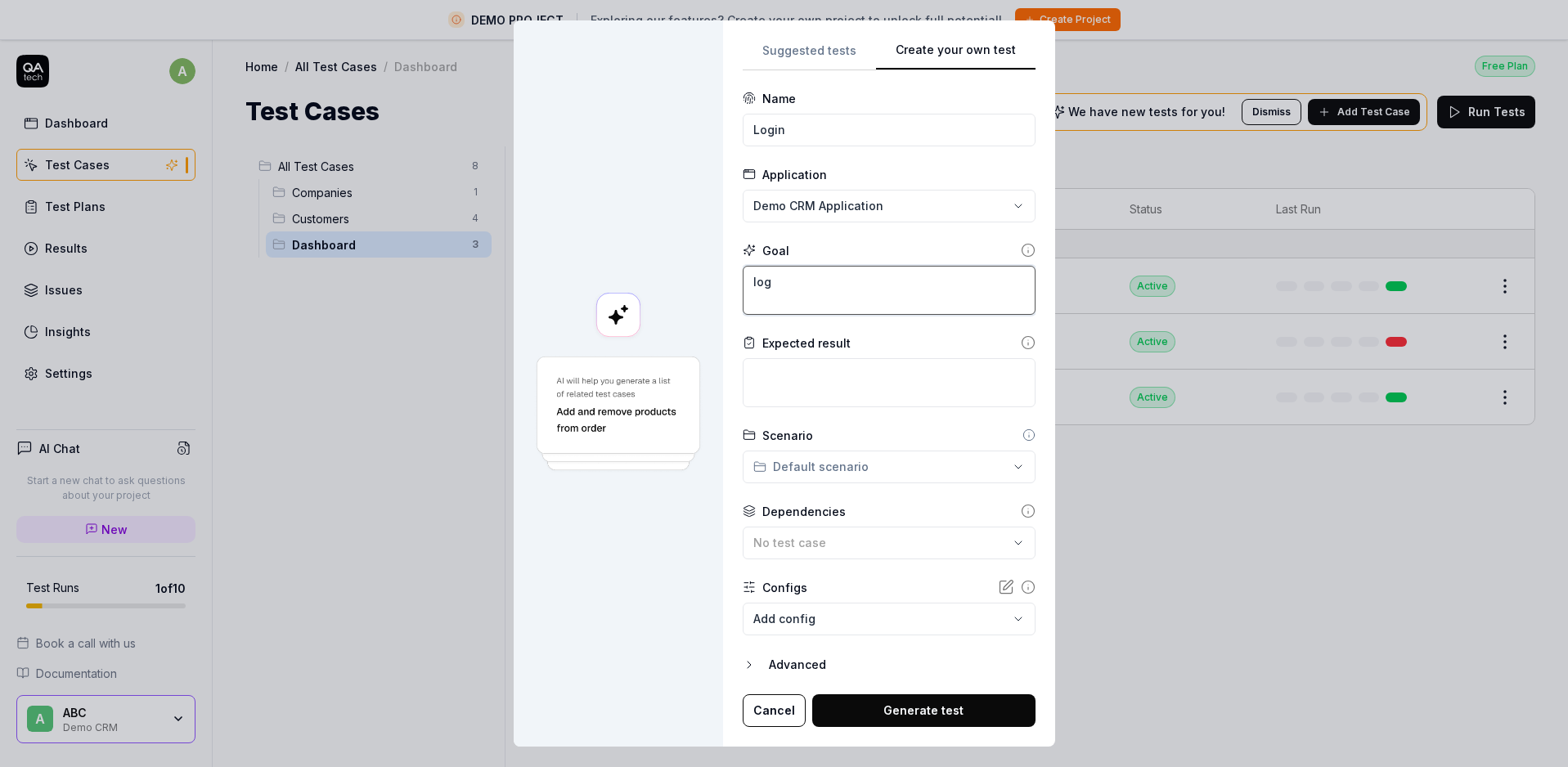
type textarea "log"
type textarea "*"
type textarea "lo"
type textarea "*"
type textarea "l"
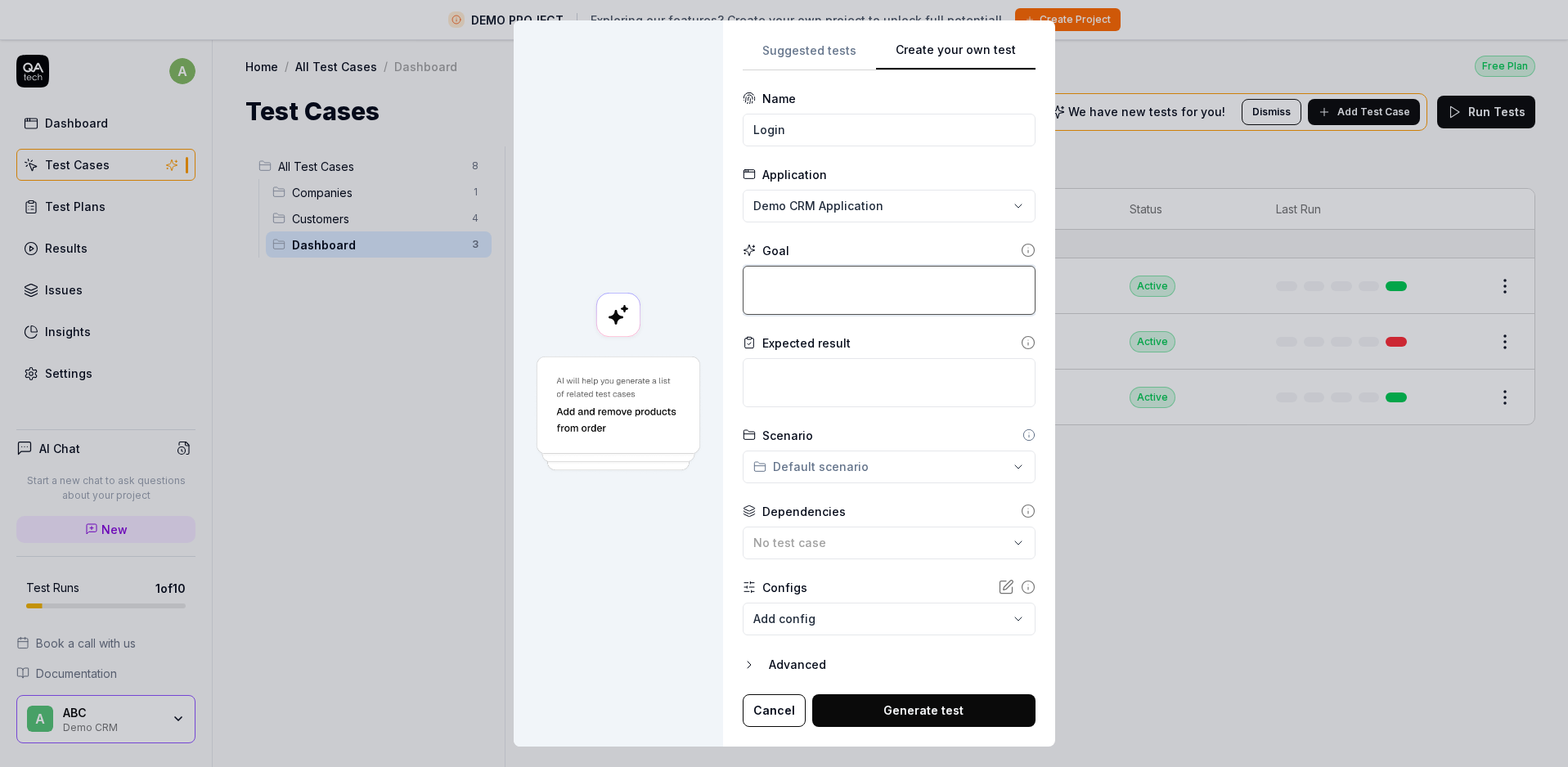
type textarea "*"
type textarea "L"
type textarea "*"
type textarea "Lo"
type textarea "*"
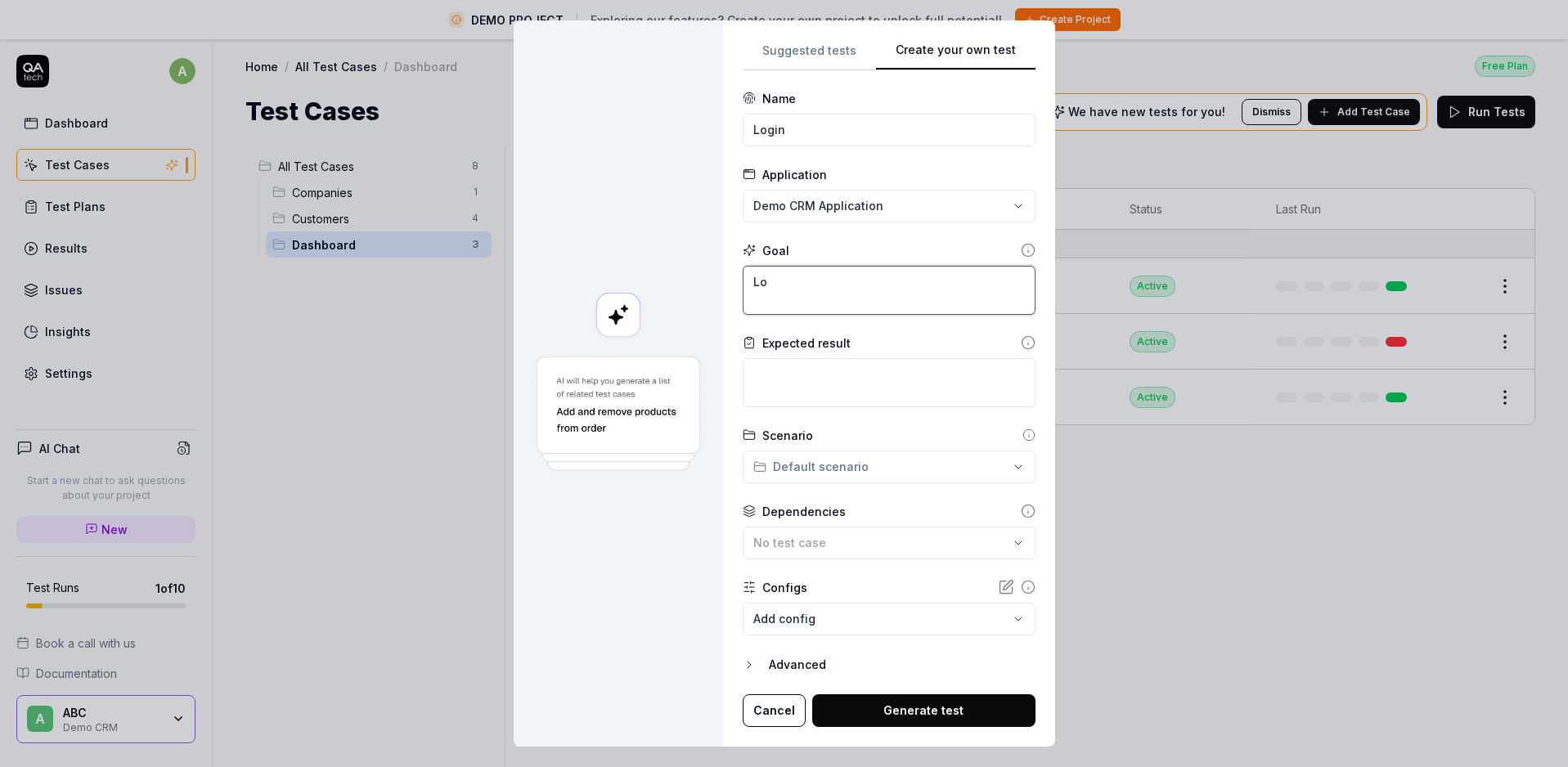
type textarea "Log"
type textarea "*"
type textarea "Log"
type textarea "*"
type textarea "Log i"
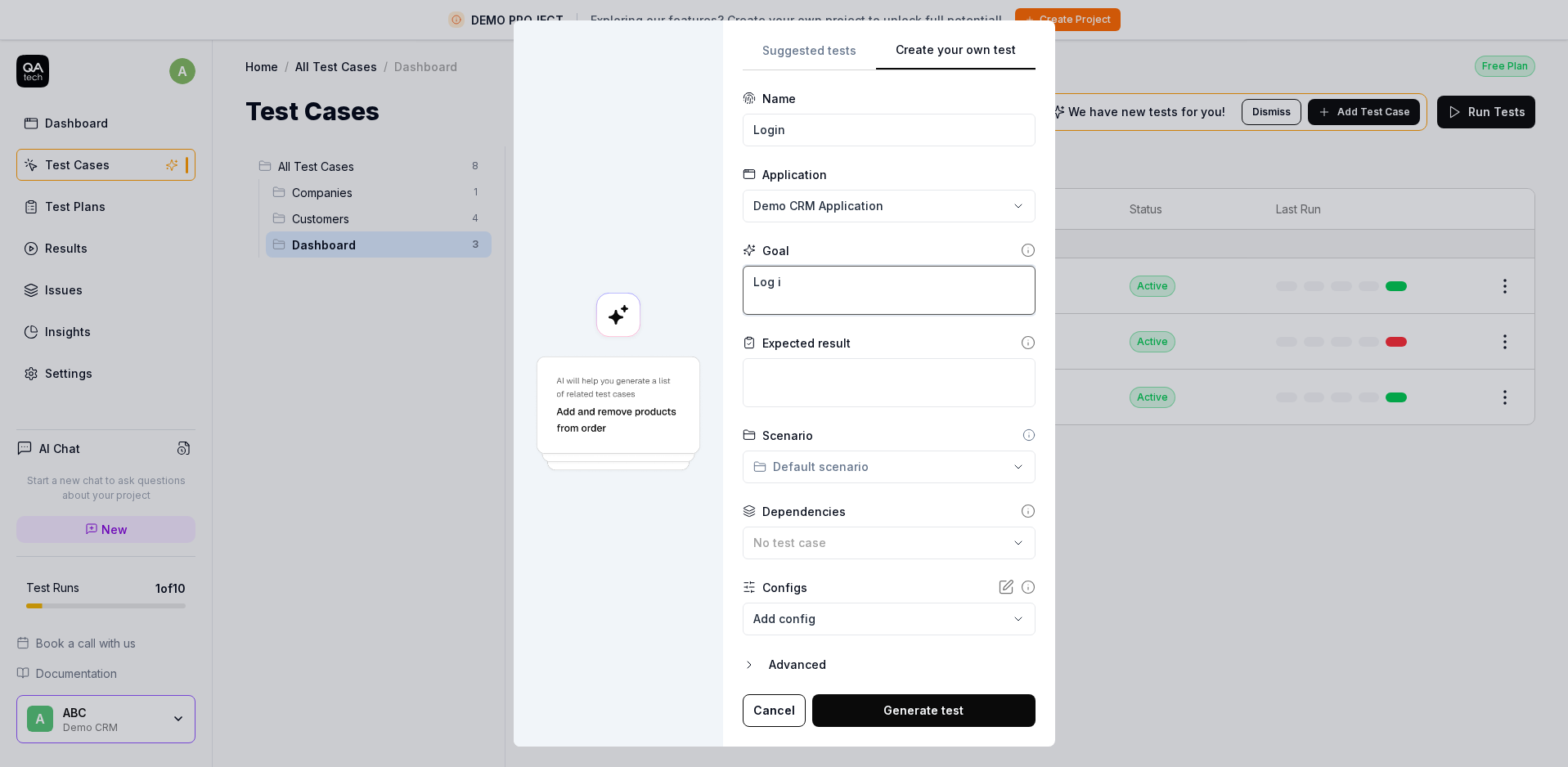
type textarea "*"
type textarea "Log in"
click at [857, 709] on button "Generate test" at bounding box center [923, 710] width 223 height 33
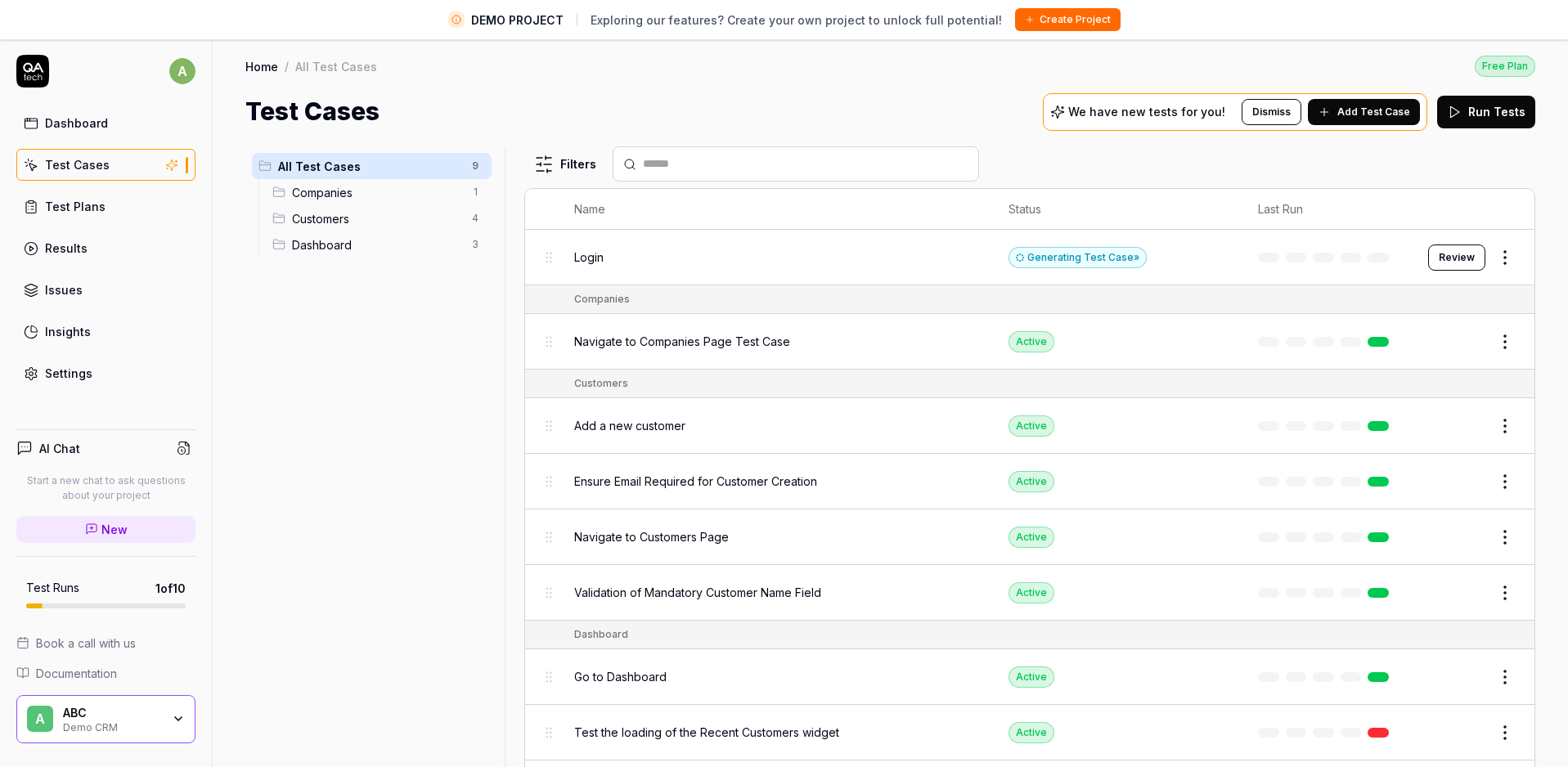
click at [594, 259] on span "Login" at bounding box center [589, 257] width 29 height 17
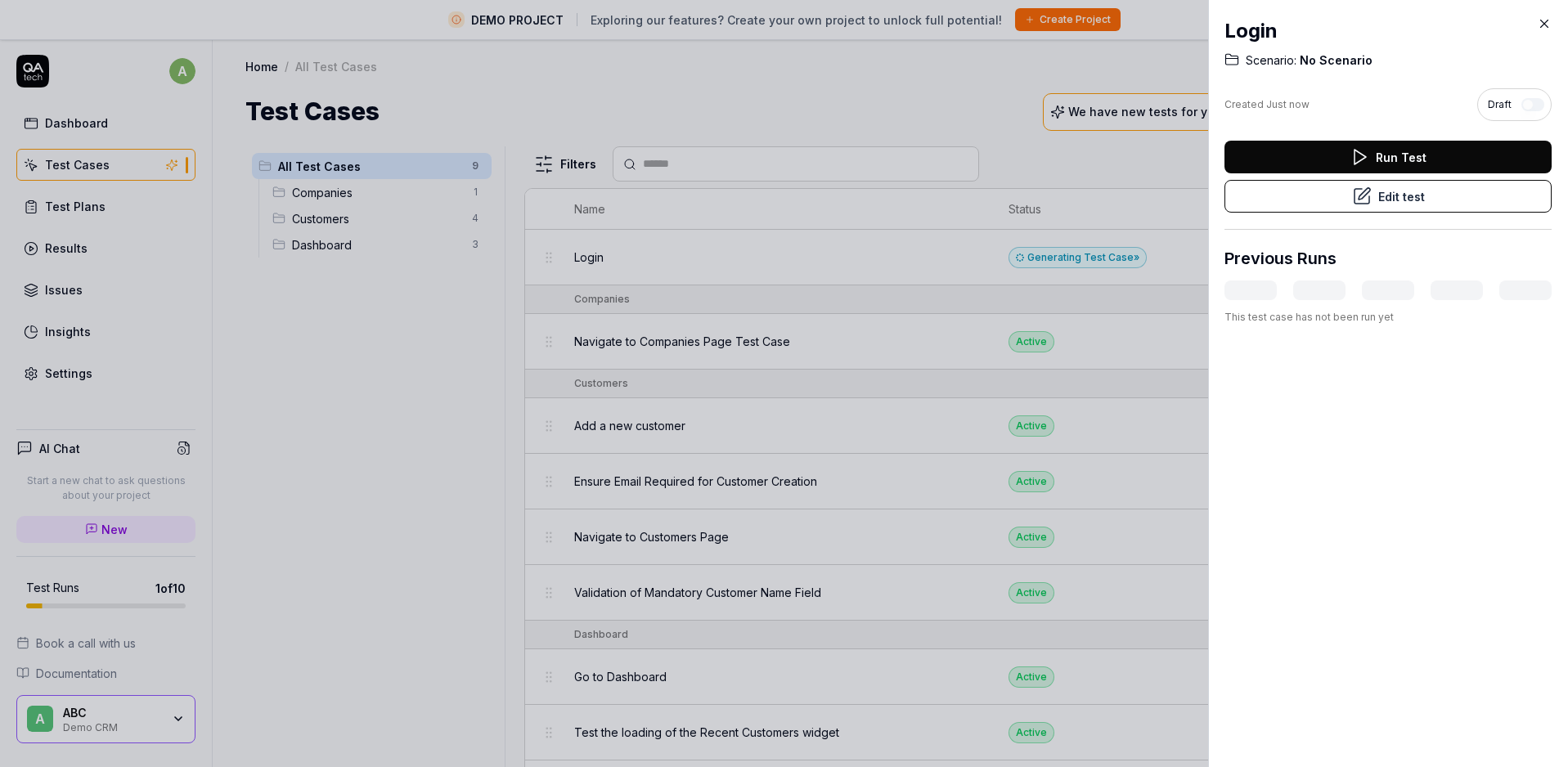
click at [1426, 156] on button "Run Test" at bounding box center [1388, 157] width 327 height 33
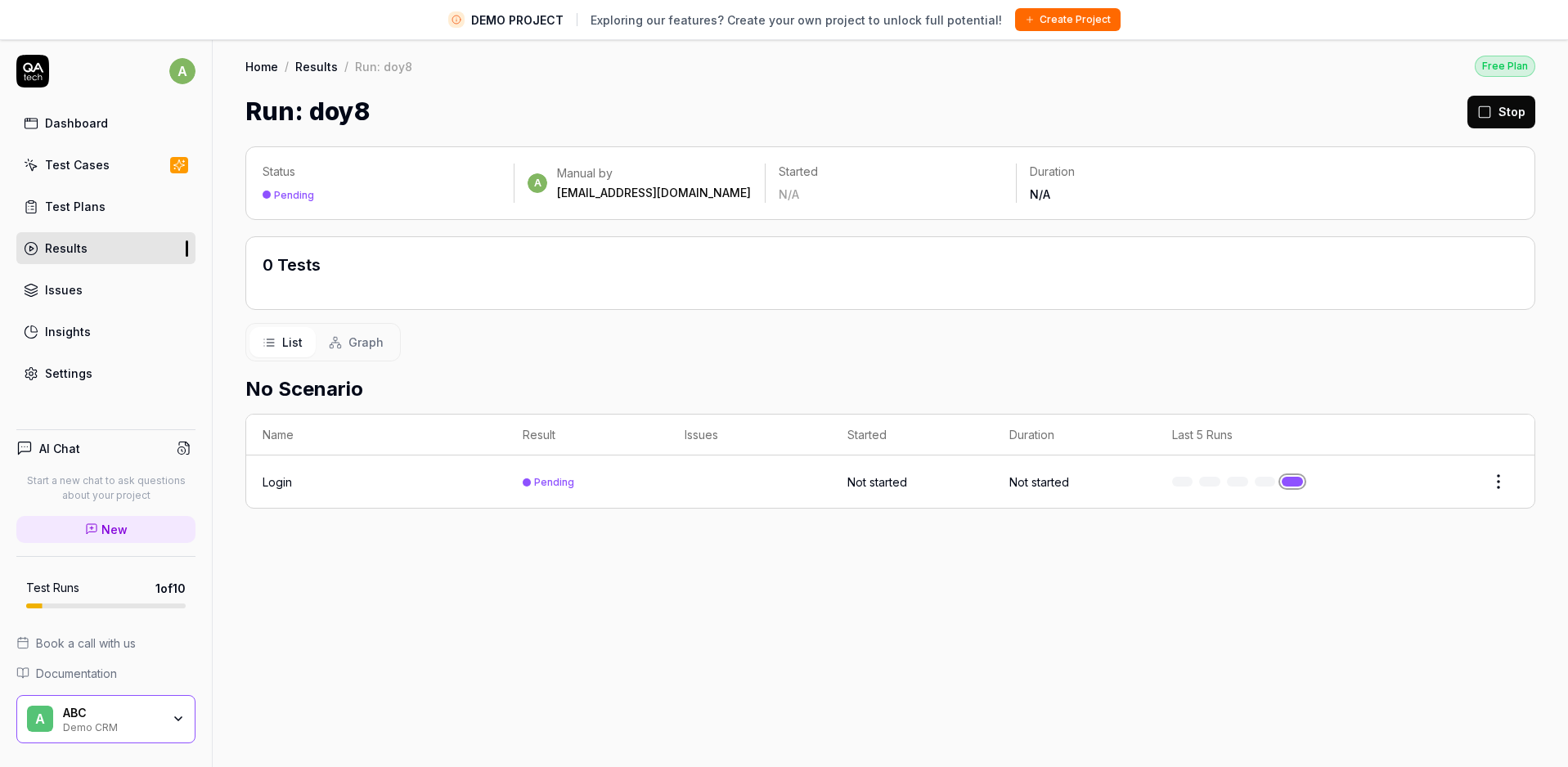
click at [64, 244] on div "Results" at bounding box center [66, 248] width 43 height 17
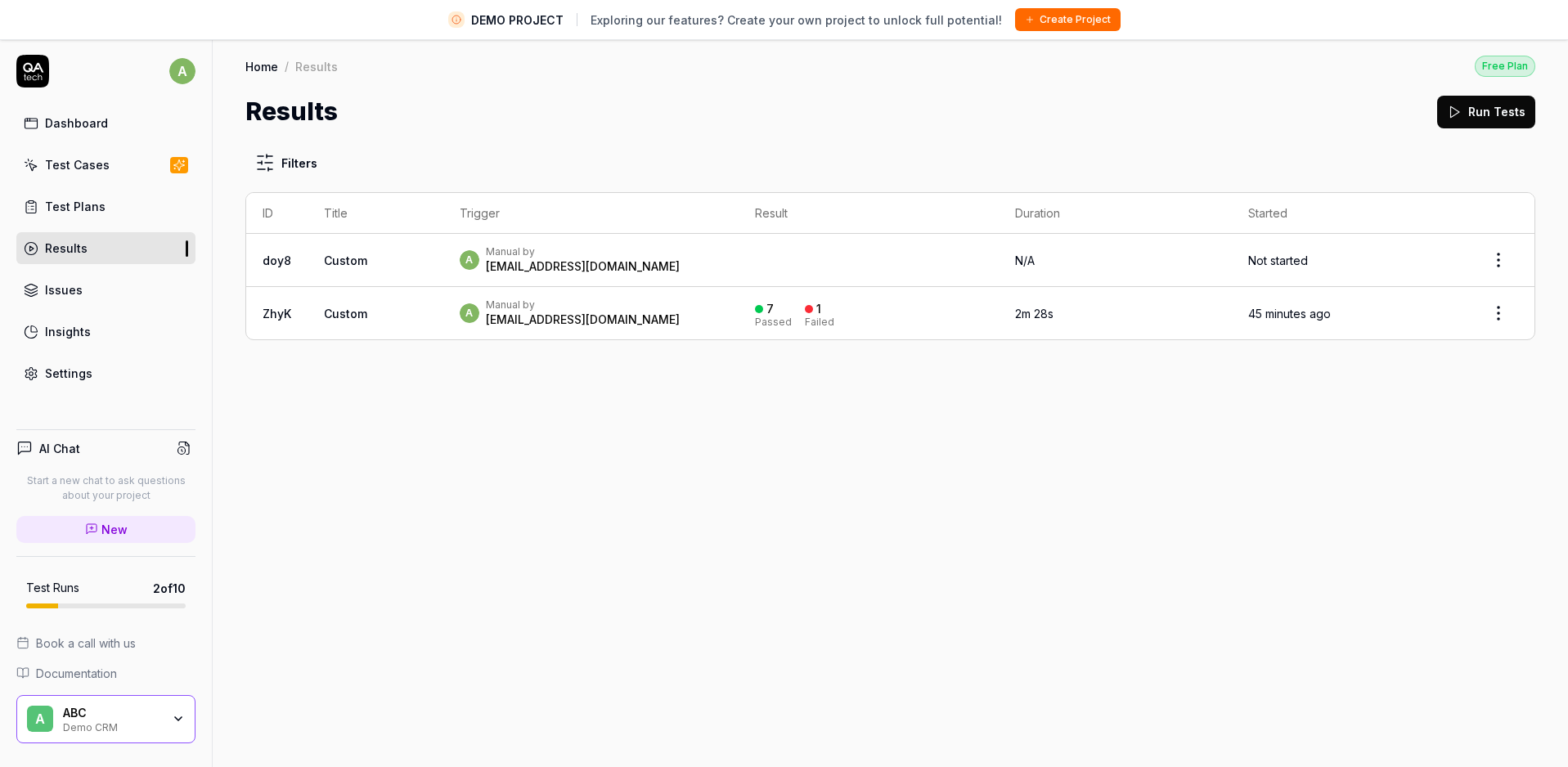
click at [344, 253] on span "Custom" at bounding box center [345, 260] width 43 height 14
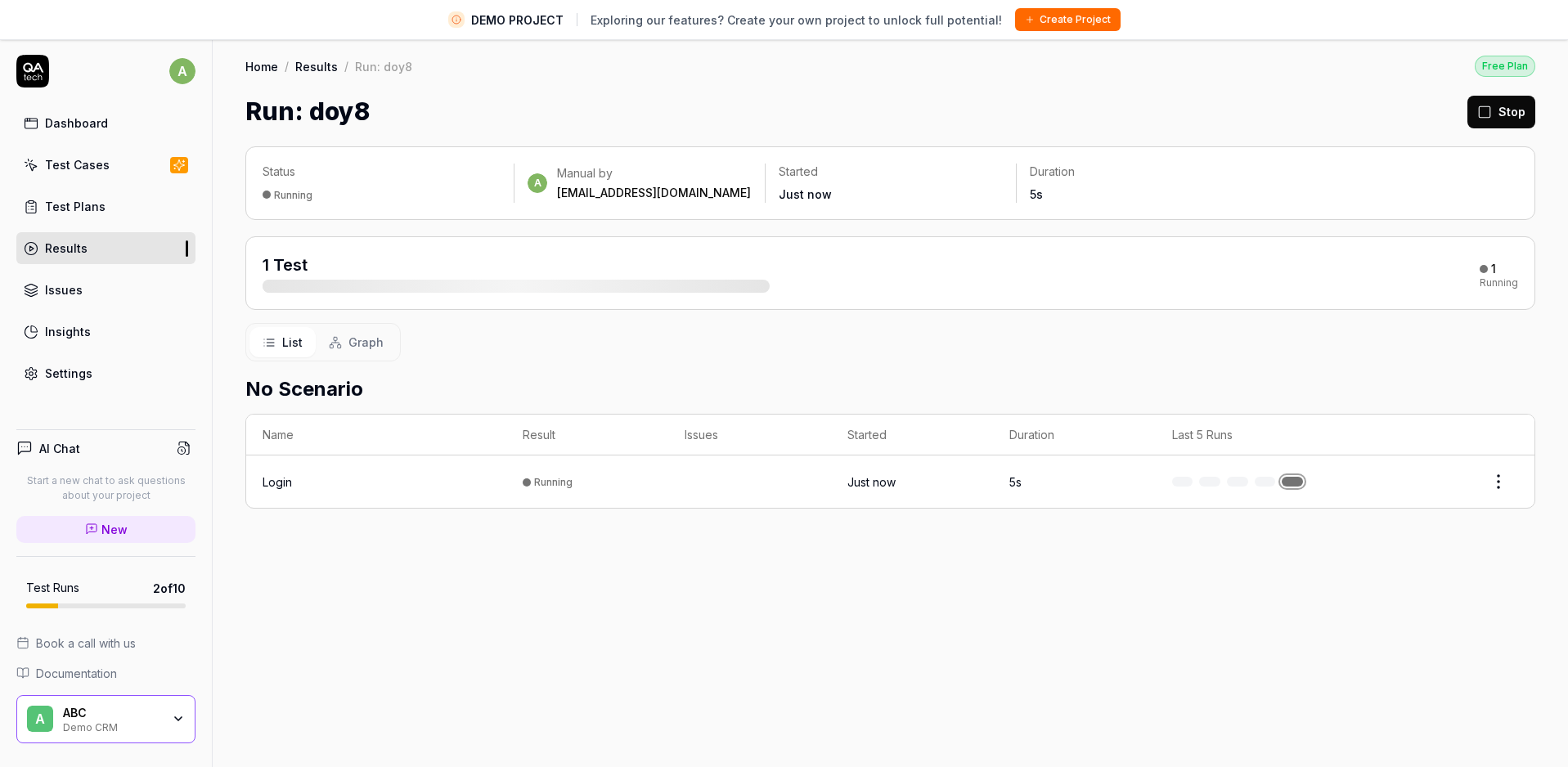
click at [276, 478] on div "Login" at bounding box center [277, 482] width 29 height 17
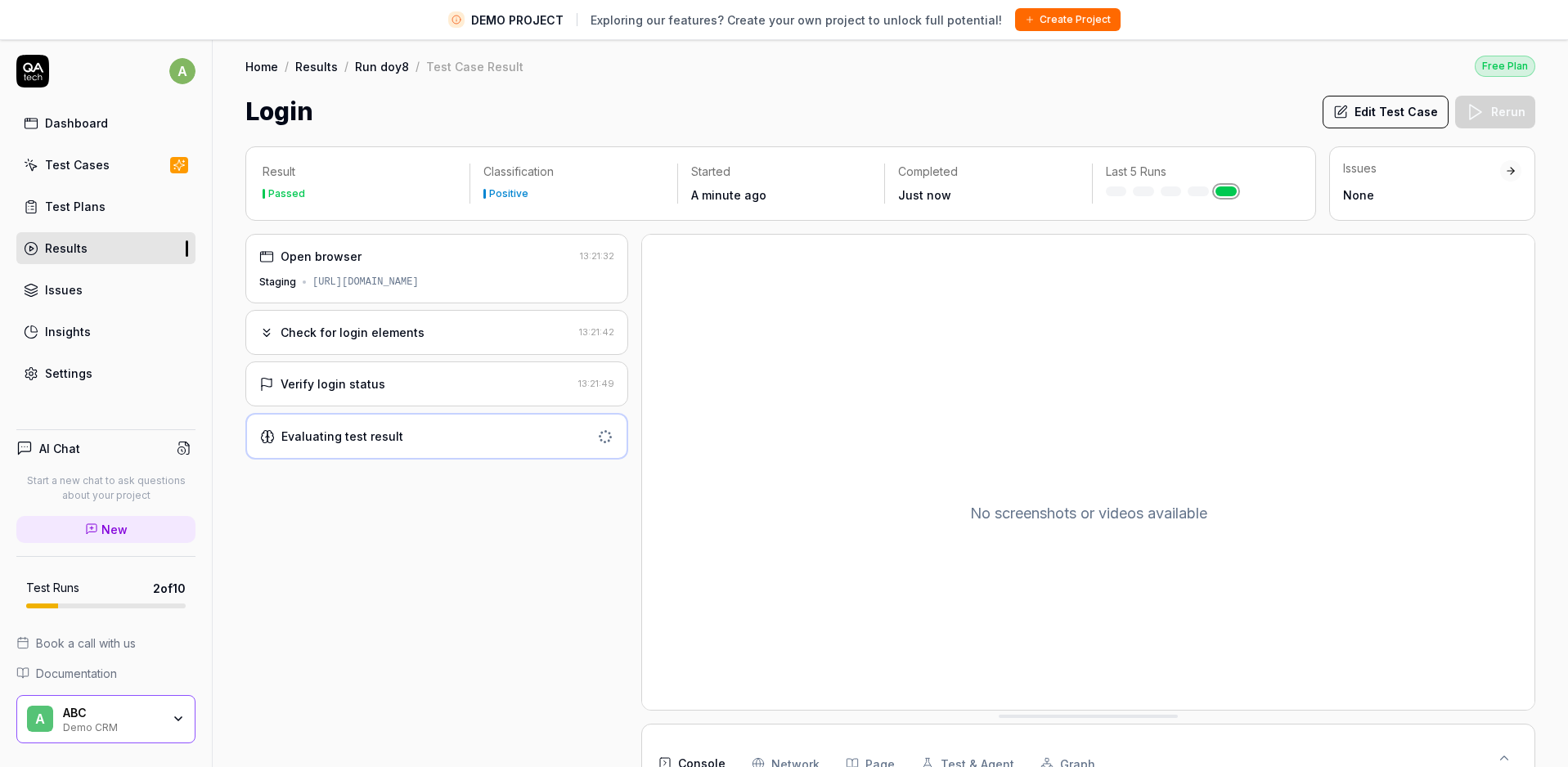
click at [405, 279] on div "[URL][DOMAIN_NAME]" at bounding box center [366, 282] width 106 height 15
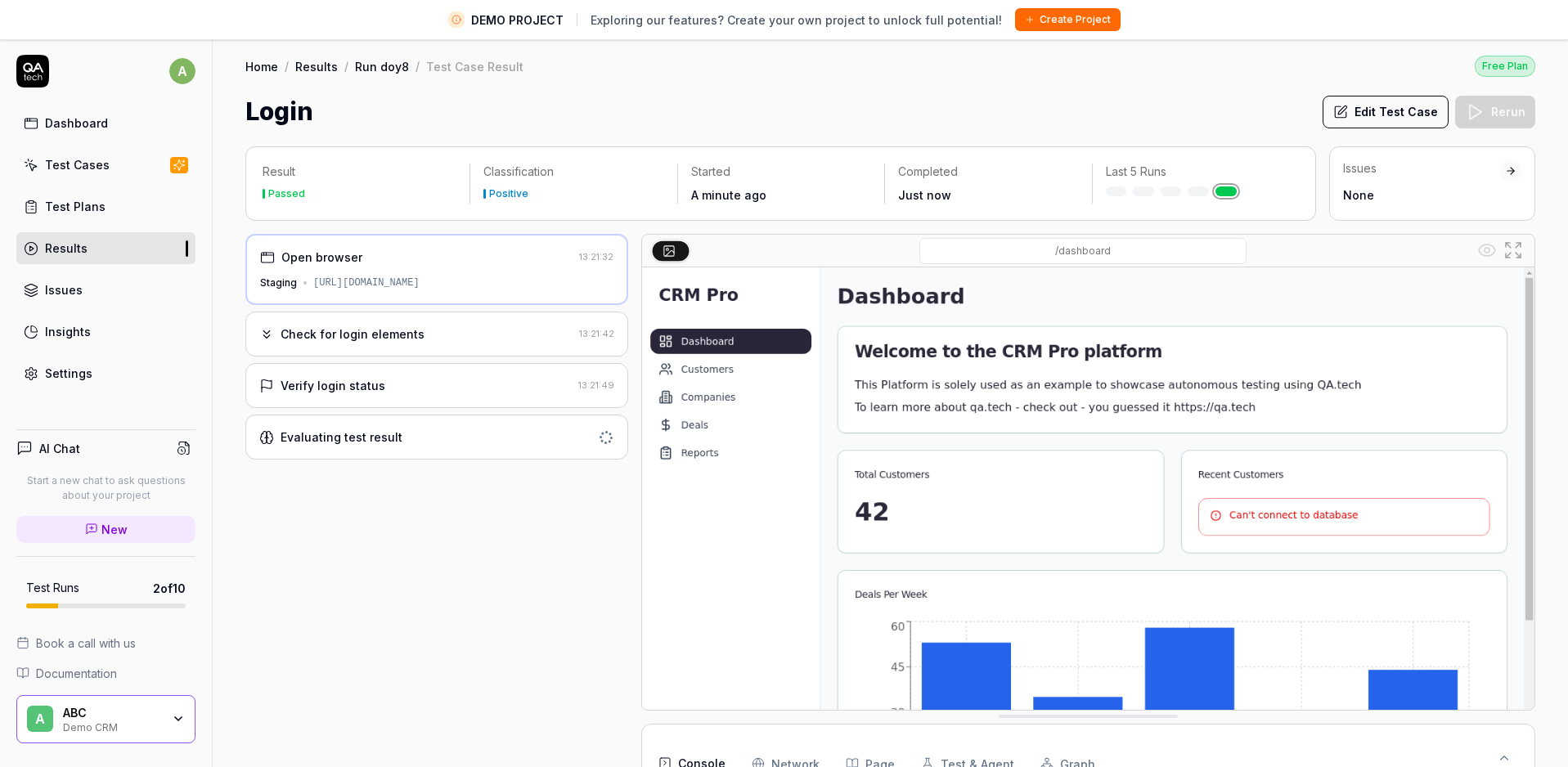
click at [405, 279] on div "[URL][DOMAIN_NAME]" at bounding box center [367, 282] width 106 height 15
click at [383, 293] on div "Open browser 13:21:32 Staging [URL][DOMAIN_NAME]" at bounding box center [436, 270] width 383 height 71
click at [331, 282] on div "[URL][DOMAIN_NAME]" at bounding box center [367, 282] width 106 height 15
click at [357, 331] on div "Check for login elements" at bounding box center [352, 334] width 144 height 17
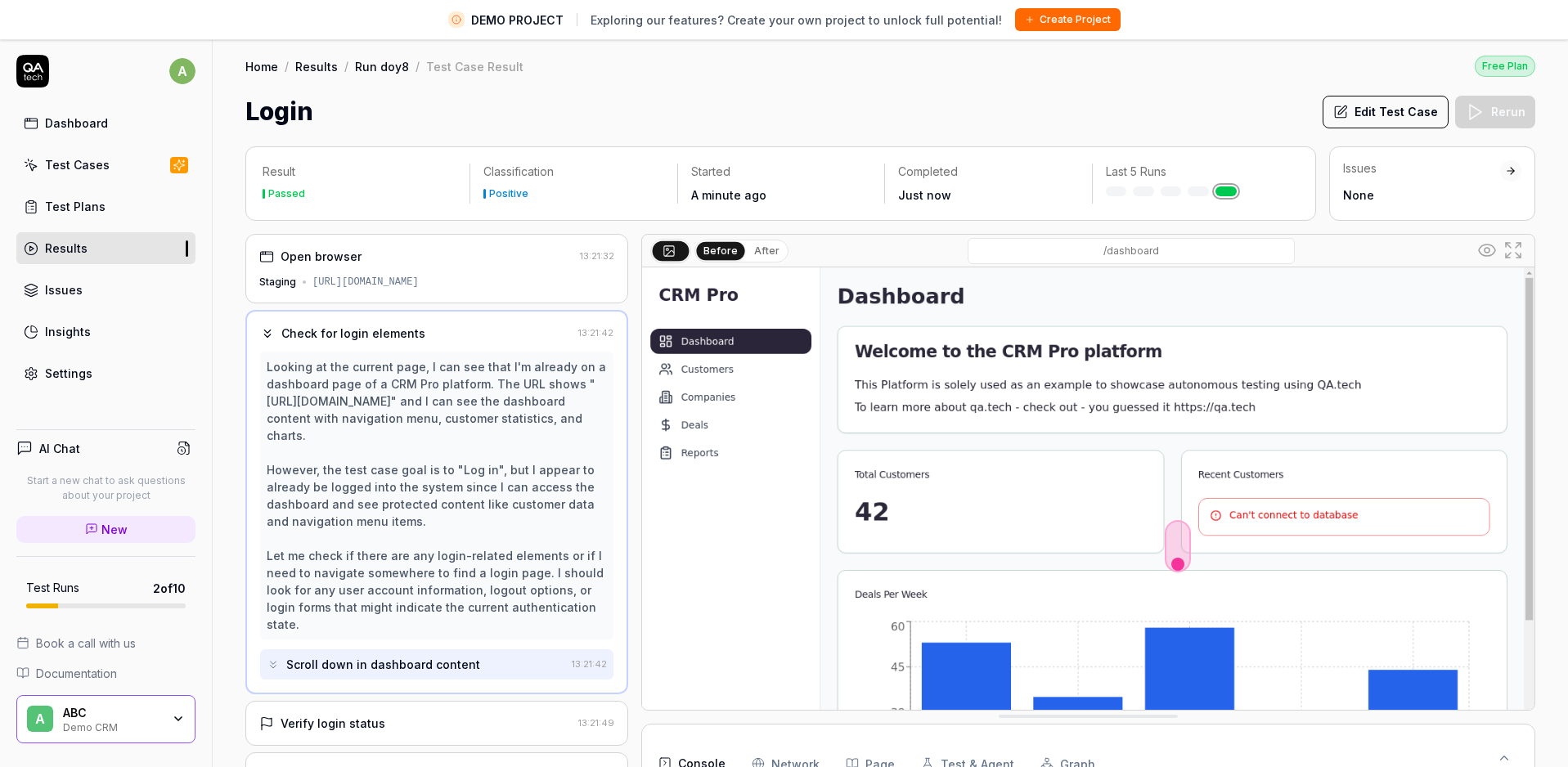
click at [348, 272] on div "Open browser 13:21:32 Staging [URL][DOMAIN_NAME]" at bounding box center [436, 269] width 383 height 69
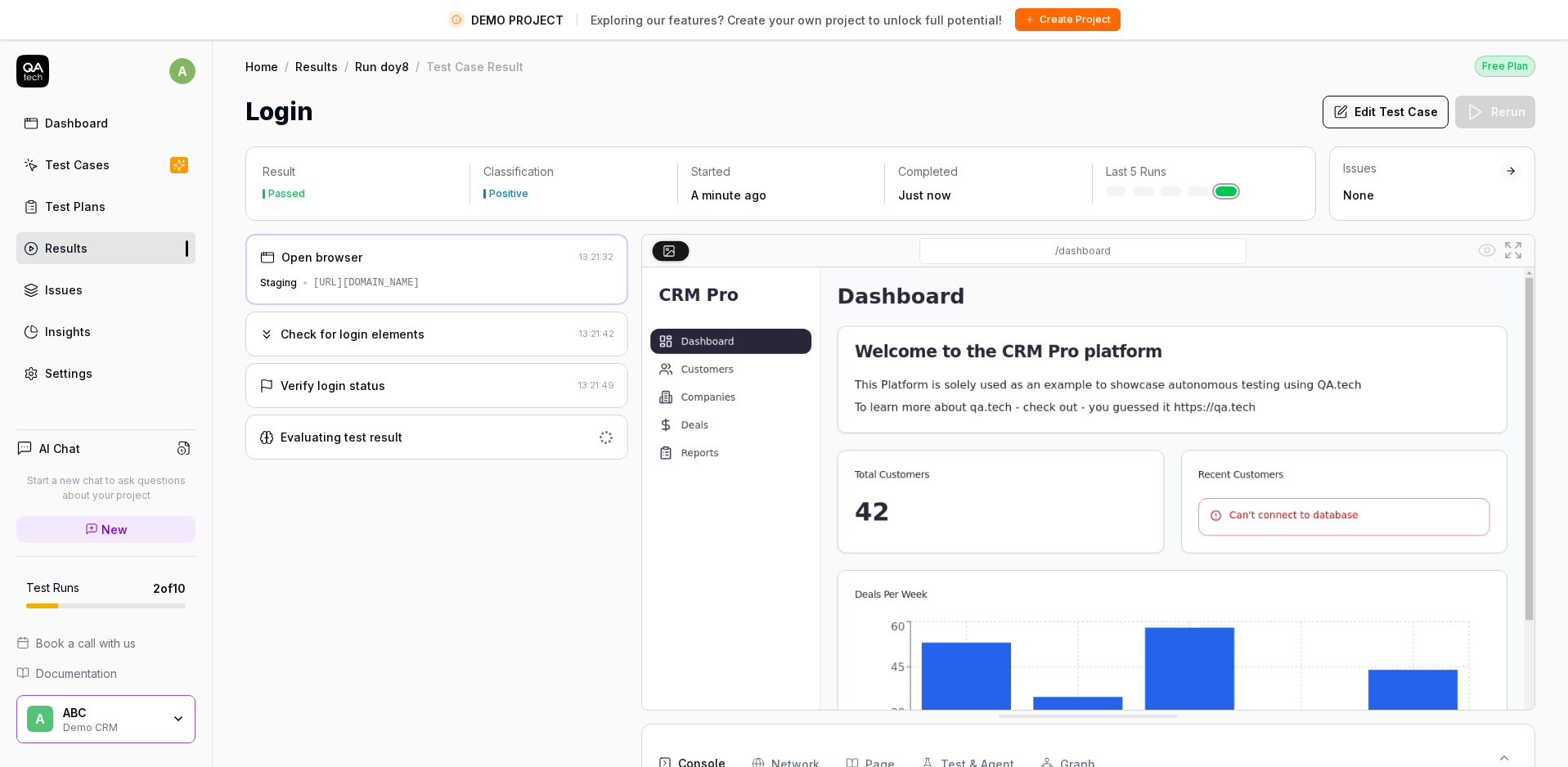
click at [129, 211] on link "Test Plans" at bounding box center [106, 206] width 179 height 32
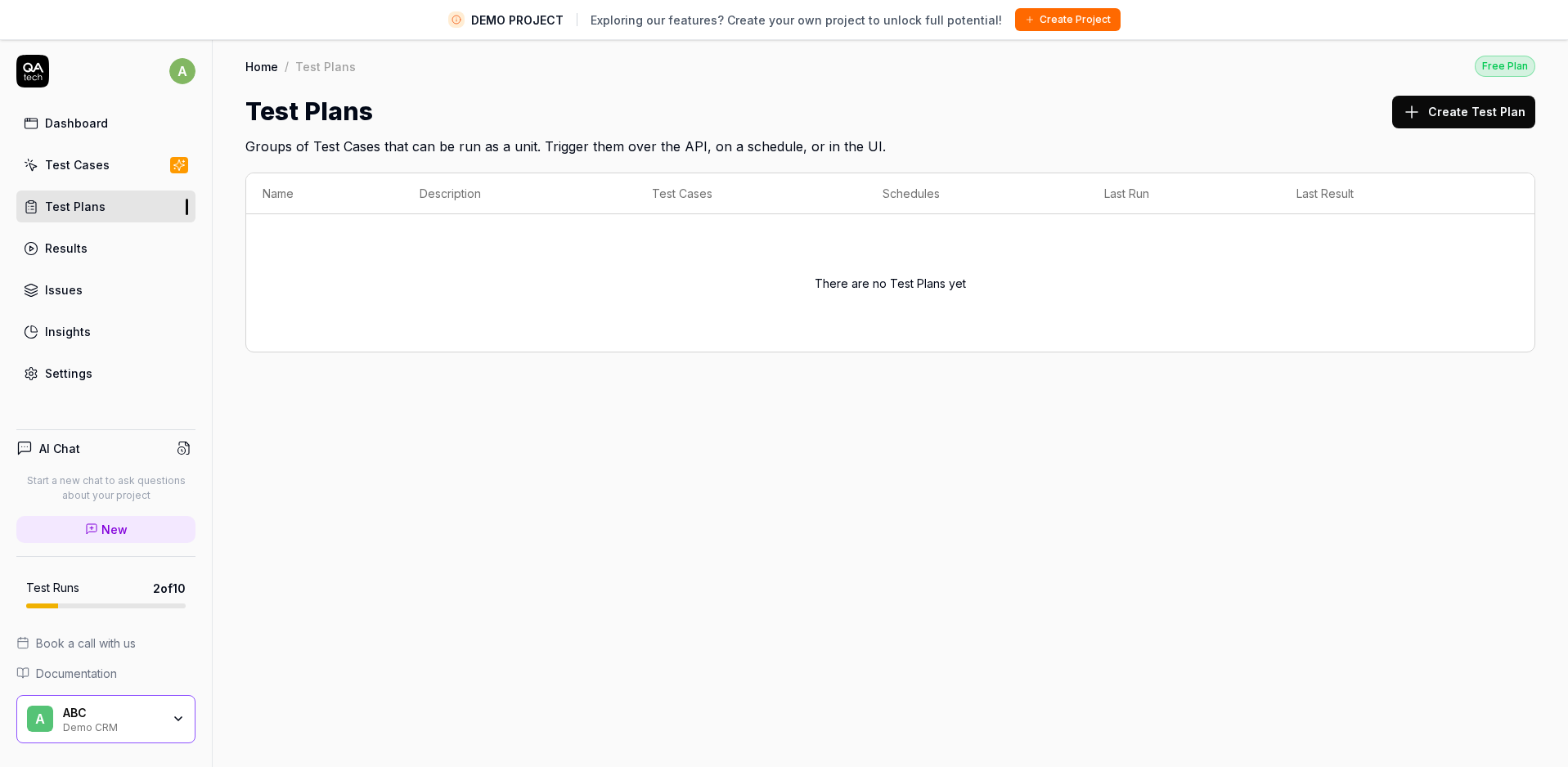
click at [60, 160] on div "Test Cases" at bounding box center [77, 165] width 65 height 17
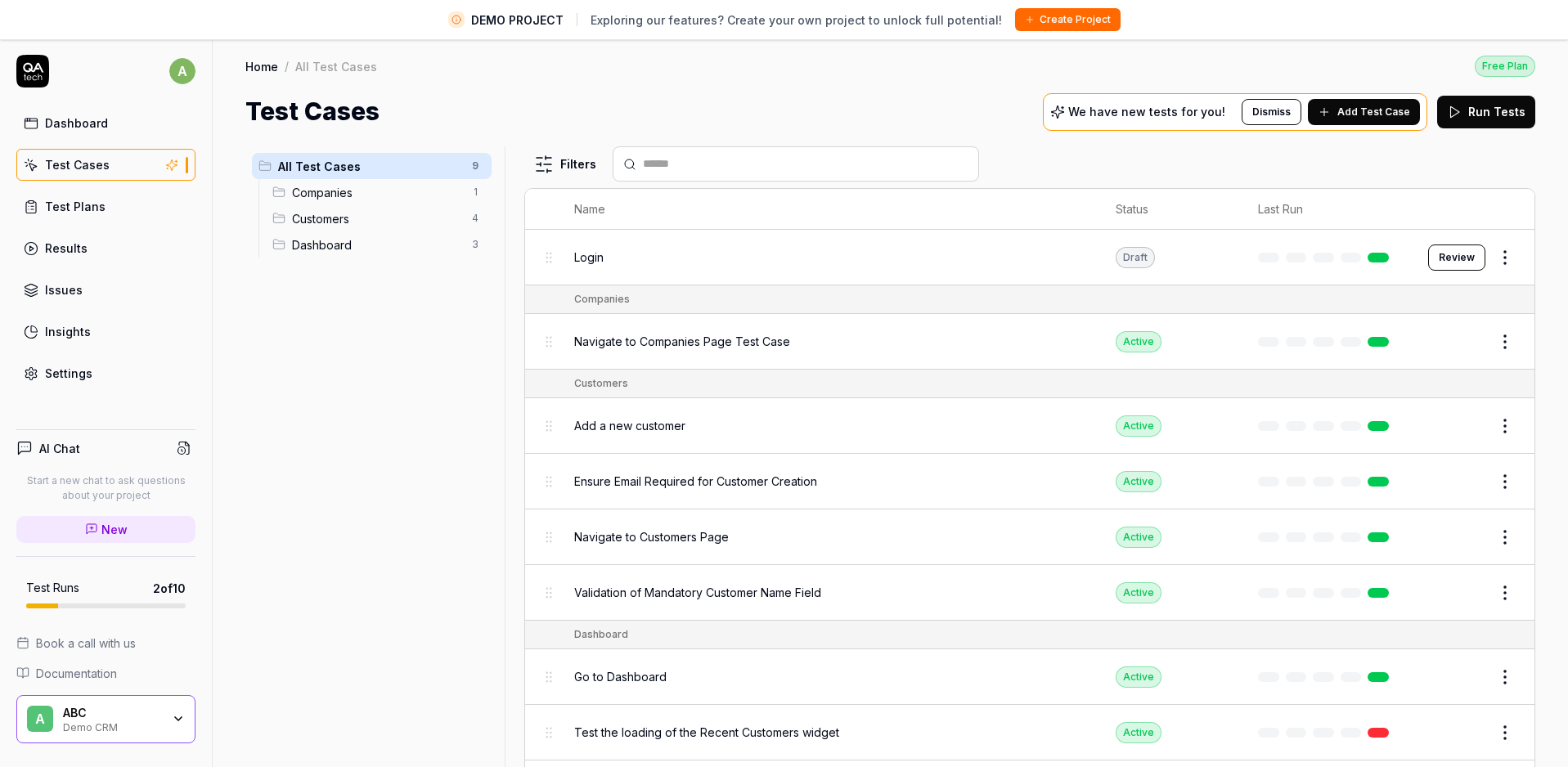
click at [1139, 256] on div "Draft" at bounding box center [1135, 257] width 39 height 21
click at [1453, 251] on button "Review" at bounding box center [1456, 257] width 58 height 27
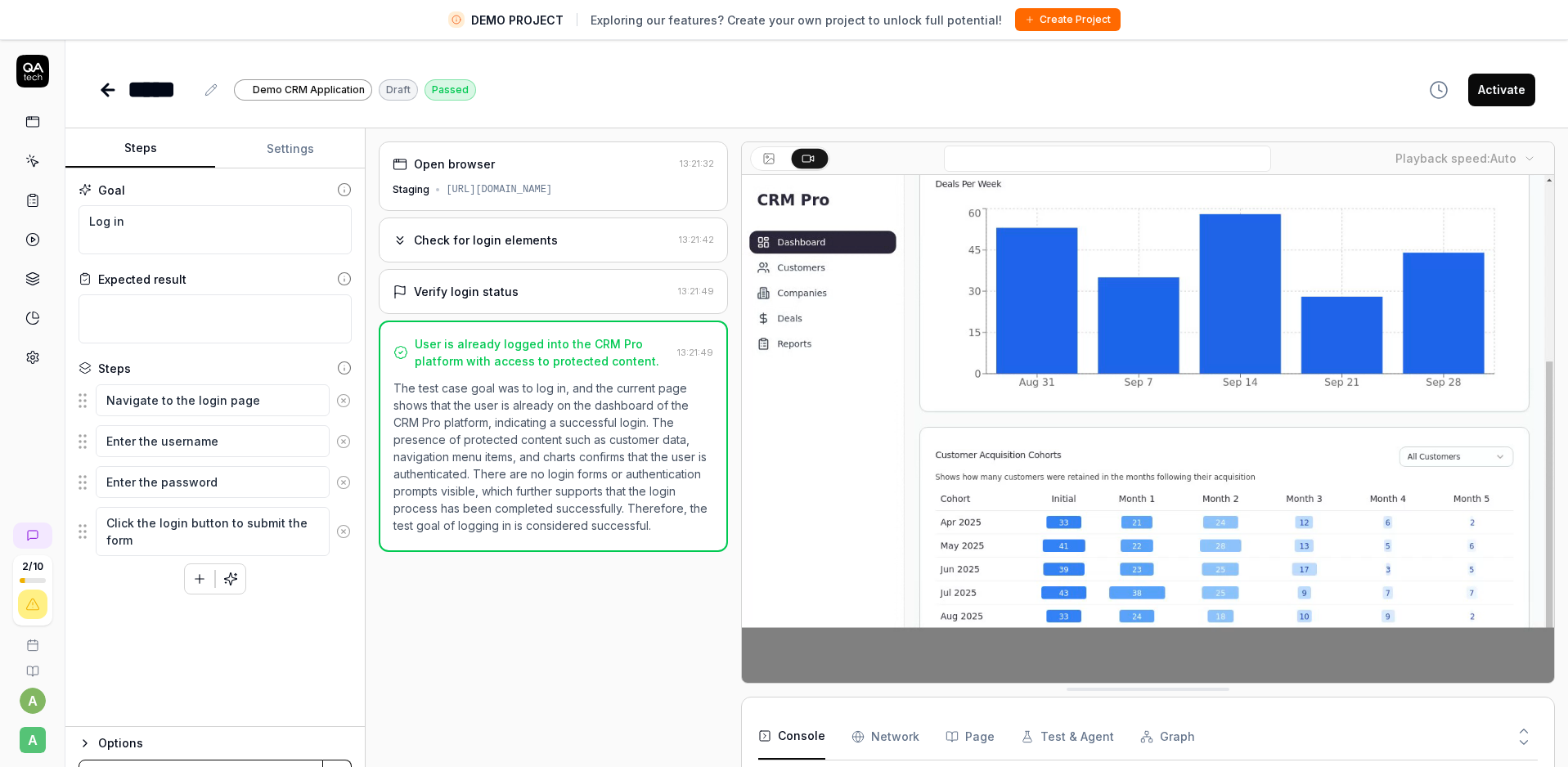
click at [1492, 89] on button "Activate" at bounding box center [1501, 91] width 67 height 33
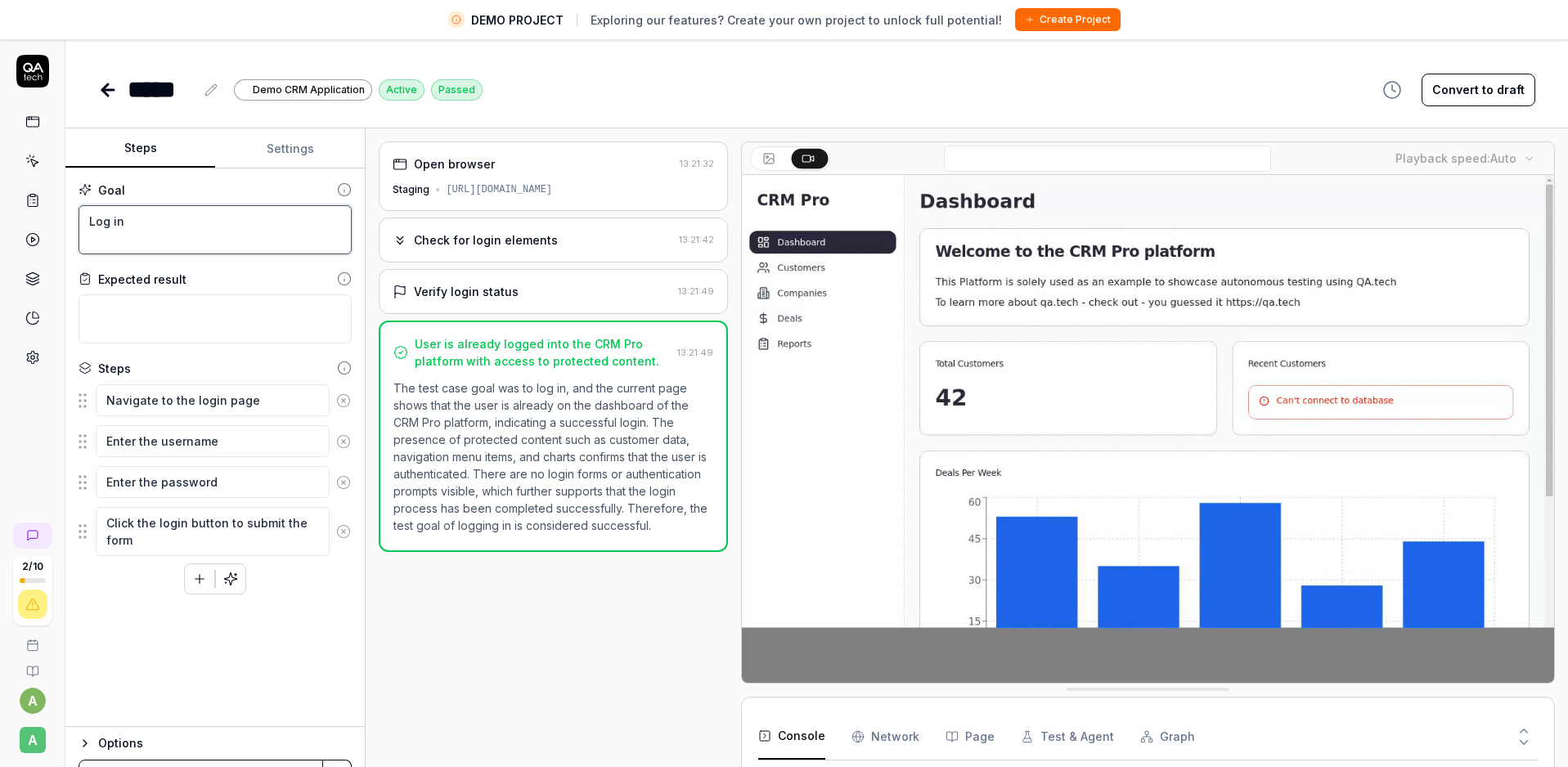
click at [148, 223] on textarea "Log in" at bounding box center [215, 230] width 273 height 49
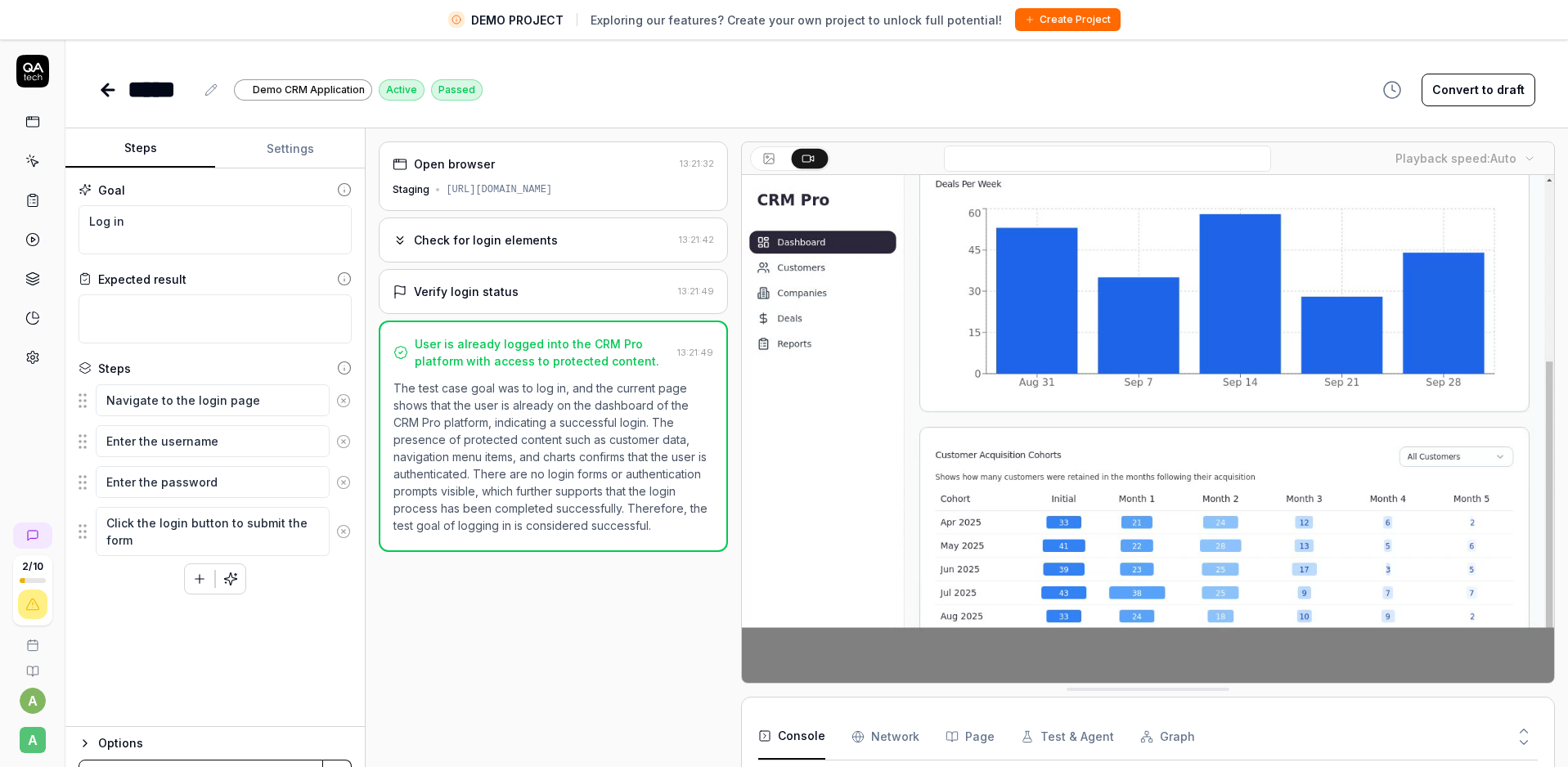
click at [479, 238] on div "Check for login elements" at bounding box center [485, 240] width 144 height 17
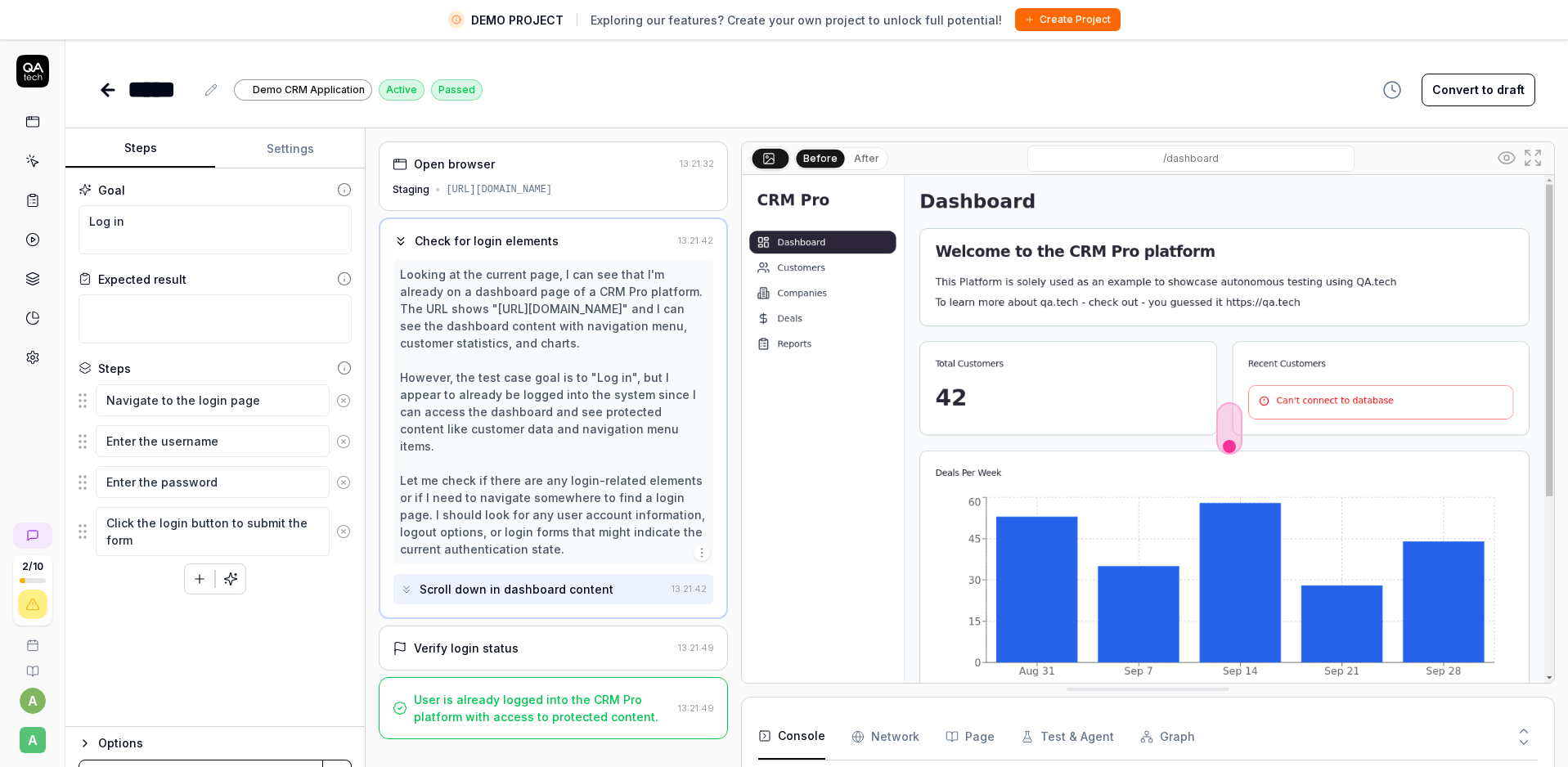
scroll to position [38, 0]
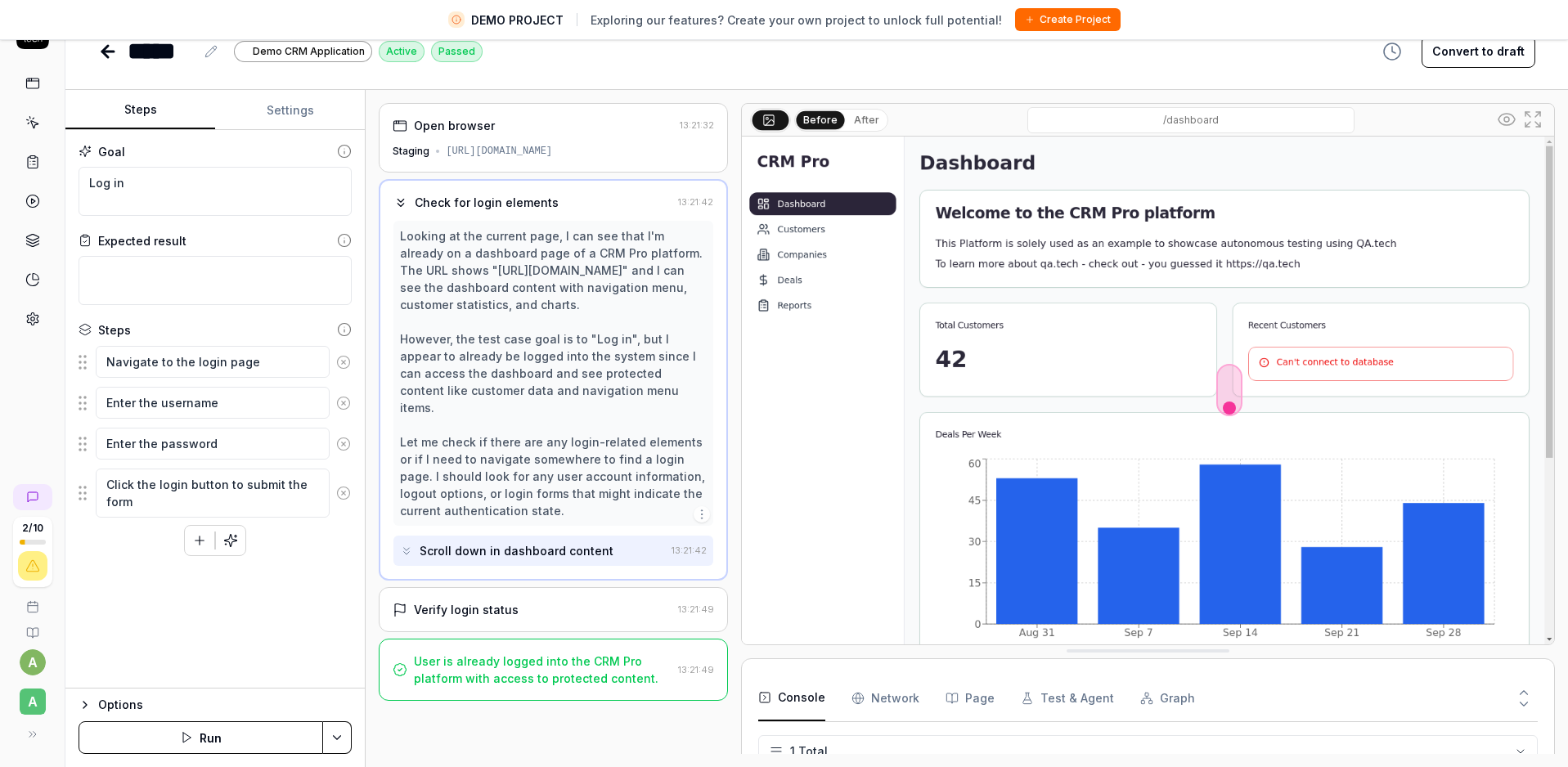
click at [445, 601] on div "Verify login status" at bounding box center [466, 609] width 104 height 17
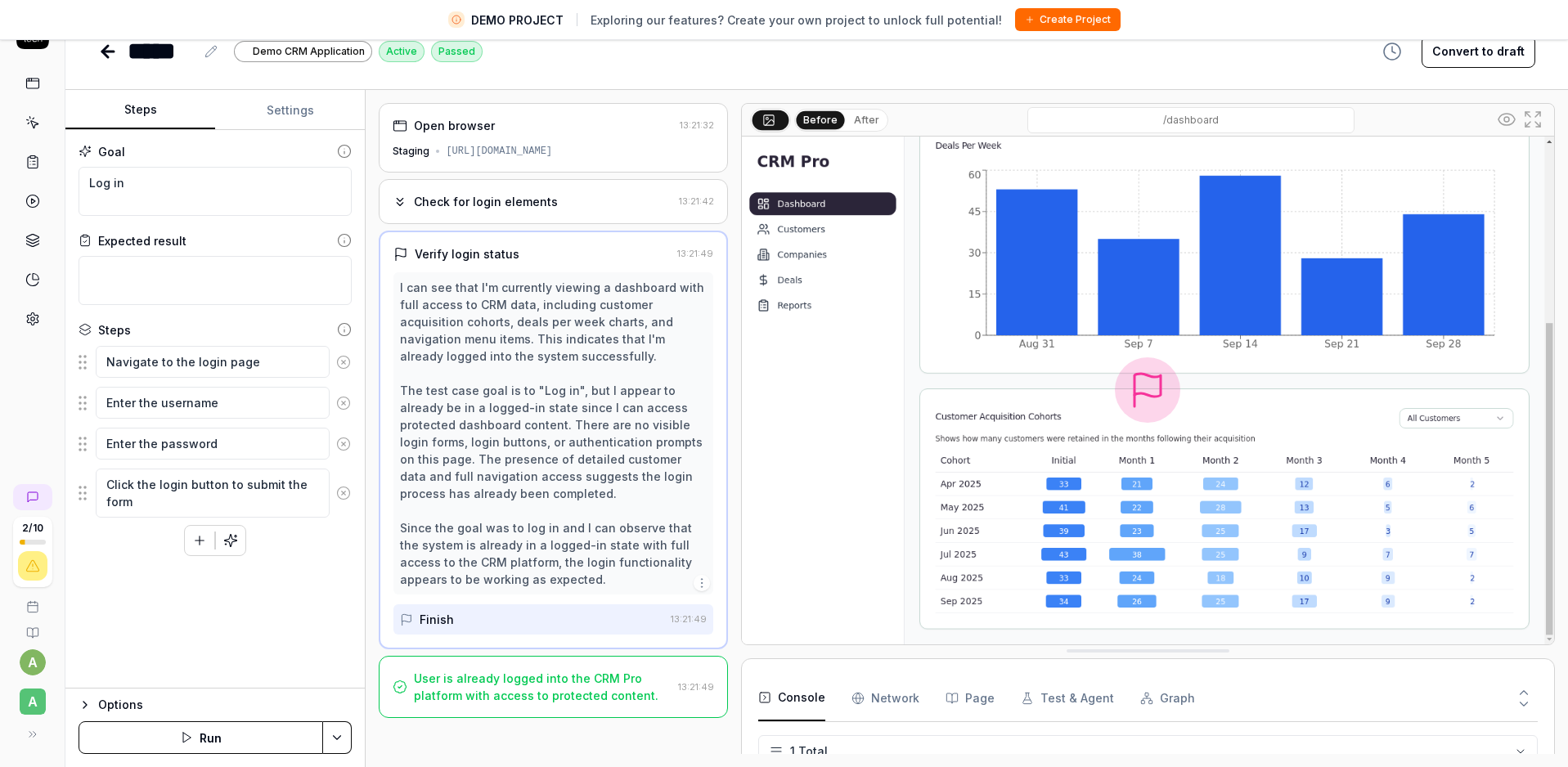
scroll to position [0, 0]
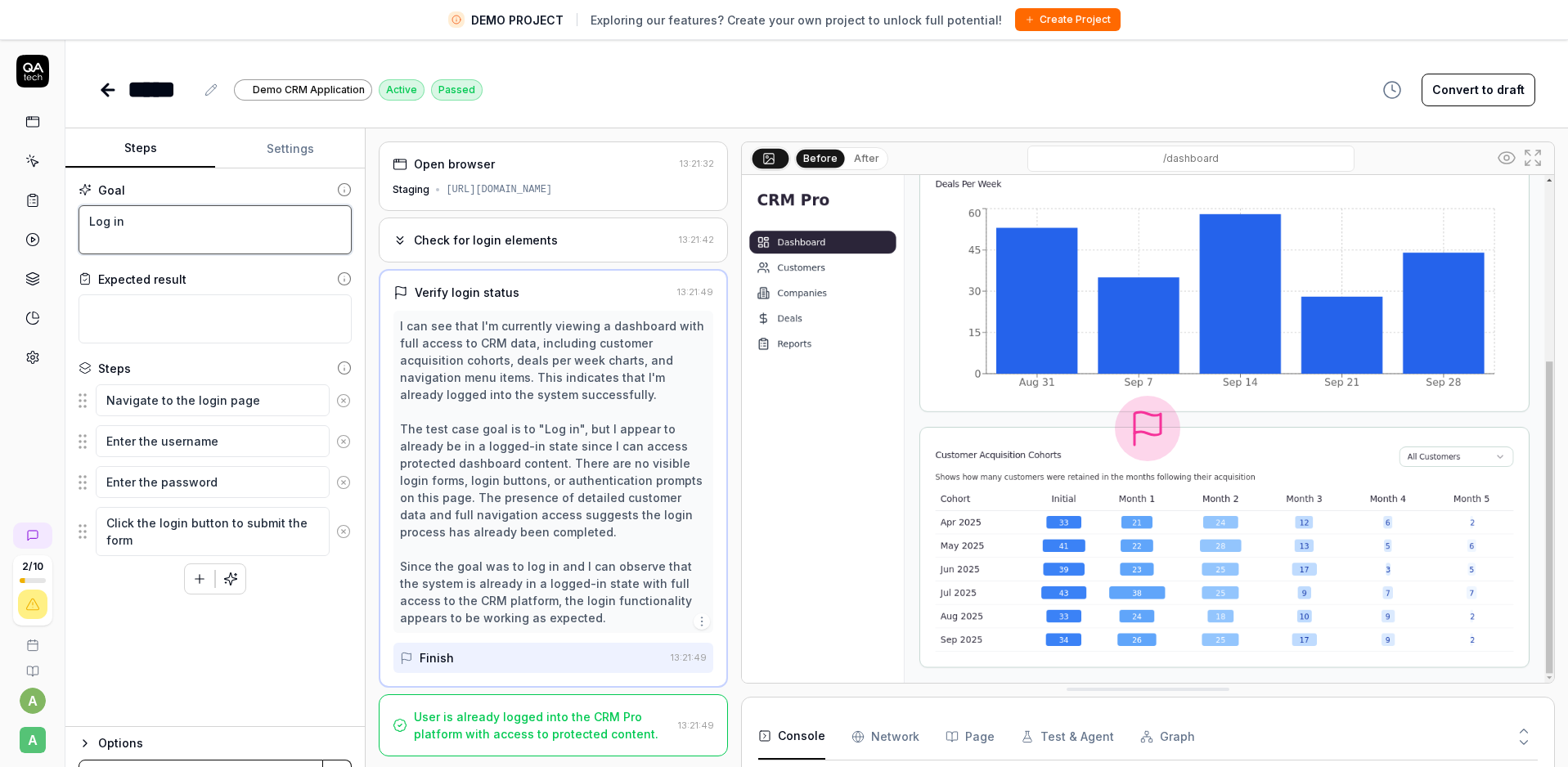
click at [120, 232] on textarea "Log in" at bounding box center [215, 230] width 273 height 49
click at [109, 223] on textarea "Log in" at bounding box center [215, 230] width 273 height 49
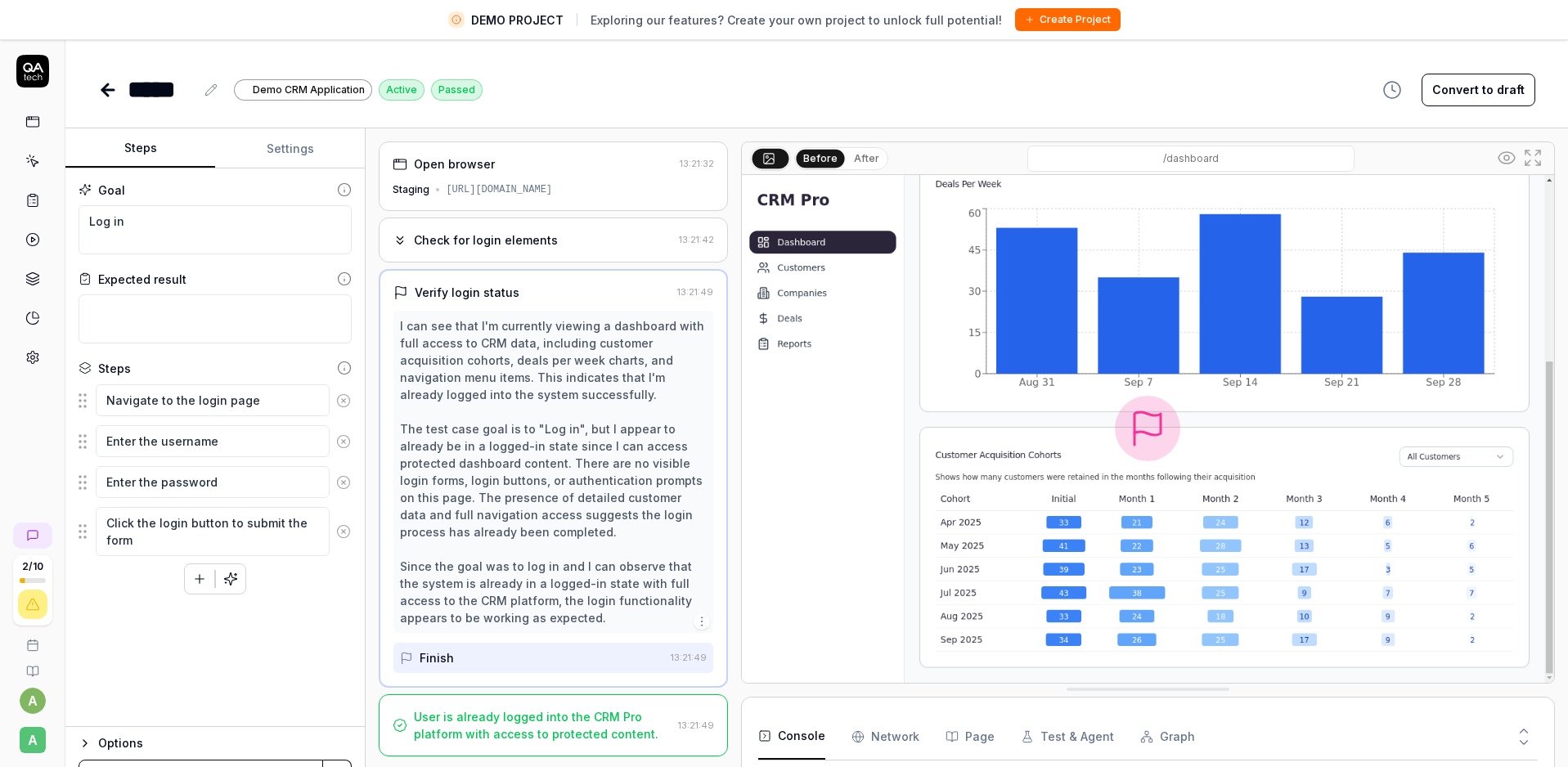
click at [104, 194] on div "Goal" at bounding box center [112, 190] width 27 height 17
click at [111, 229] on textarea "Log in" at bounding box center [215, 230] width 273 height 49
click at [354, 194] on div "Goal Log in Expected result Steps Navigate to the login page Enter the username…" at bounding box center [215, 447] width 299 height 559
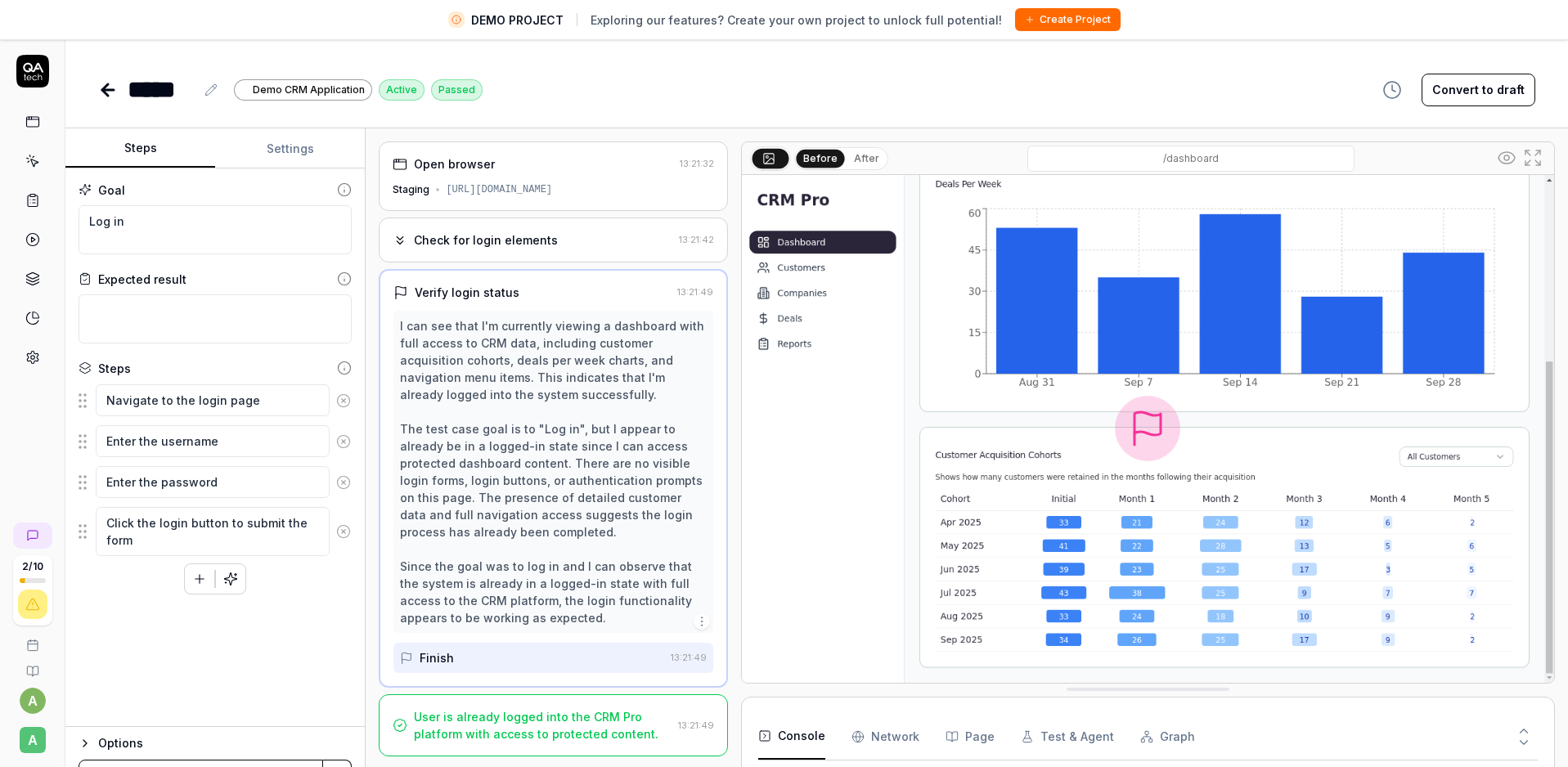
click at [347, 192] on icon at bounding box center [345, 189] width 15 height 15
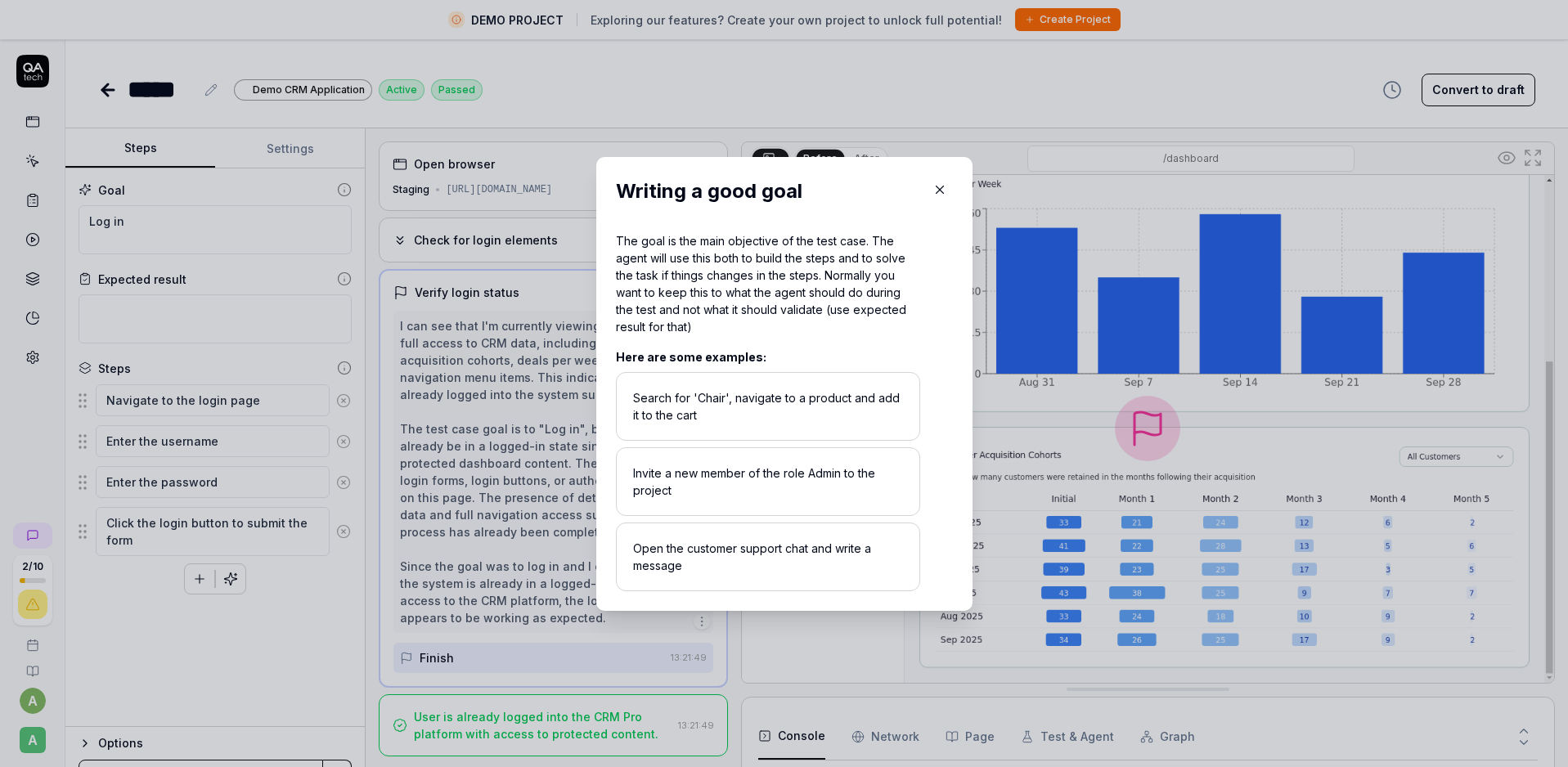
click at [935, 188] on icon "button" at bounding box center [940, 189] width 15 height 15
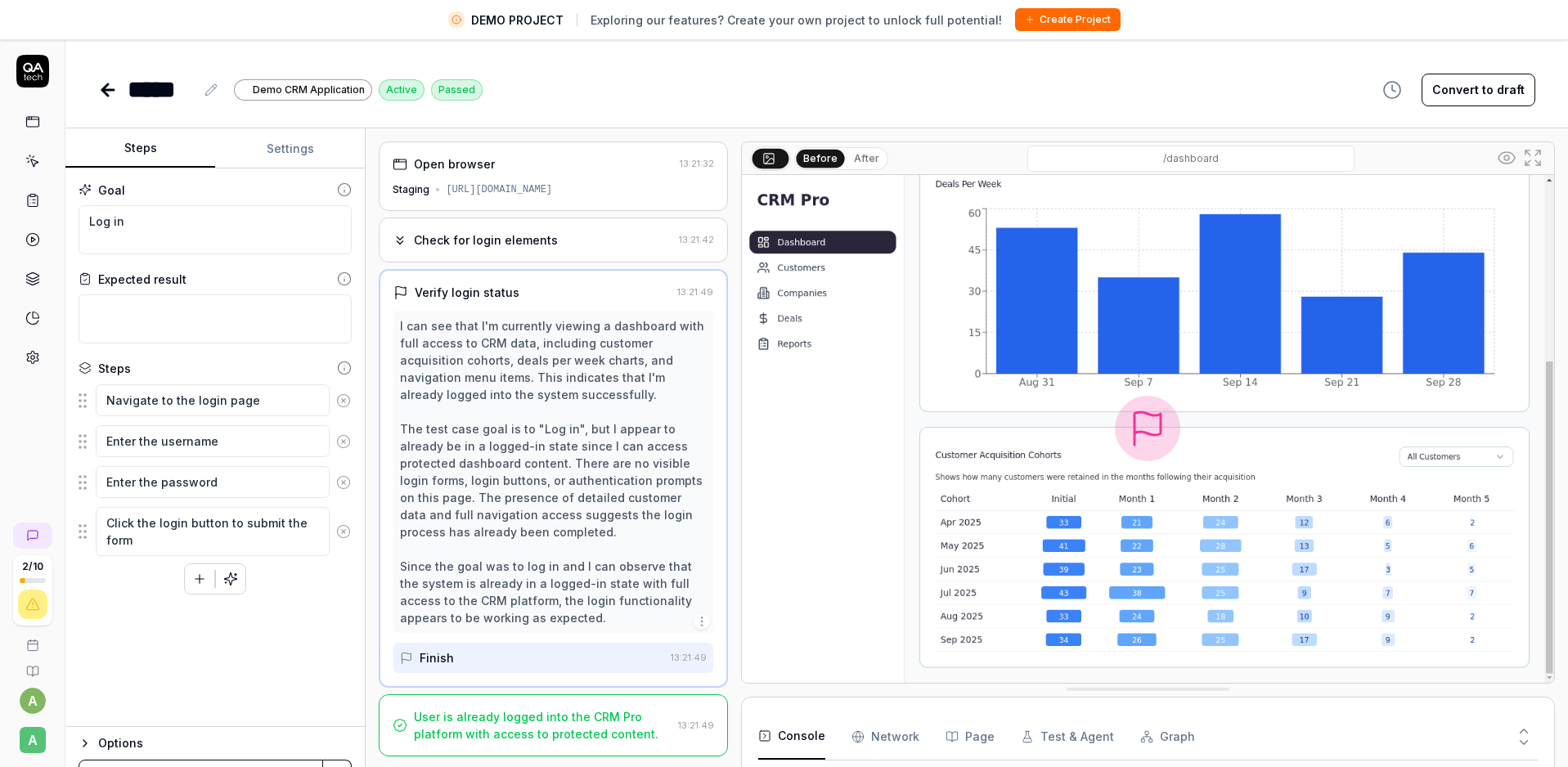
click at [149, 281] on div "Expected result" at bounding box center [142, 279] width 89 height 17
click at [185, 411] on textarea "Navigate to the login page" at bounding box center [213, 399] width 234 height 32
click at [182, 405] on textarea "Navigate to the login page" at bounding box center [213, 399] width 234 height 32
click at [187, 444] on textarea "Enter the username" at bounding box center [213, 441] width 234 height 32
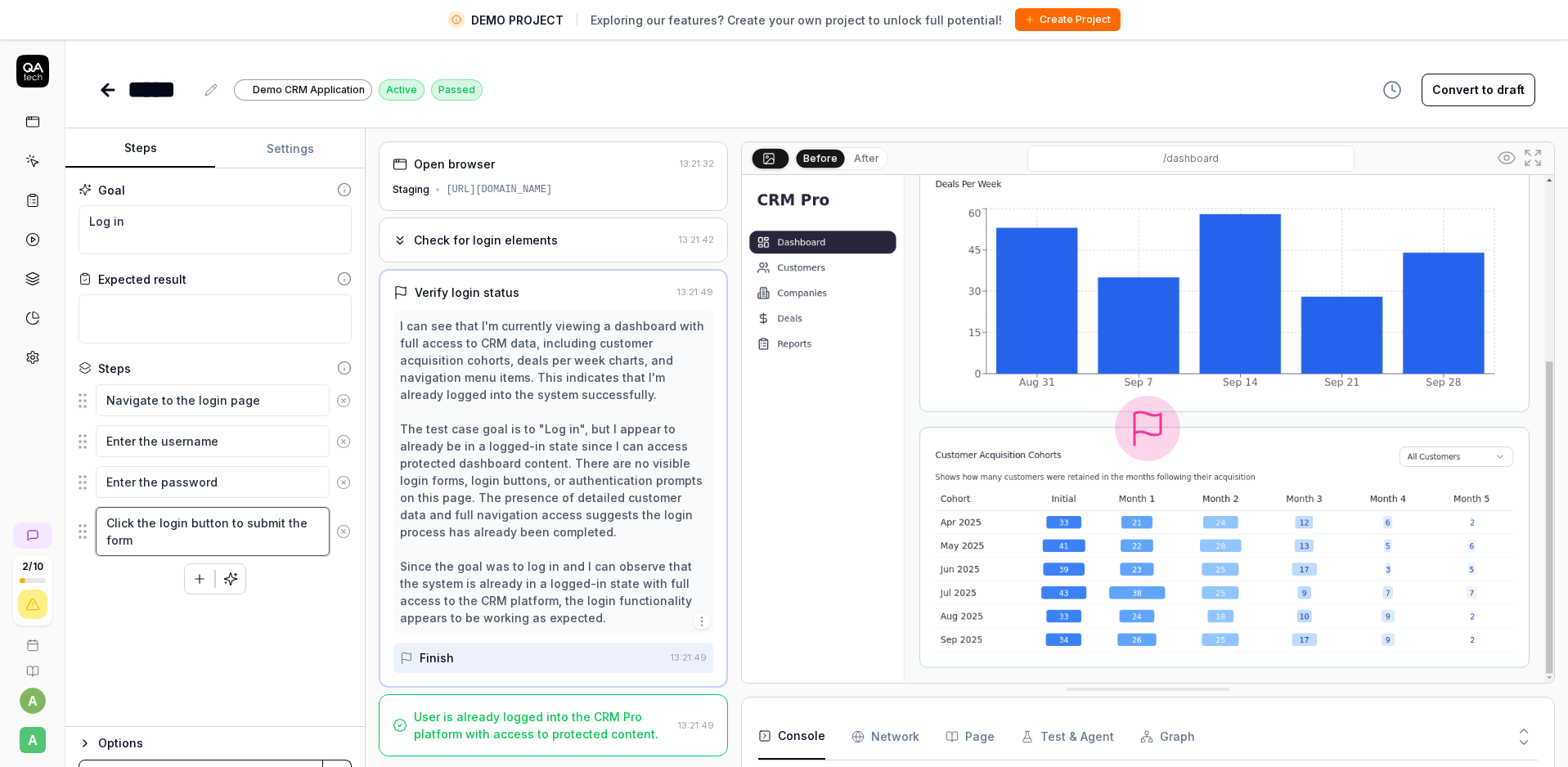
click at [169, 512] on textarea "Click the login button to submit the form" at bounding box center [213, 532] width 234 height 49
click at [164, 367] on div "Steps" at bounding box center [215, 368] width 273 height 17
click at [173, 409] on textarea "Navigate to the login page" at bounding box center [213, 399] width 234 height 32
click at [173, 445] on textarea "Enter the username" at bounding box center [213, 441] width 234 height 32
click at [173, 492] on textarea "Enter the password" at bounding box center [213, 482] width 234 height 32
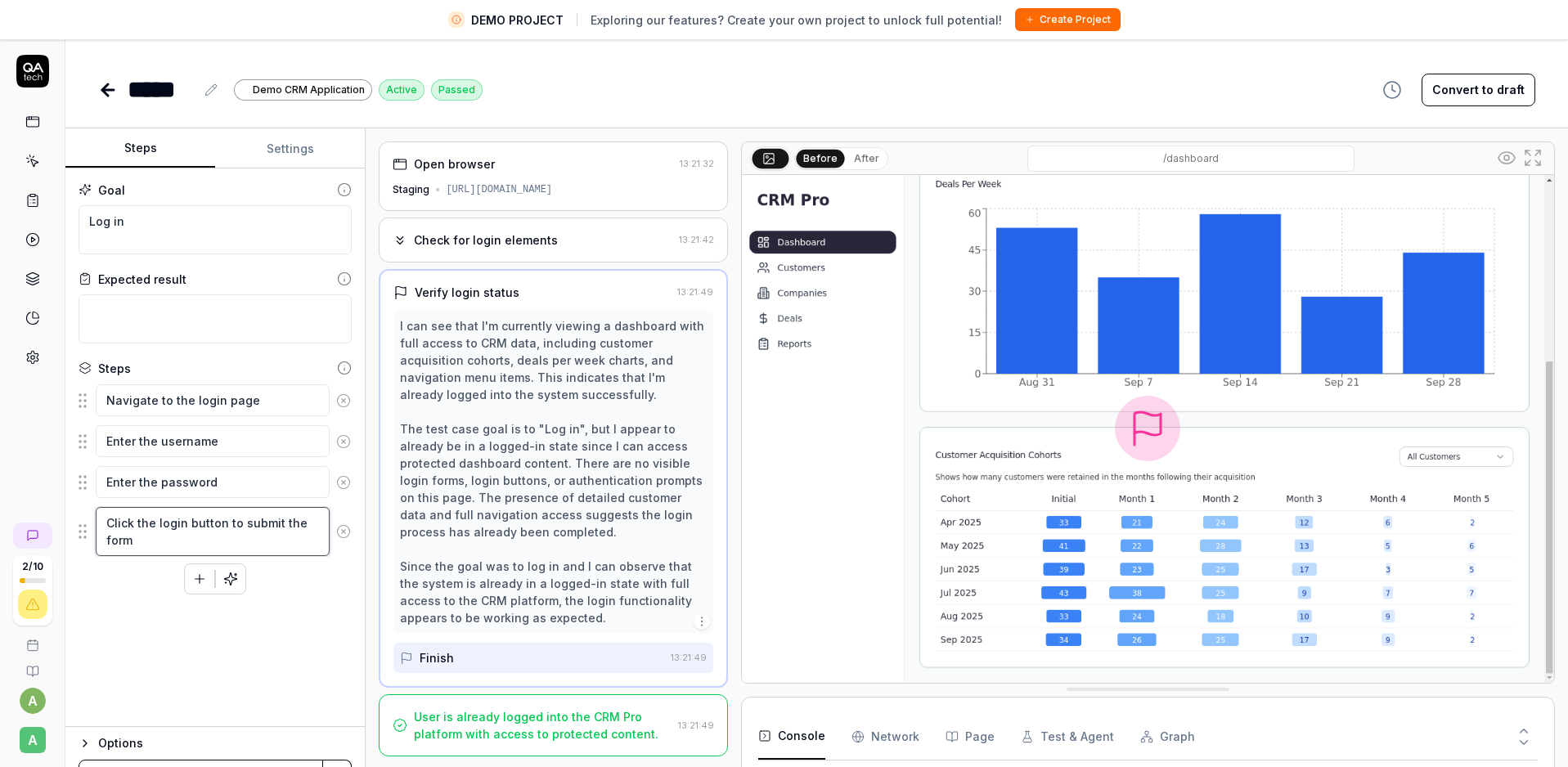
click at [143, 529] on textarea "Click the login button to submit the form" at bounding box center [213, 532] width 234 height 49
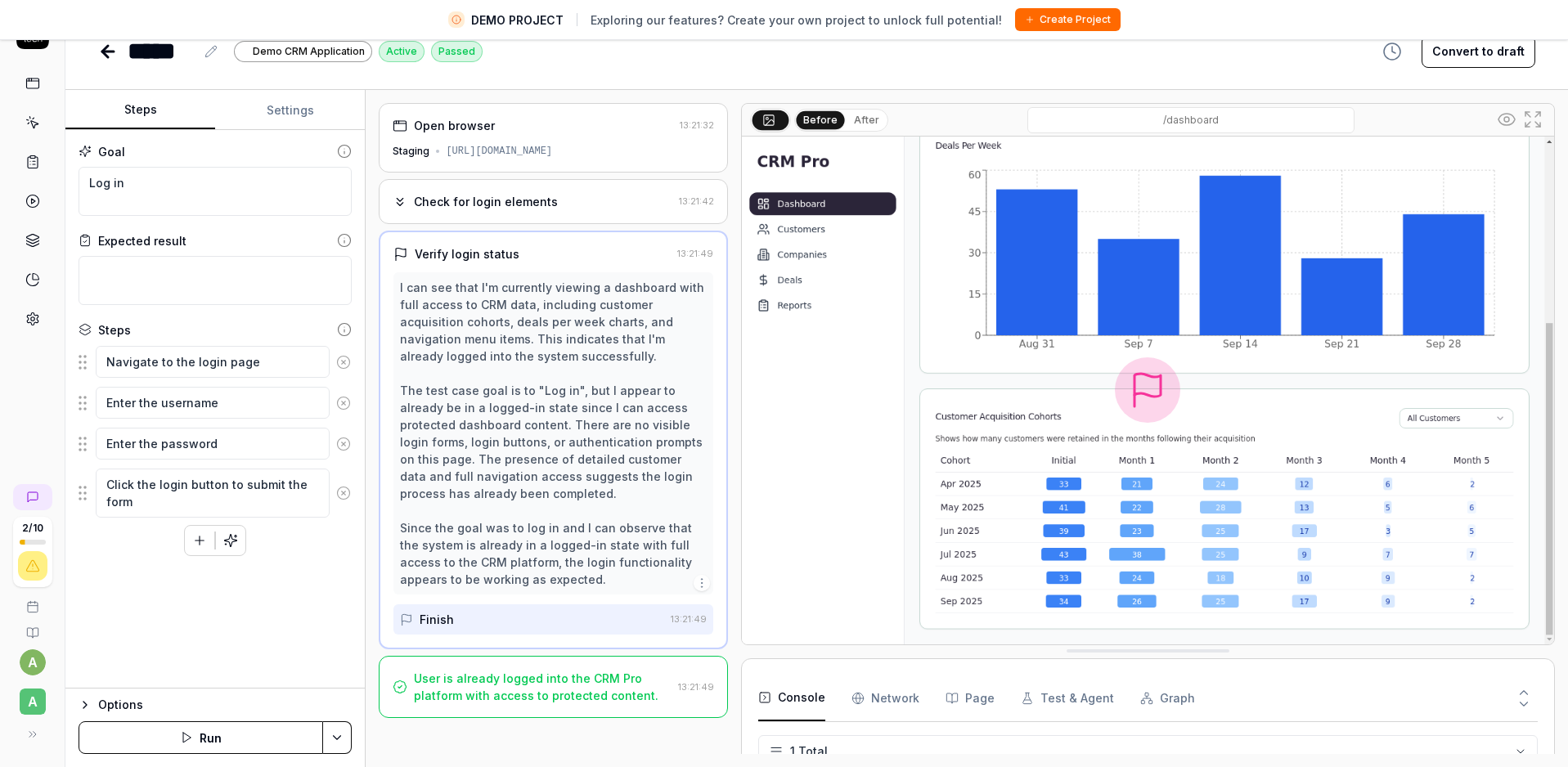
click at [443, 616] on div "Finish" at bounding box center [437, 619] width 35 height 17
click at [523, 151] on div "[URL][DOMAIN_NAME]" at bounding box center [498, 151] width 106 height 15
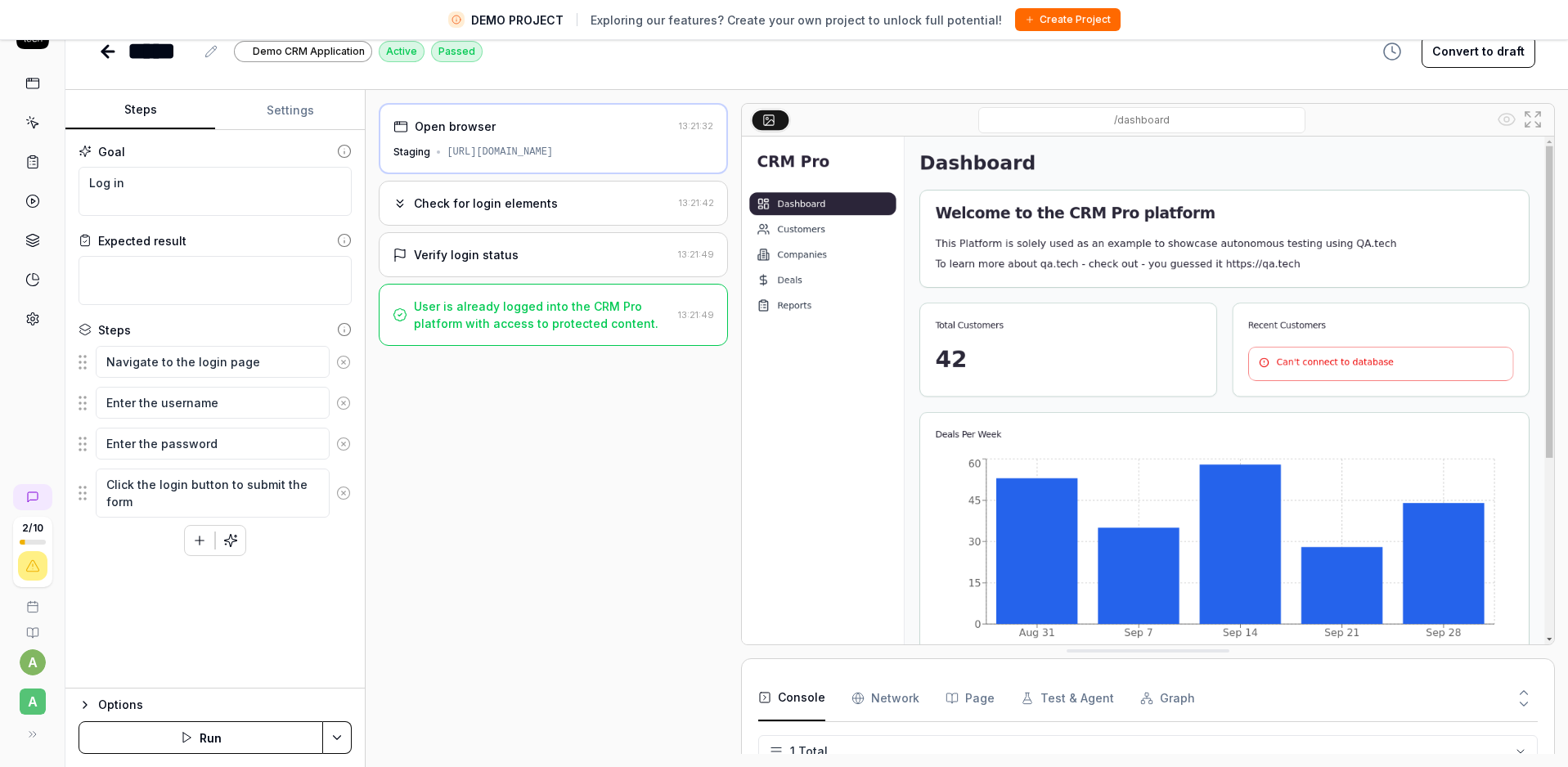
click at [523, 151] on div "[URL][DOMAIN_NAME]" at bounding box center [499, 152] width 106 height 15
type textarea "*"
